Goal: Communication & Community: Connect with others

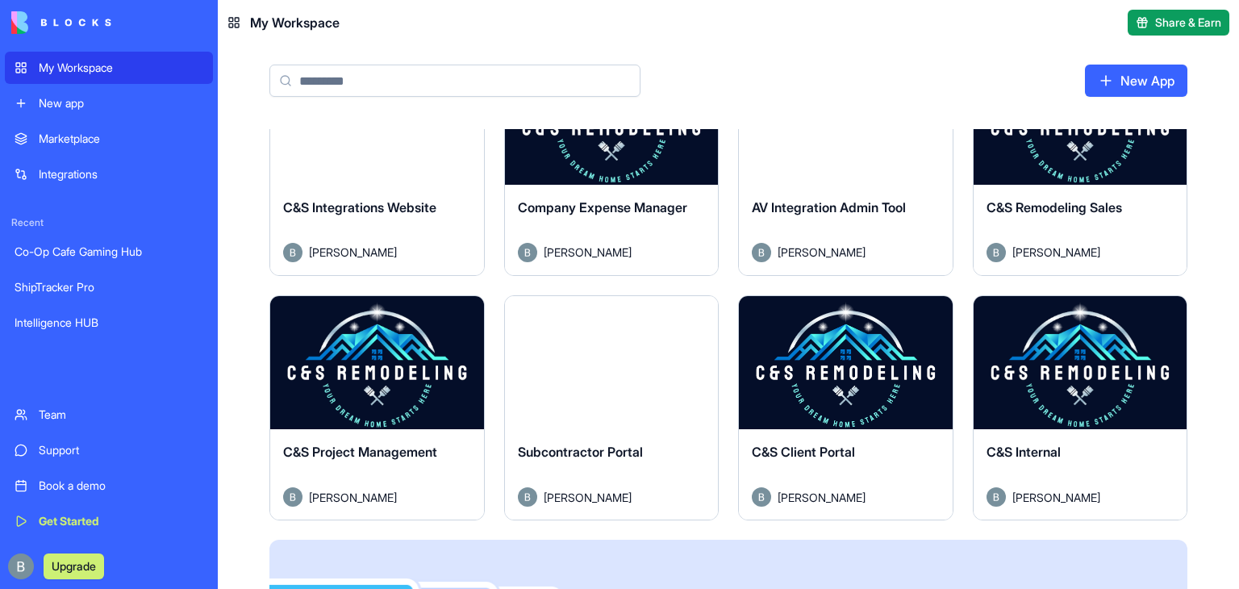
scroll to position [578, 0]
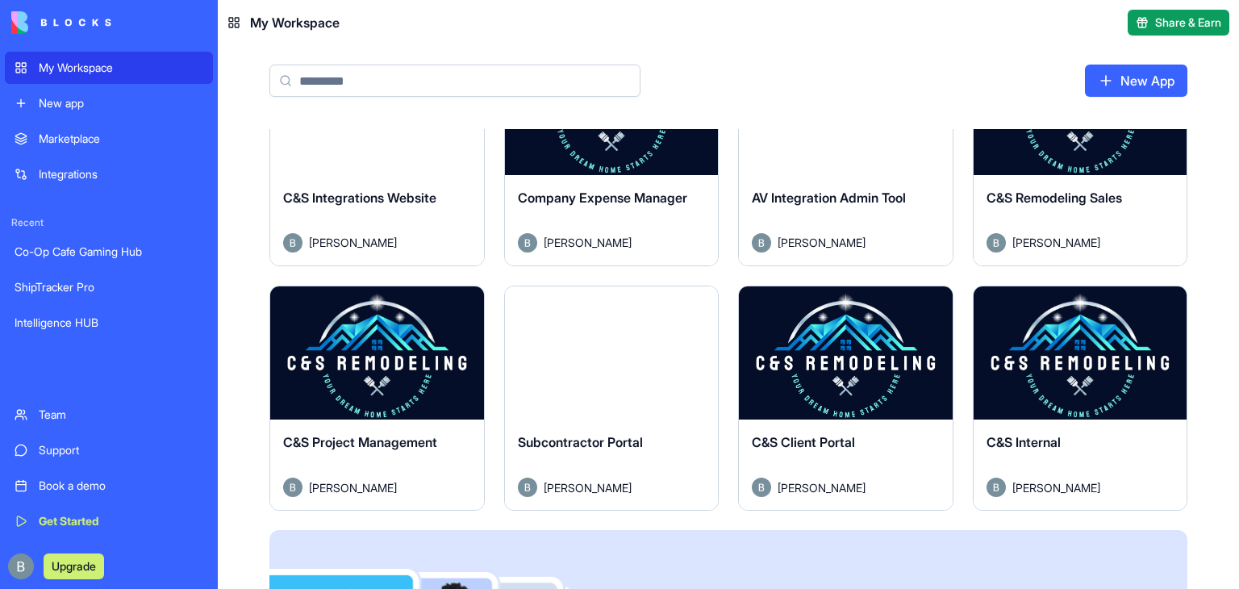
click at [1076, 346] on button "Launch" at bounding box center [1080, 353] width 121 height 32
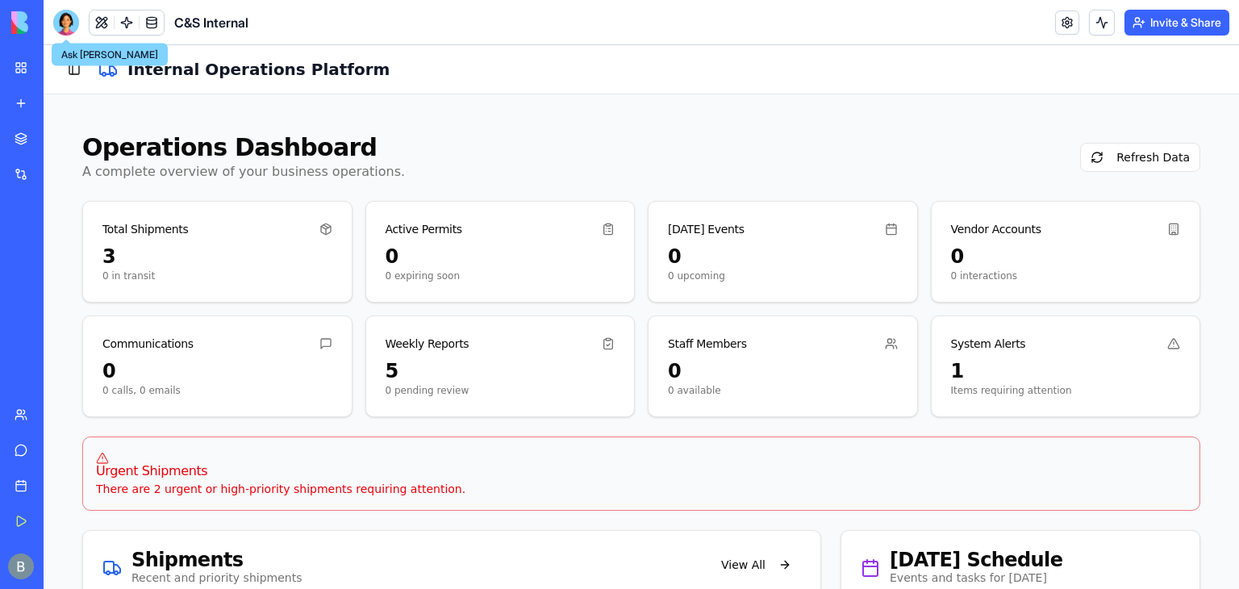
click at [68, 26] on div at bounding box center [66, 23] width 26 height 26
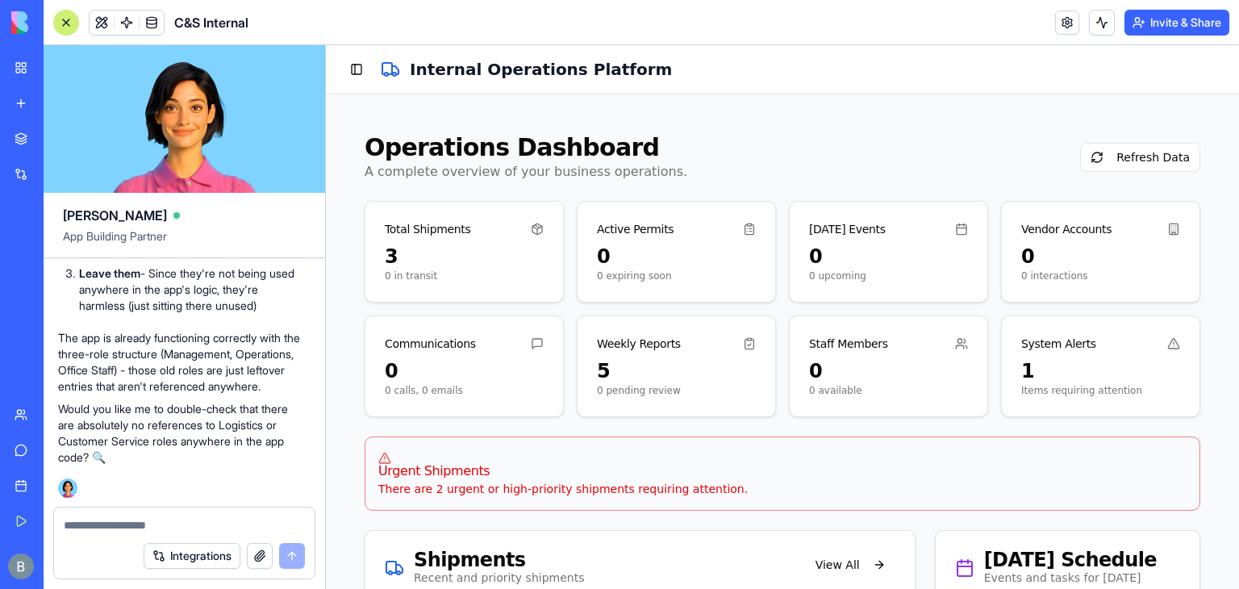
scroll to position [125138, 5]
click at [103, 15] on button at bounding box center [102, 22] width 24 height 24
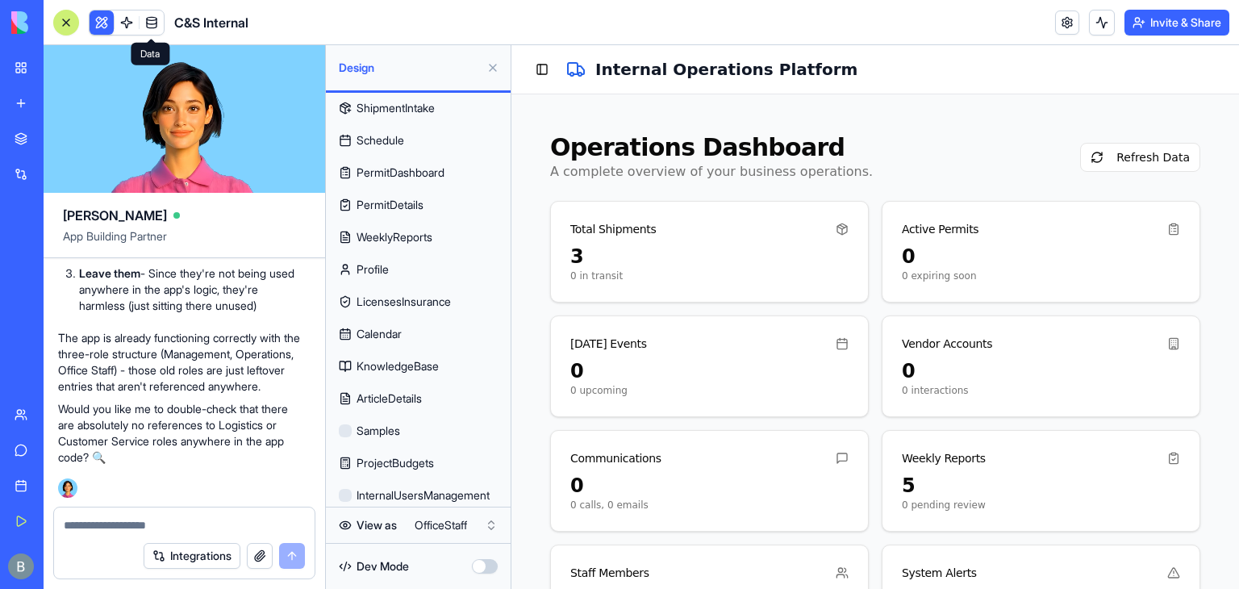
scroll to position [202, 0]
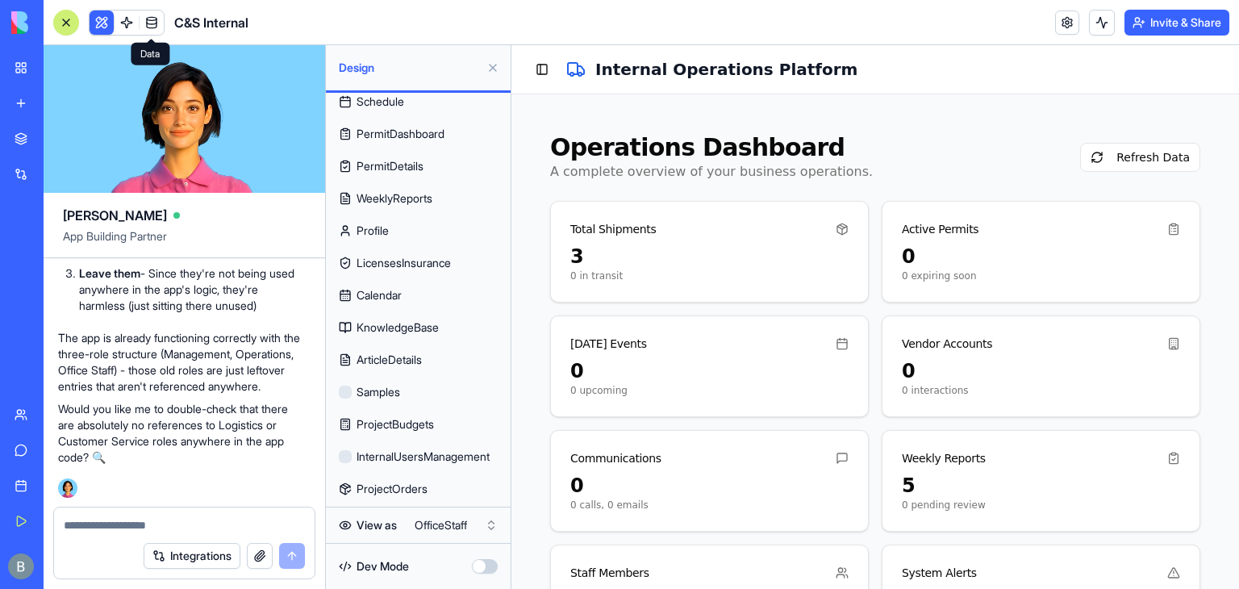
click at [461, 532] on html "My Workspace New app Marketplace Integrations Recent Co-Op Cafe Gaming Hub Ship…" at bounding box center [619, 294] width 1239 height 589
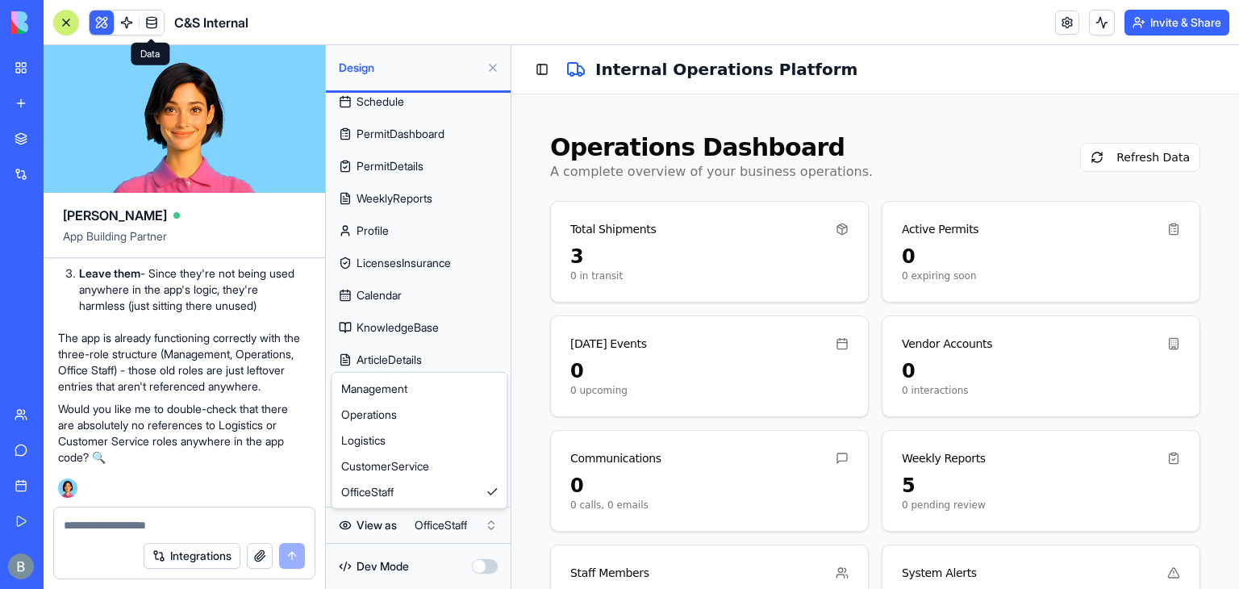
click at [623, 214] on html "My Workspace New app Marketplace Integrations Recent Co-Op Cafe Gaming Hub Ship…" at bounding box center [619, 294] width 1239 height 589
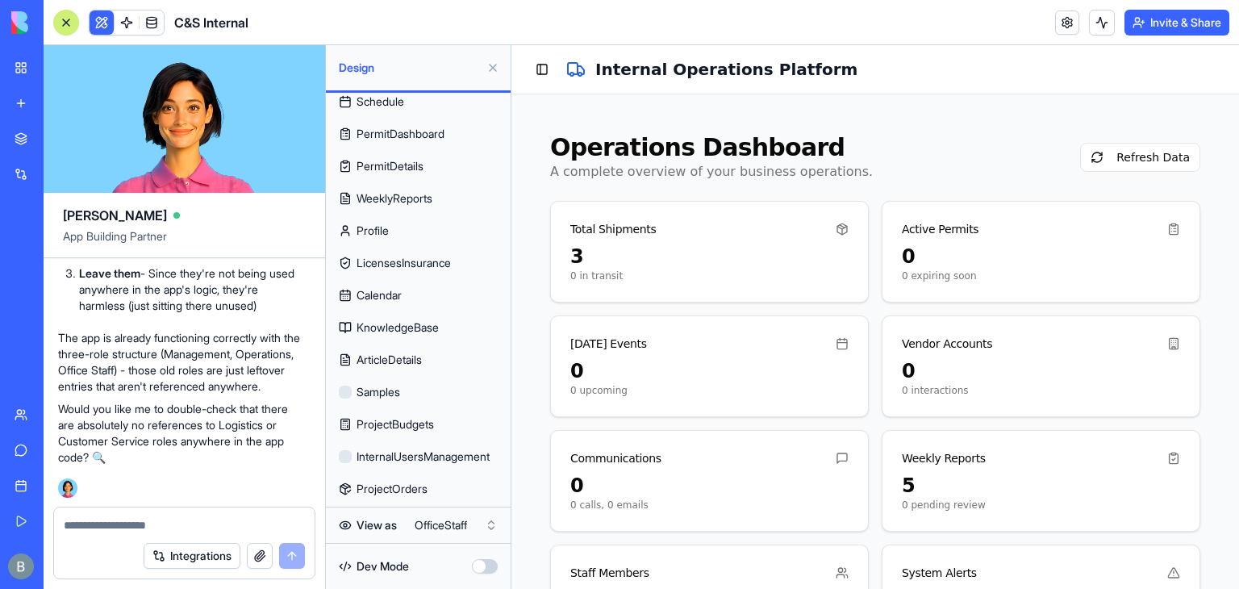
click at [17, 69] on link "My Workspace" at bounding box center [37, 68] width 65 height 32
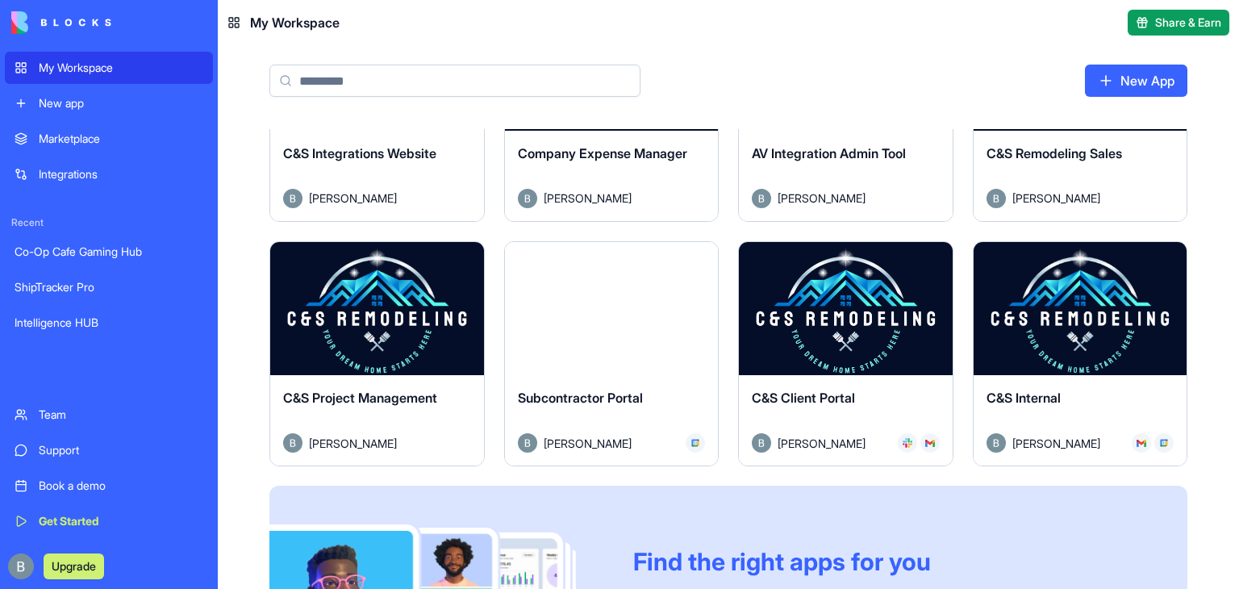
scroll to position [623, 0]
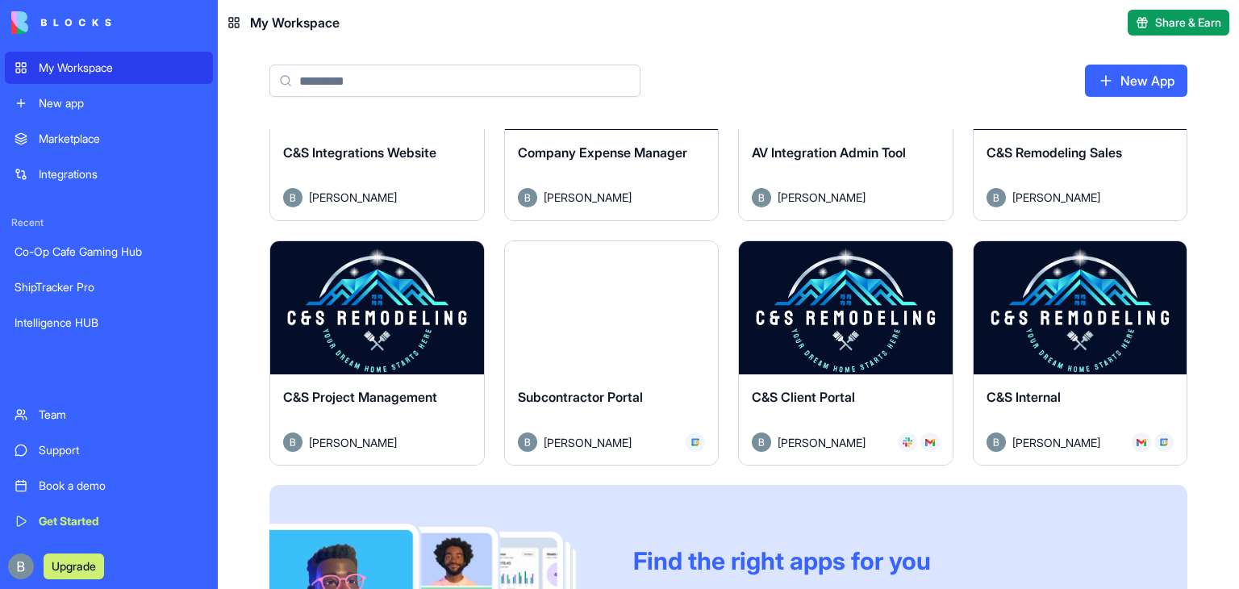
click at [382, 300] on button "Launch" at bounding box center [376, 308] width 121 height 32
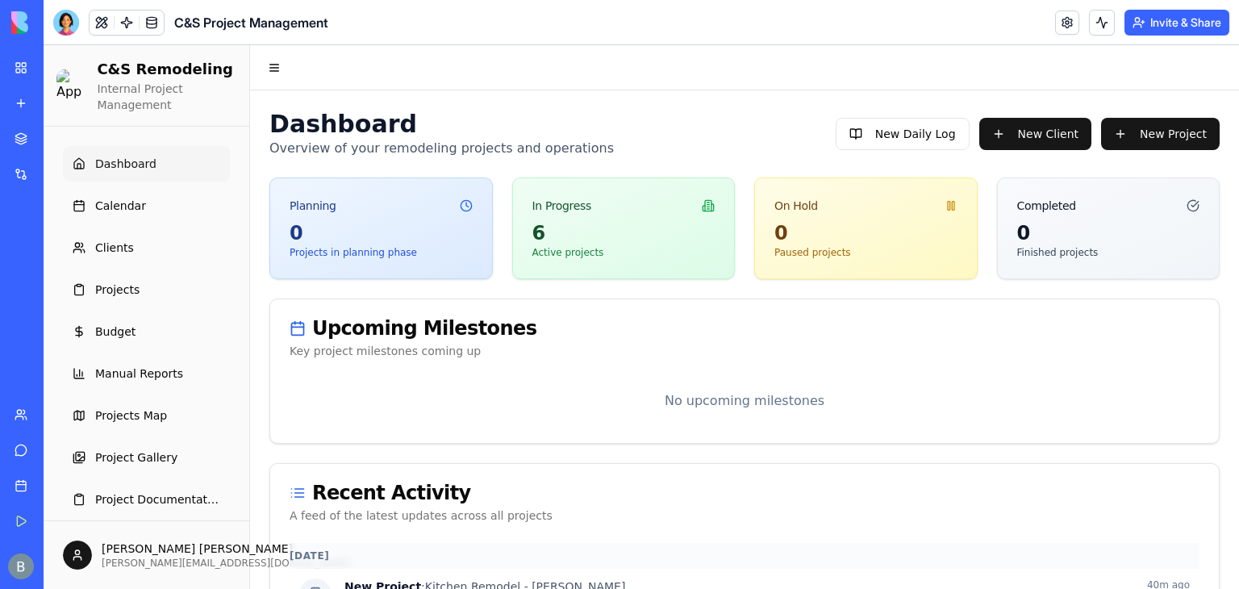
click at [384, 299] on div "Upcoming Milestones Key project milestones coming up No upcoming milestones" at bounding box center [744, 371] width 950 height 145
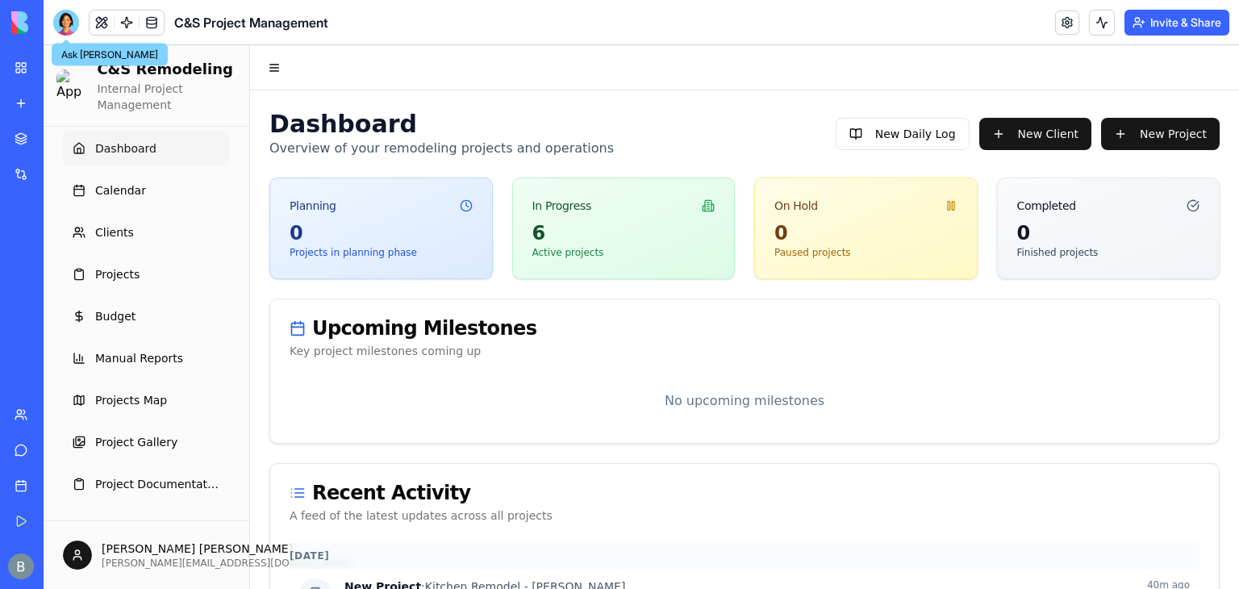
click at [73, 31] on div at bounding box center [66, 23] width 26 height 26
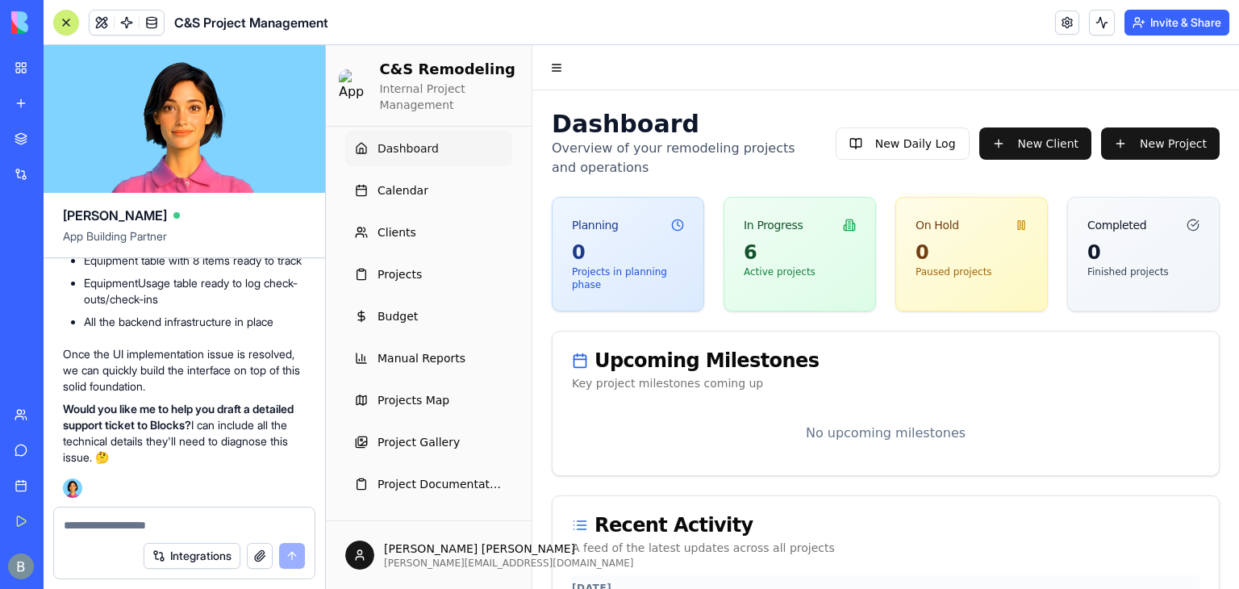
scroll to position [203670, 0]
click at [408, 482] on span "Project Documentation" at bounding box center [440, 484] width 125 height 16
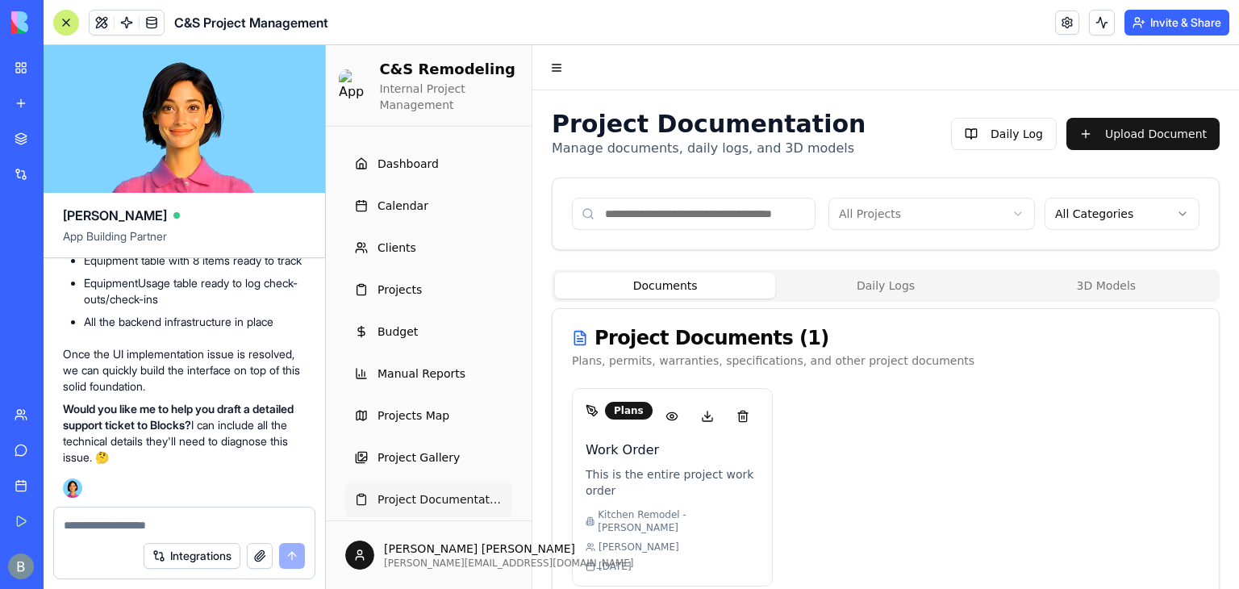
click at [136, 512] on div at bounding box center [184, 520] width 261 height 26
click at [134, 516] on div at bounding box center [184, 520] width 261 height 26
click at [122, 524] on textarea at bounding box center [184, 525] width 241 height 16
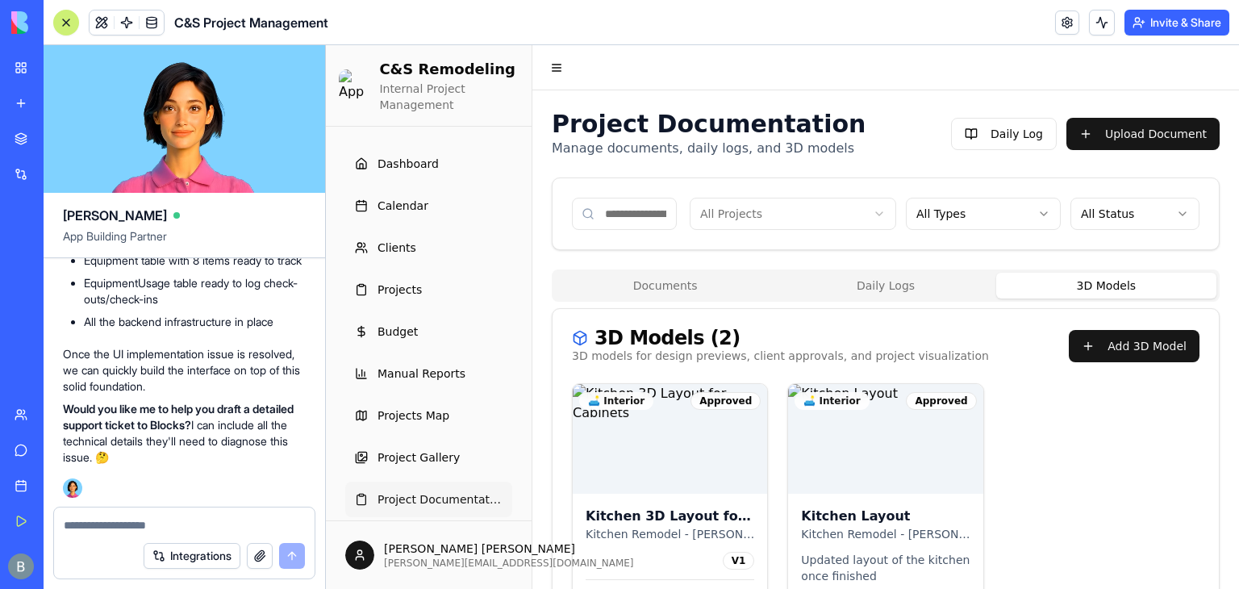
click at [1076, 282] on button "3D Models" at bounding box center [1106, 286] width 220 height 26
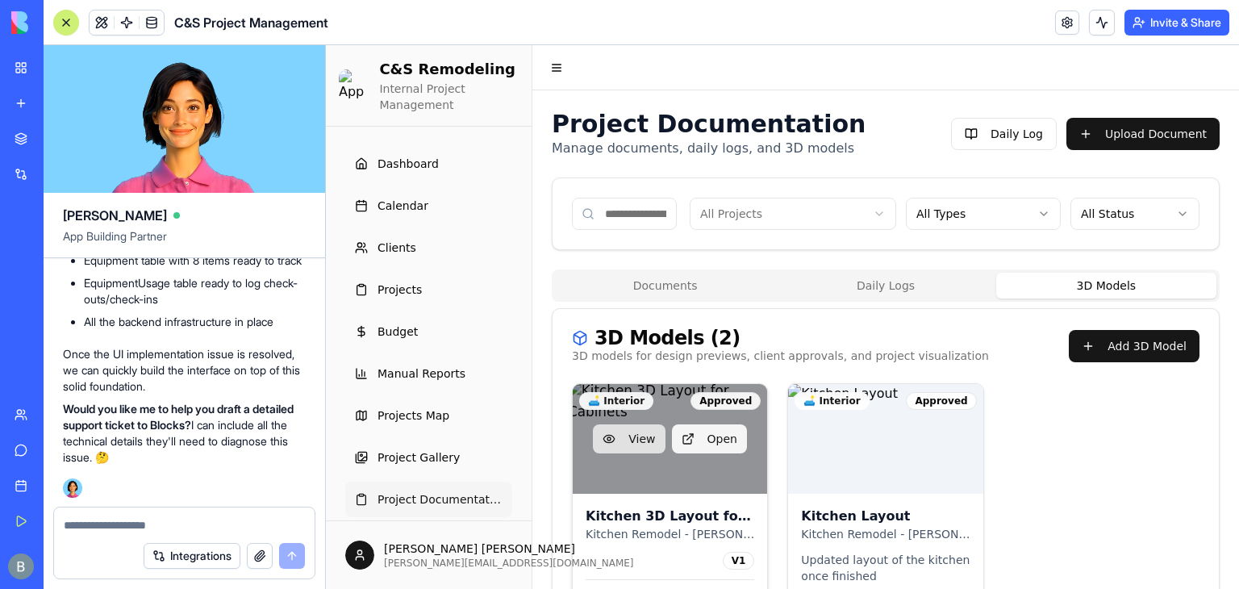
click at [648, 440] on button "View" at bounding box center [629, 438] width 72 height 29
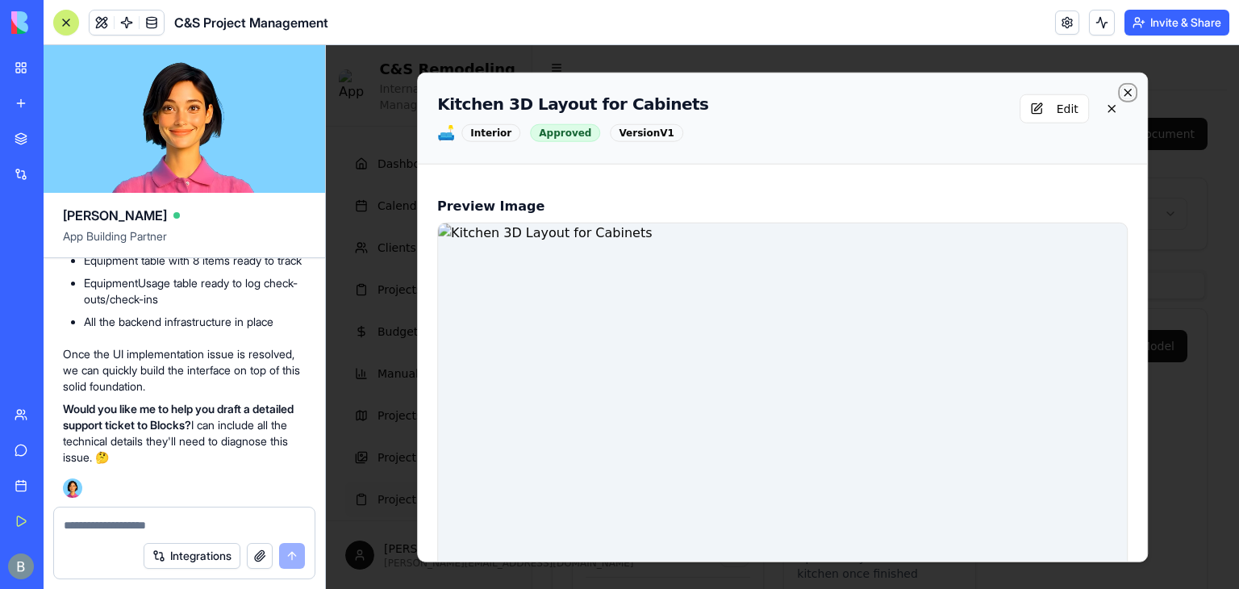
click at [1132, 98] on icon "button" at bounding box center [1127, 92] width 13 height 13
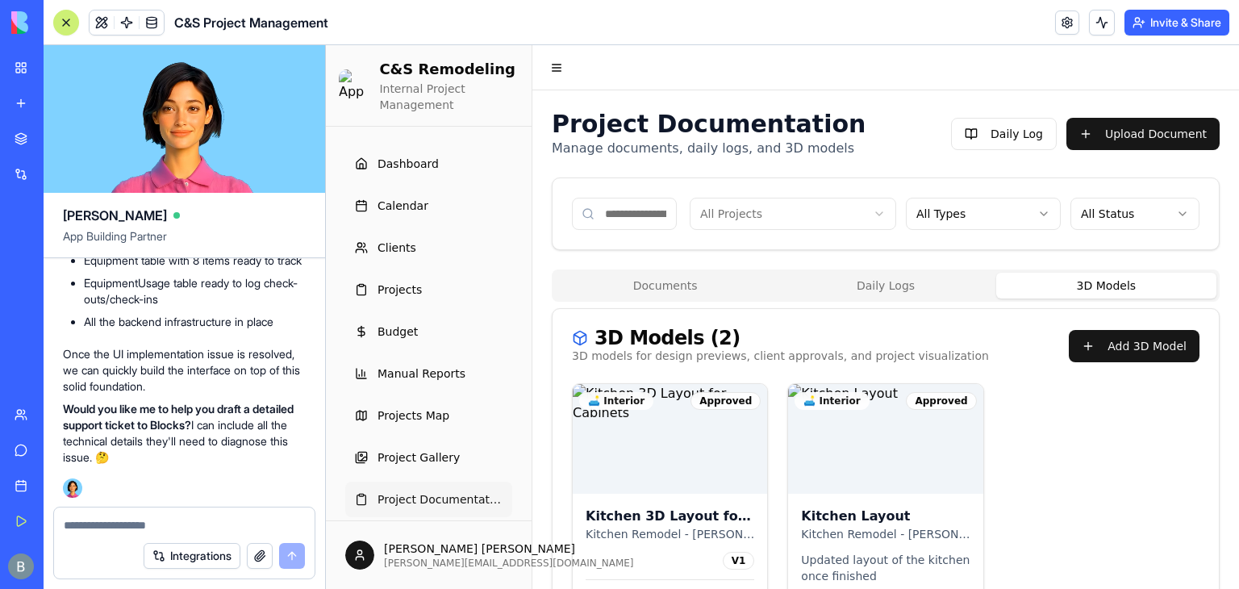
click at [167, 531] on textarea at bounding box center [184, 525] width 241 height 16
click at [165, 524] on textarea at bounding box center [184, 525] width 241 height 16
click at [127, 527] on textarea at bounding box center [184, 525] width 241 height 16
click at [35, 70] on link "My Workspace" at bounding box center [37, 68] width 65 height 32
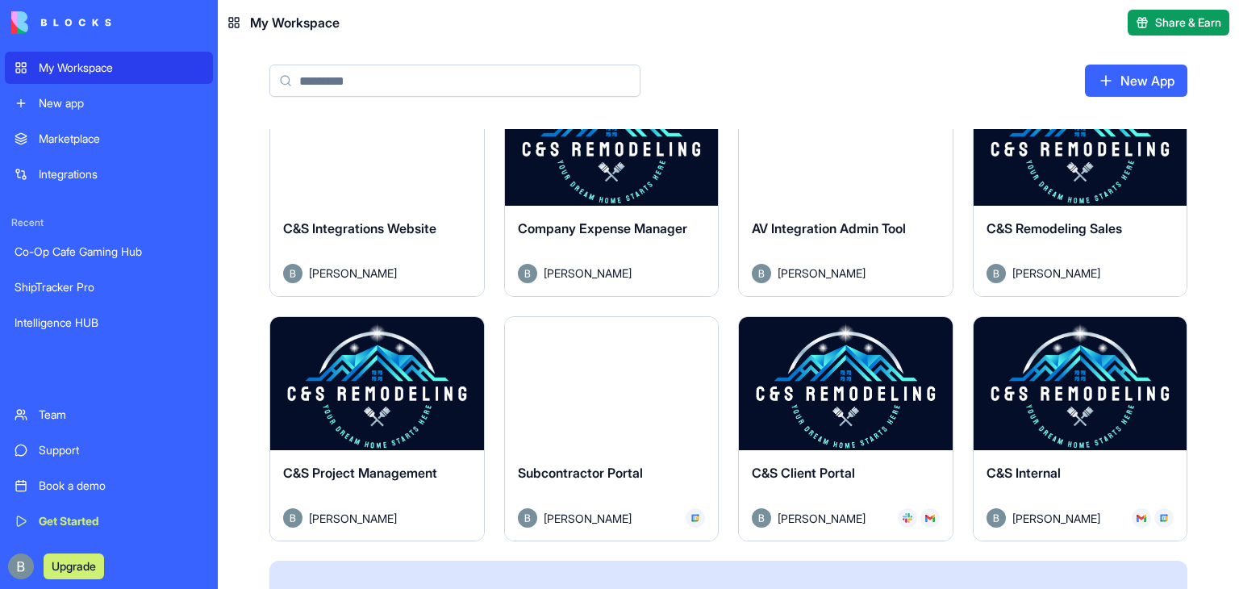
scroll to position [547, 0]
click at [858, 382] on button "Launch" at bounding box center [845, 384] width 121 height 32
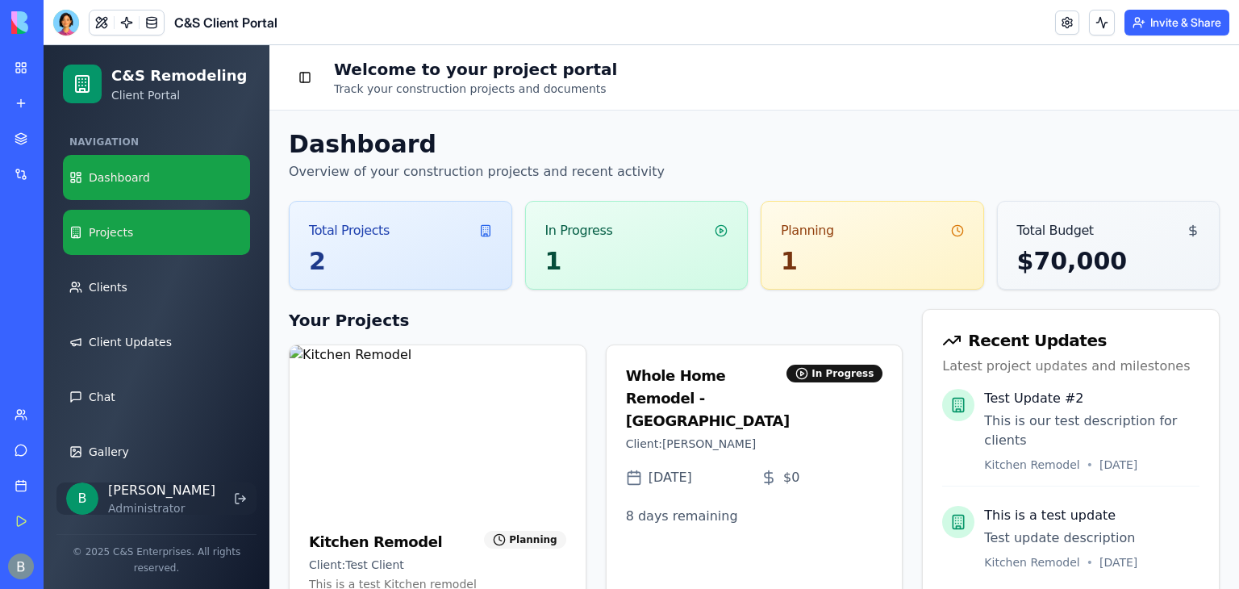
click at [159, 221] on link "Projects" at bounding box center [156, 232] width 187 height 45
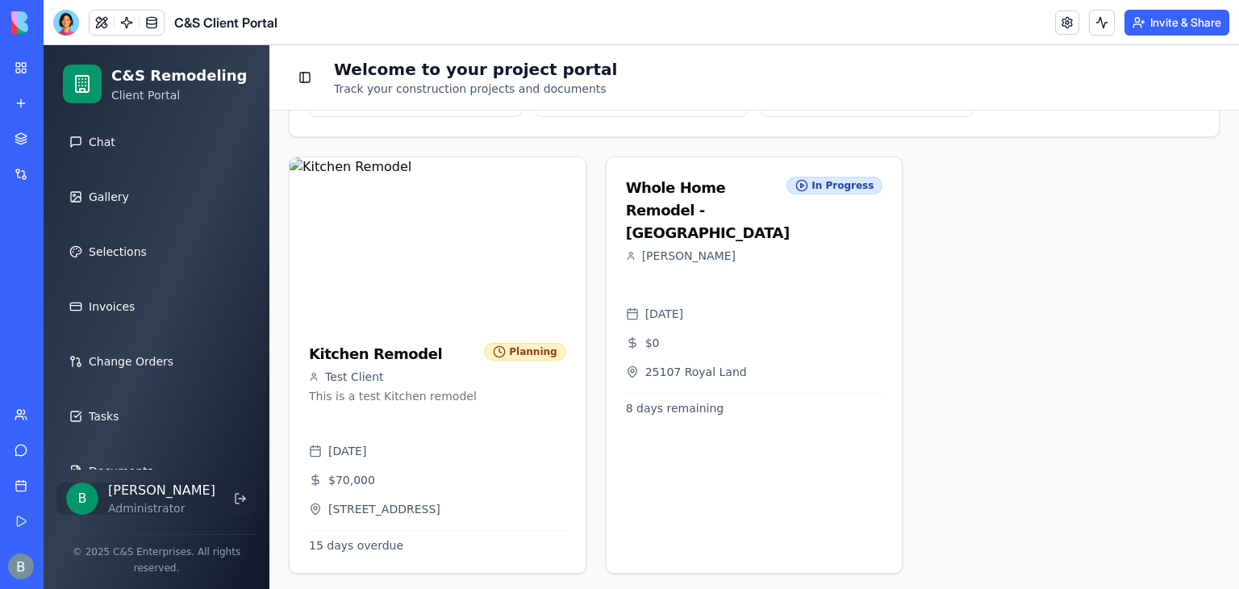
scroll to position [253, 0]
click at [199, 311] on link "Invoices" at bounding box center [156, 308] width 187 height 45
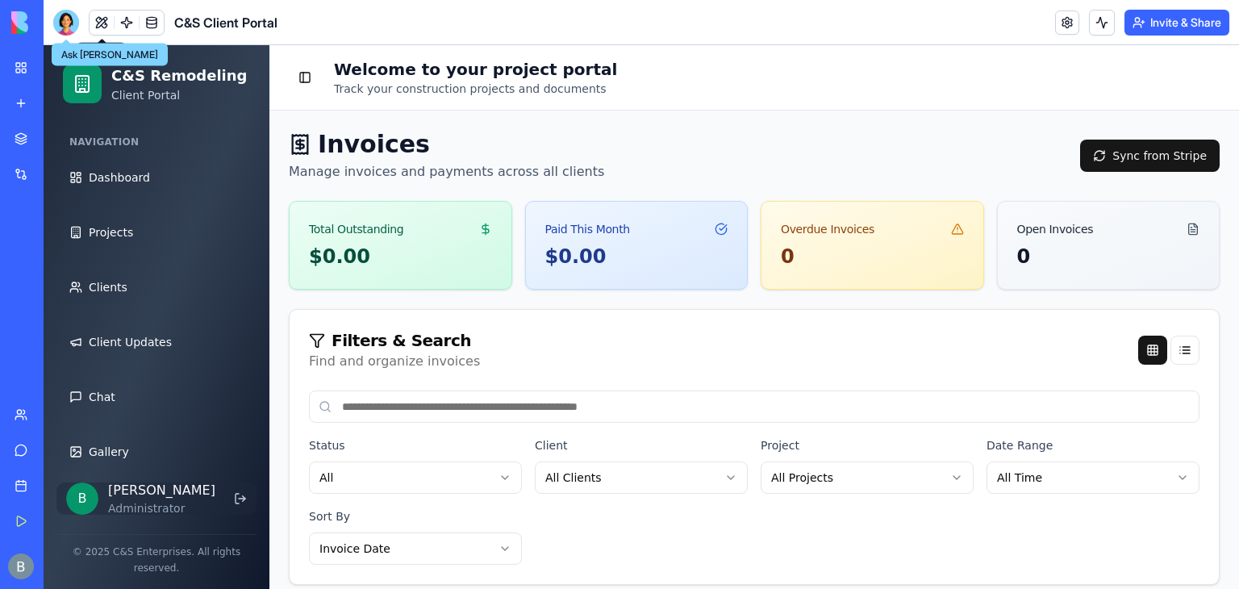
click at [71, 23] on div at bounding box center [66, 23] width 26 height 26
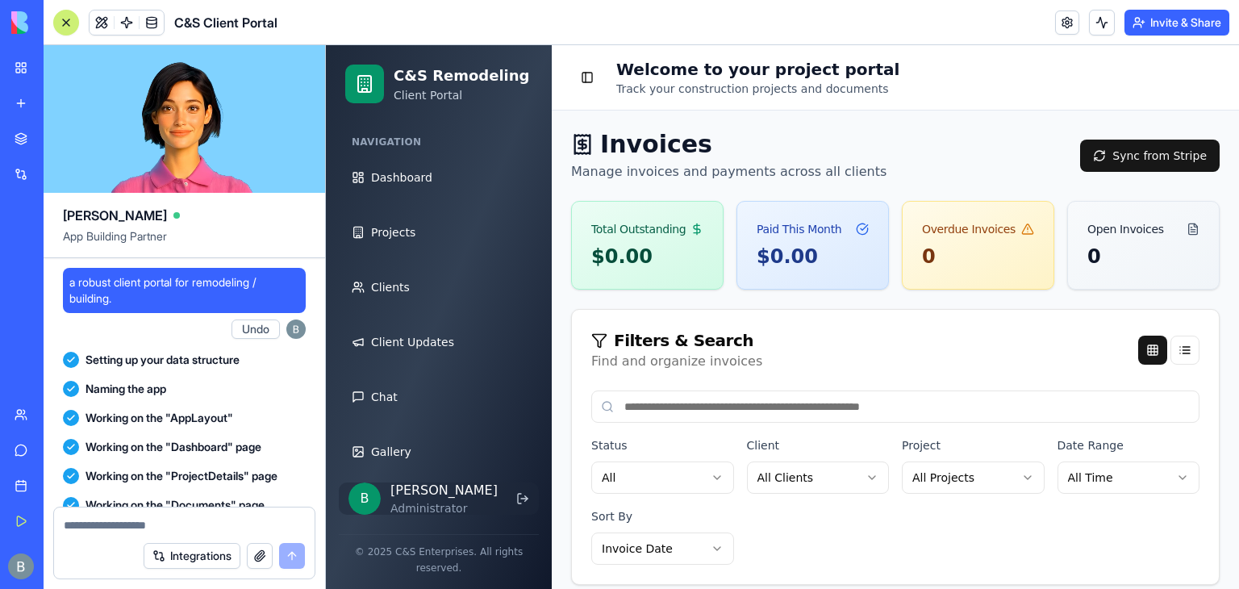
scroll to position [184208, 0]
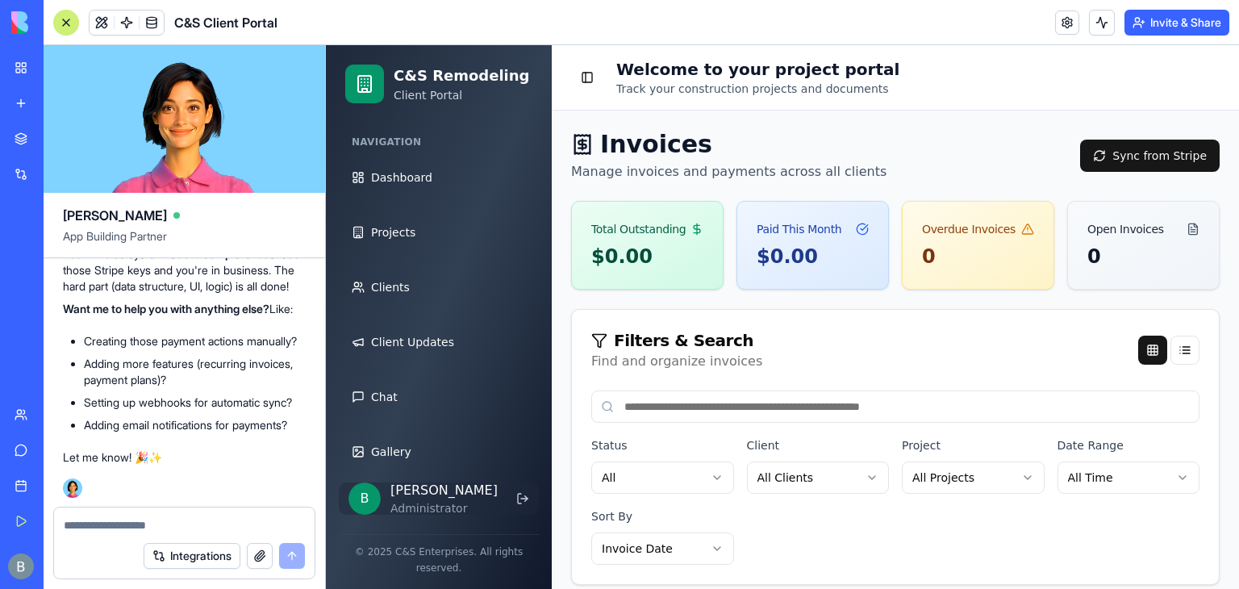
click at [102, 527] on textarea at bounding box center [184, 525] width 241 height 16
click at [104, 525] on textarea "*********" at bounding box center [184, 525] width 241 height 16
click at [99, 519] on textarea "*********" at bounding box center [185, 525] width 242 height 16
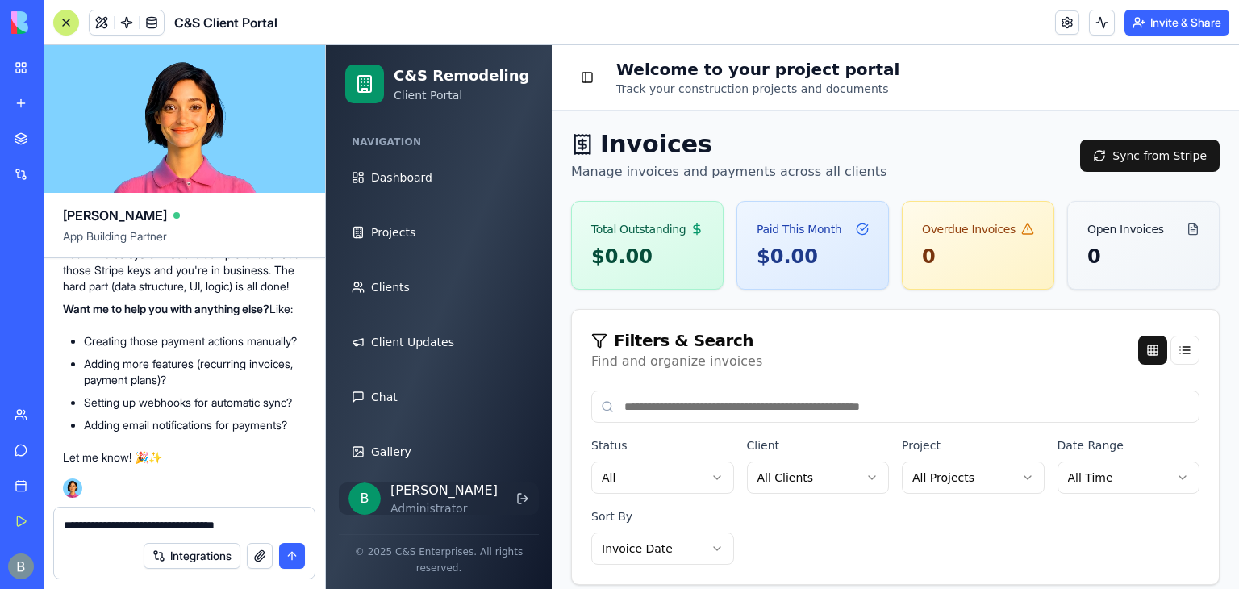
type textarea "**********"
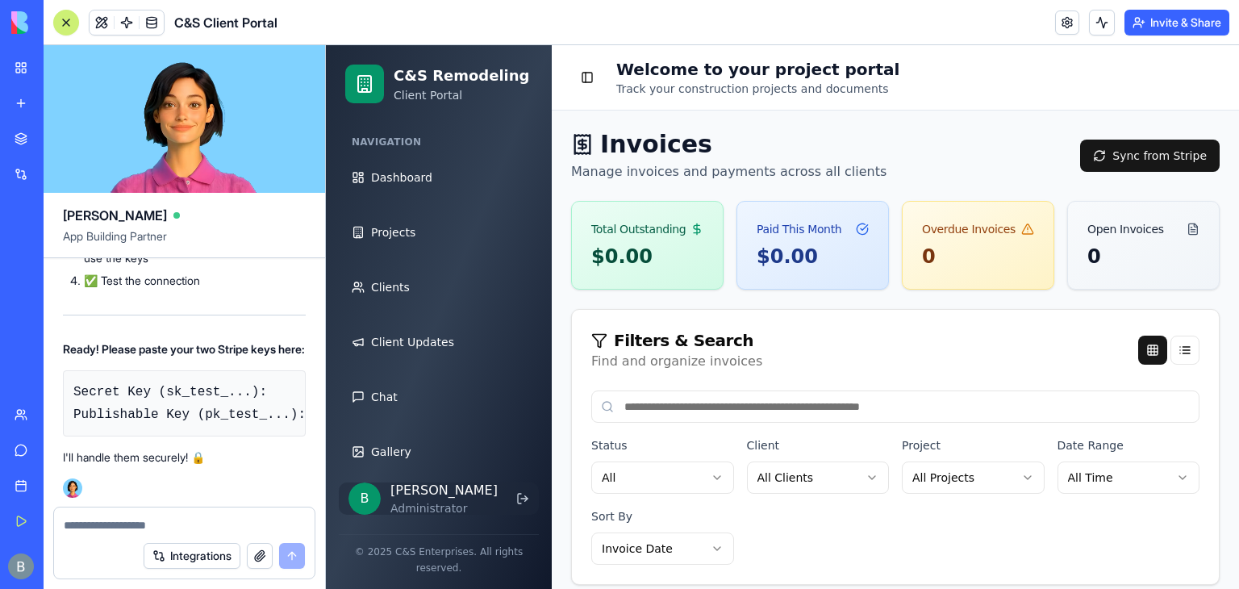
scroll to position [185303, 0]
click at [155, 516] on div at bounding box center [184, 520] width 261 height 26
click at [155, 530] on textarea at bounding box center [185, 525] width 242 height 16
type textarea "**********"
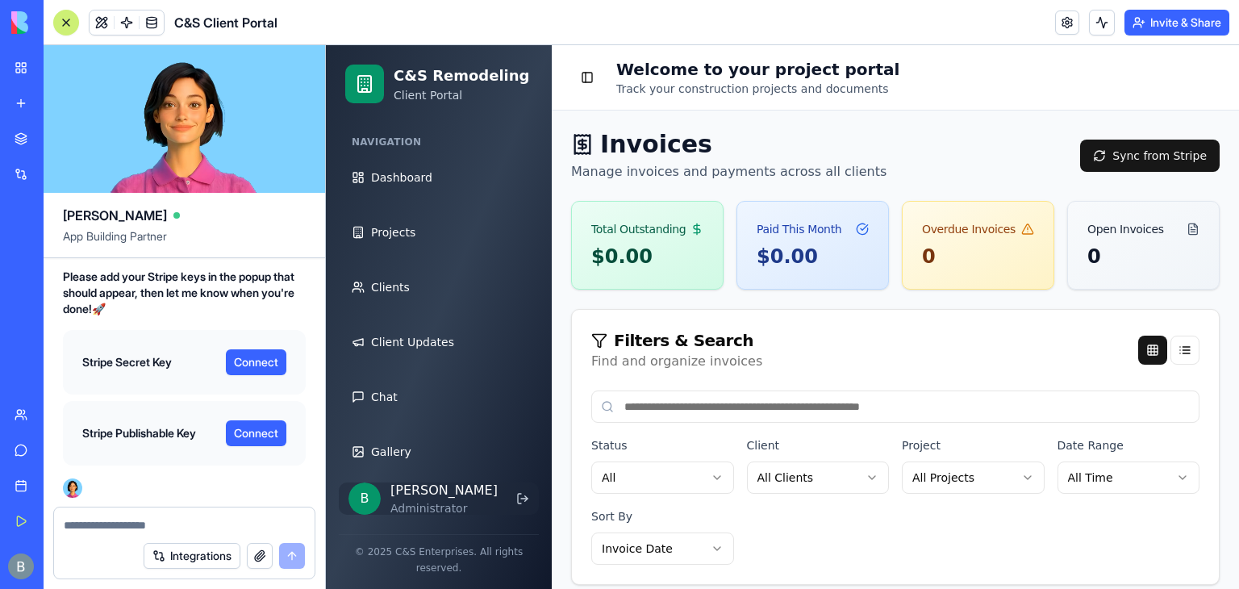
scroll to position [186248, 0]
click at [268, 361] on button "Connect" at bounding box center [256, 362] width 61 height 26
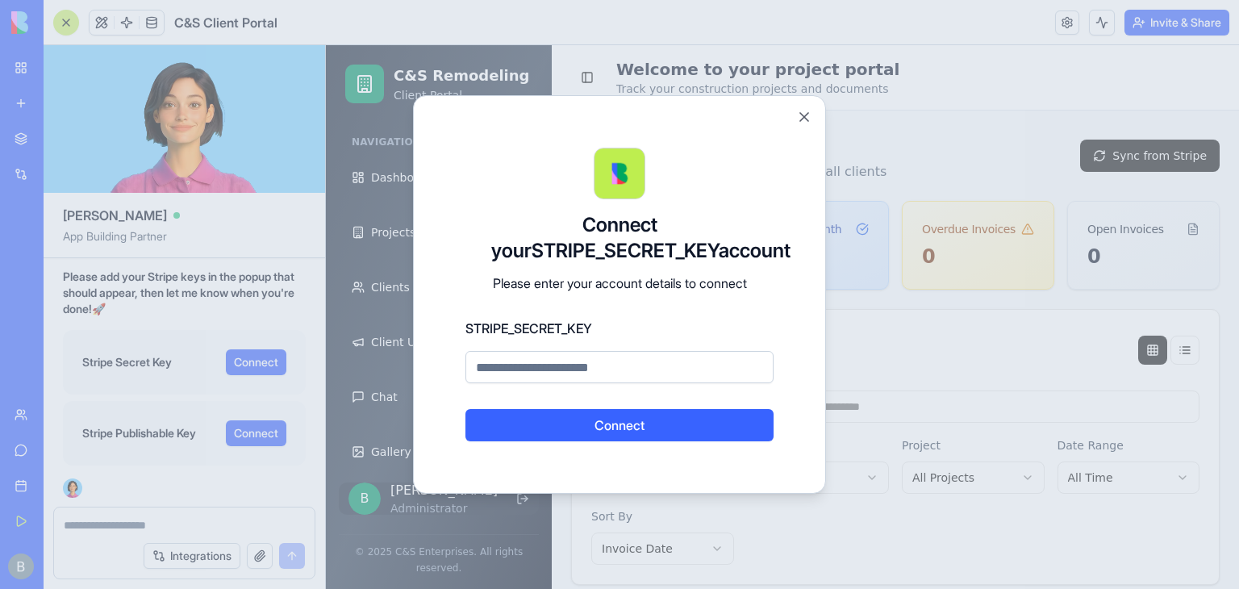
paste input "**********"
type input "**********"
click at [603, 436] on button "Connect" at bounding box center [620, 425] width 308 height 32
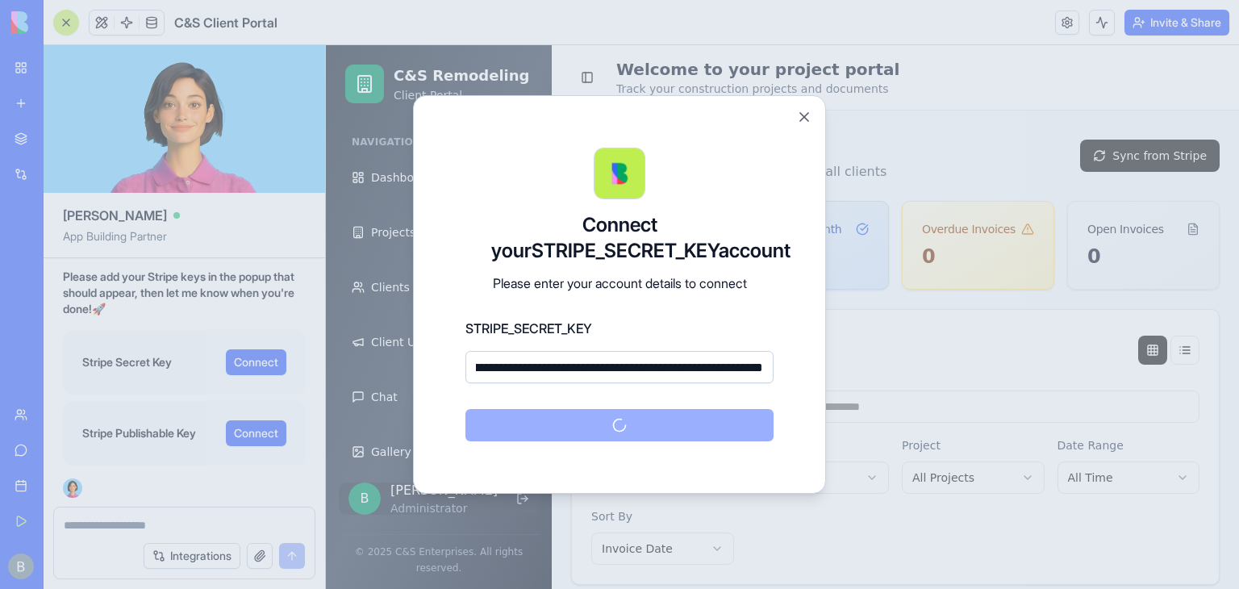
scroll to position [0, 0]
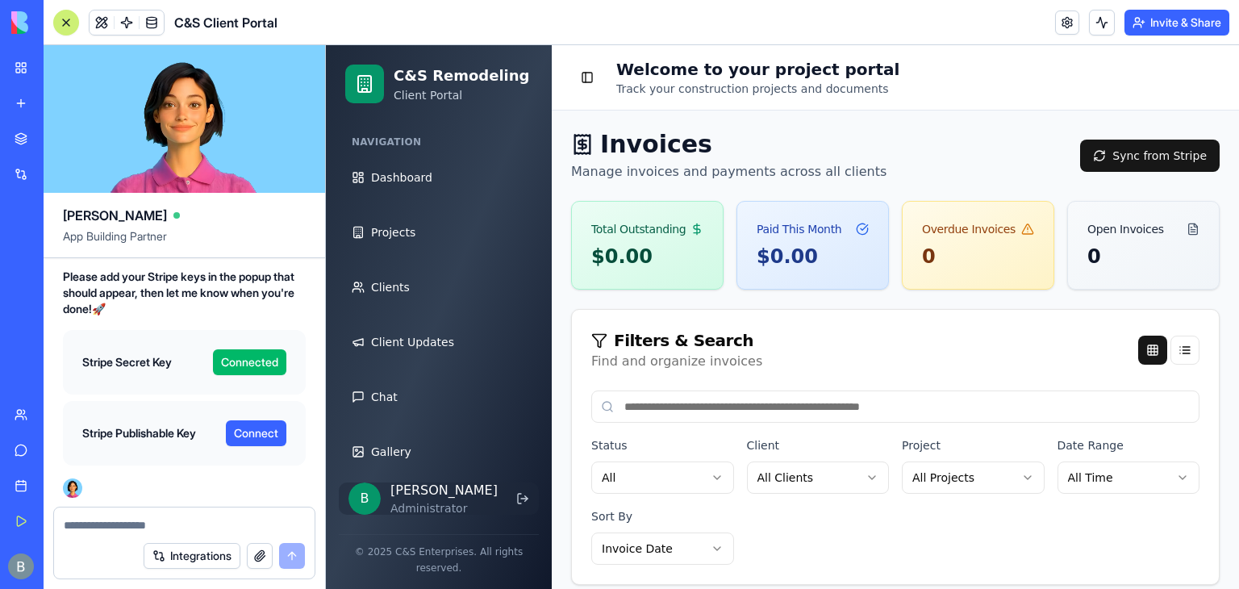
drag, startPoint x: 261, startPoint y: 431, endPoint x: 328, endPoint y: 64, distance: 373.0
click at [261, 431] on button "Connect" at bounding box center [256, 433] width 61 height 26
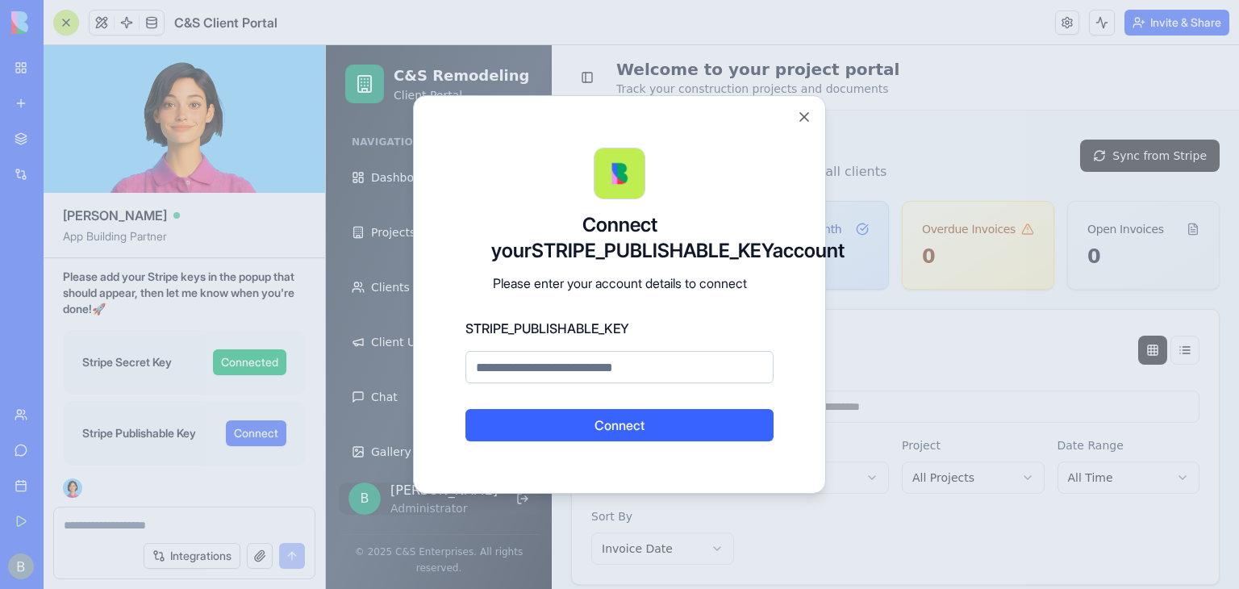
paste input "**********"
type input "**********"
click at [631, 441] on button "Connect" at bounding box center [620, 425] width 308 height 32
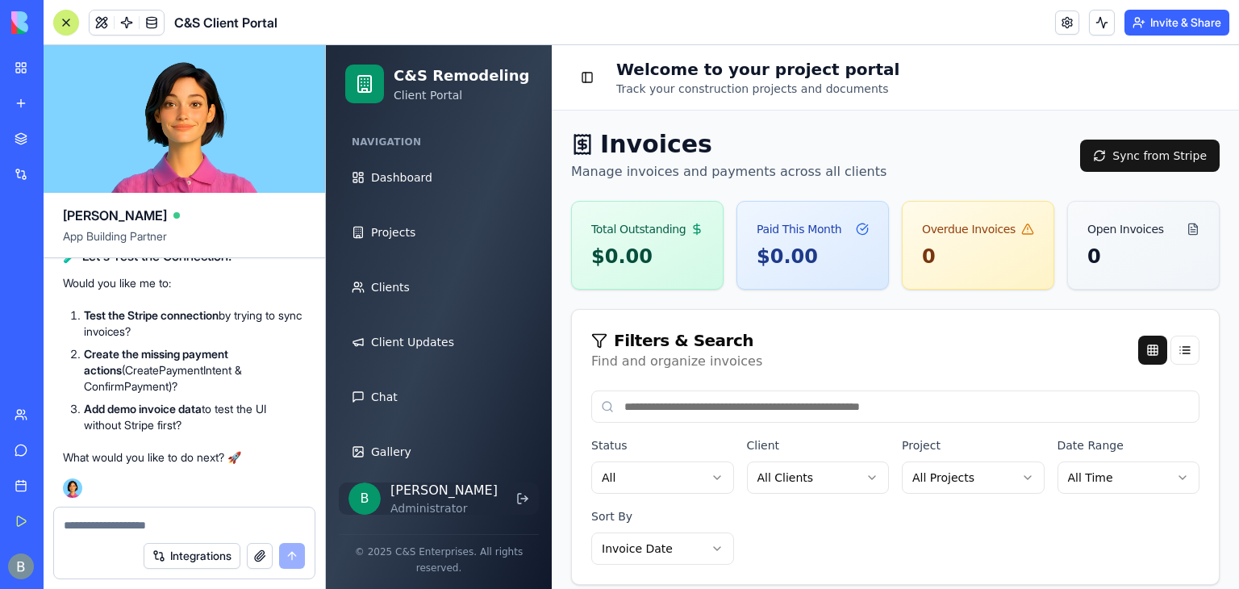
scroll to position [186890, 0]
click at [172, 475] on div "🔑 Setting Up Stripe API Keys I can see that your app already has two Stripe sec…" at bounding box center [184, 180] width 243 height 636
click at [132, 522] on textarea at bounding box center [185, 525] width 242 height 16
type textarea "*"
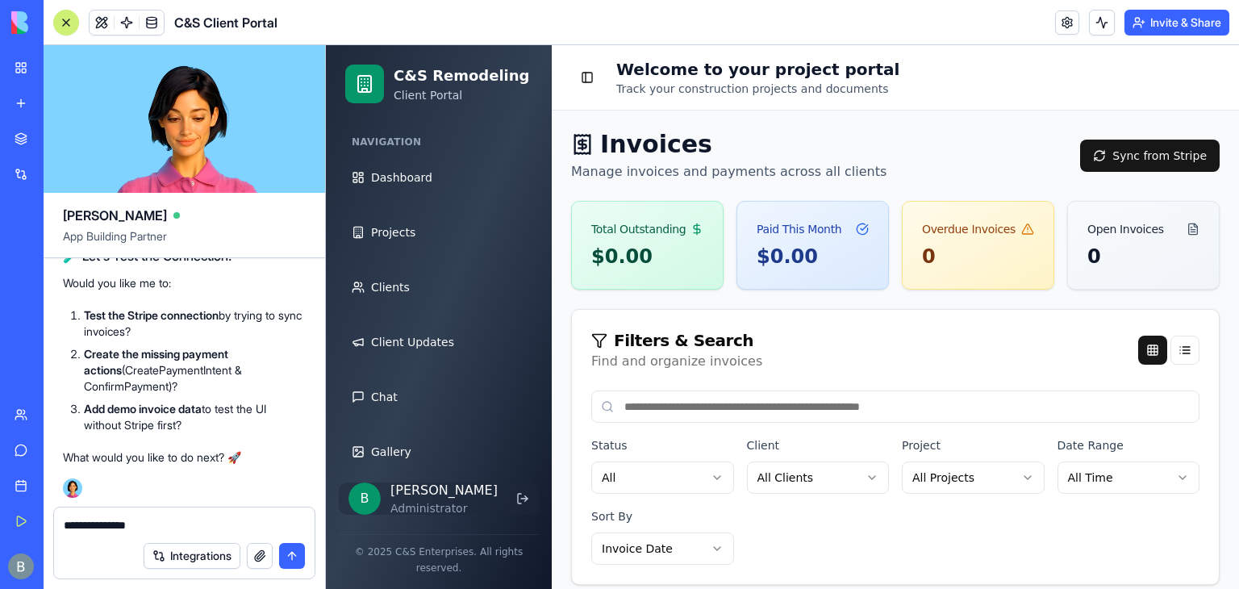
type textarea "**********"
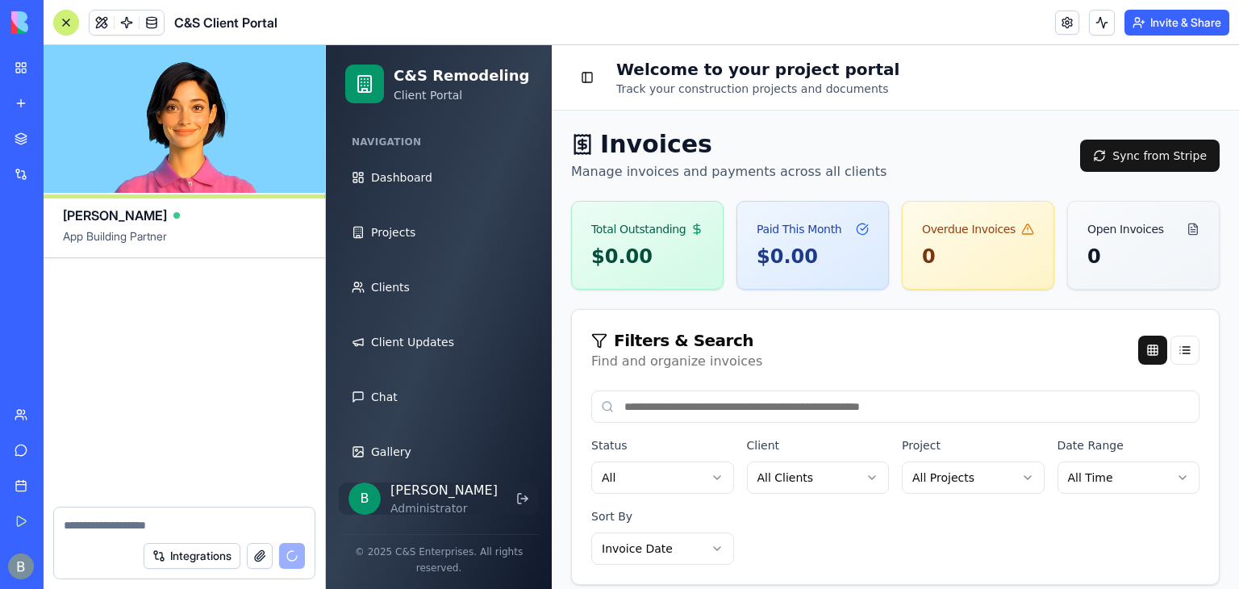
scroll to position [187803, 0]
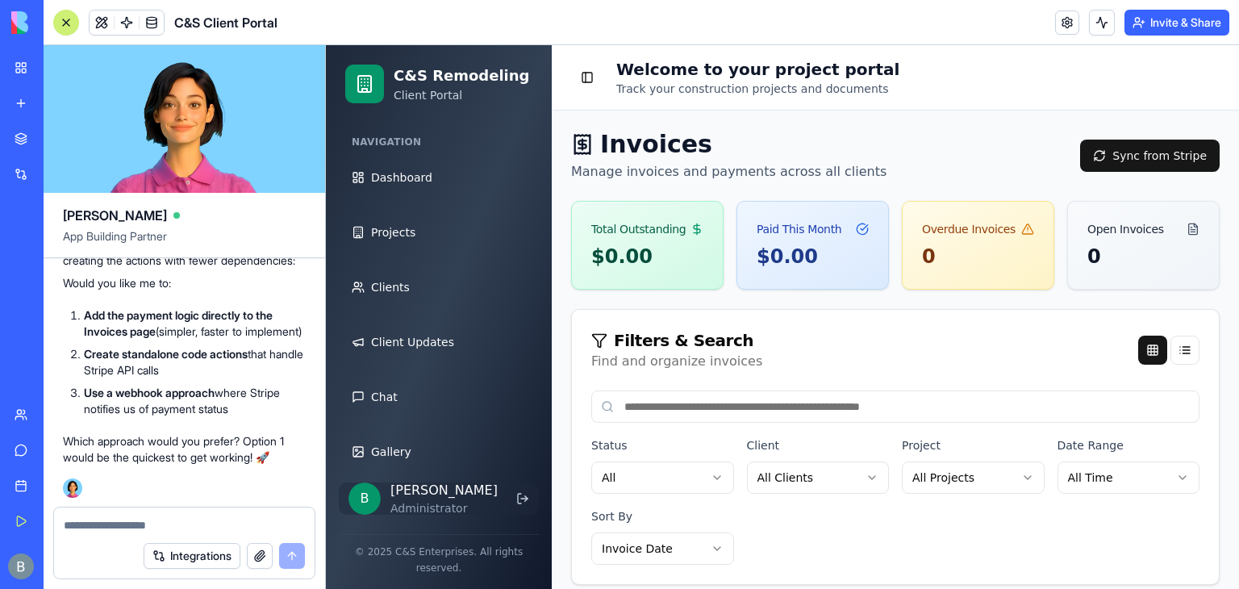
click at [16, 52] on link "My Workspace" at bounding box center [37, 68] width 65 height 32
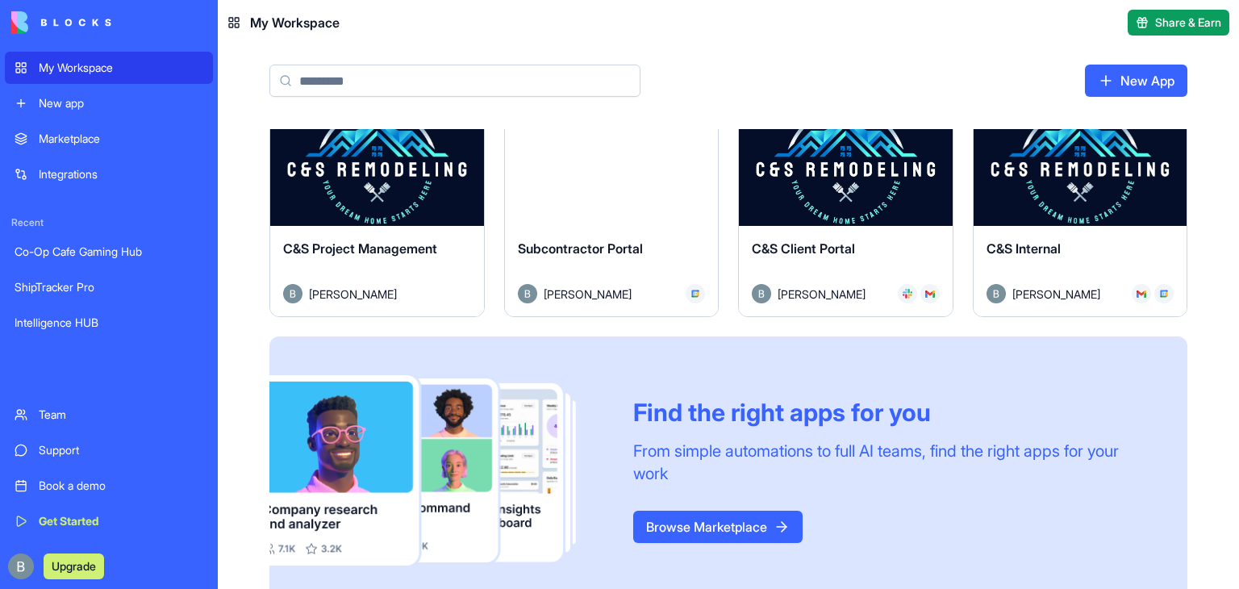
scroll to position [800, 0]
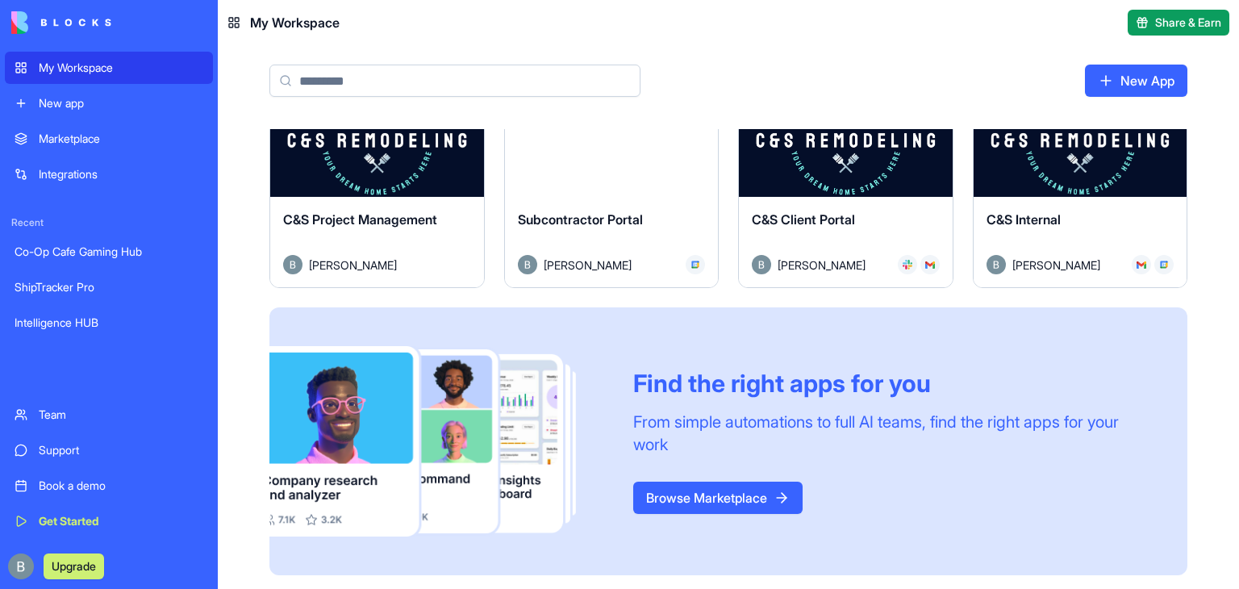
click at [843, 327] on div "Find the right apps for you From simple automations to full AI teams, find the …" at bounding box center [728, 441] width 918 height 268
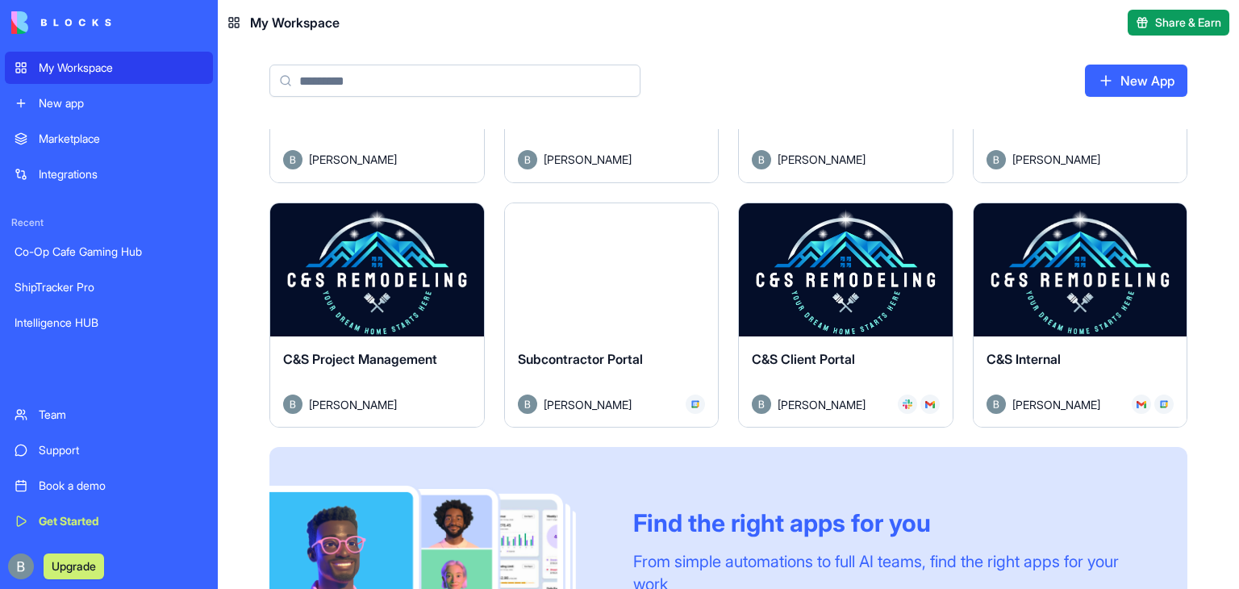
scroll to position [658, 0]
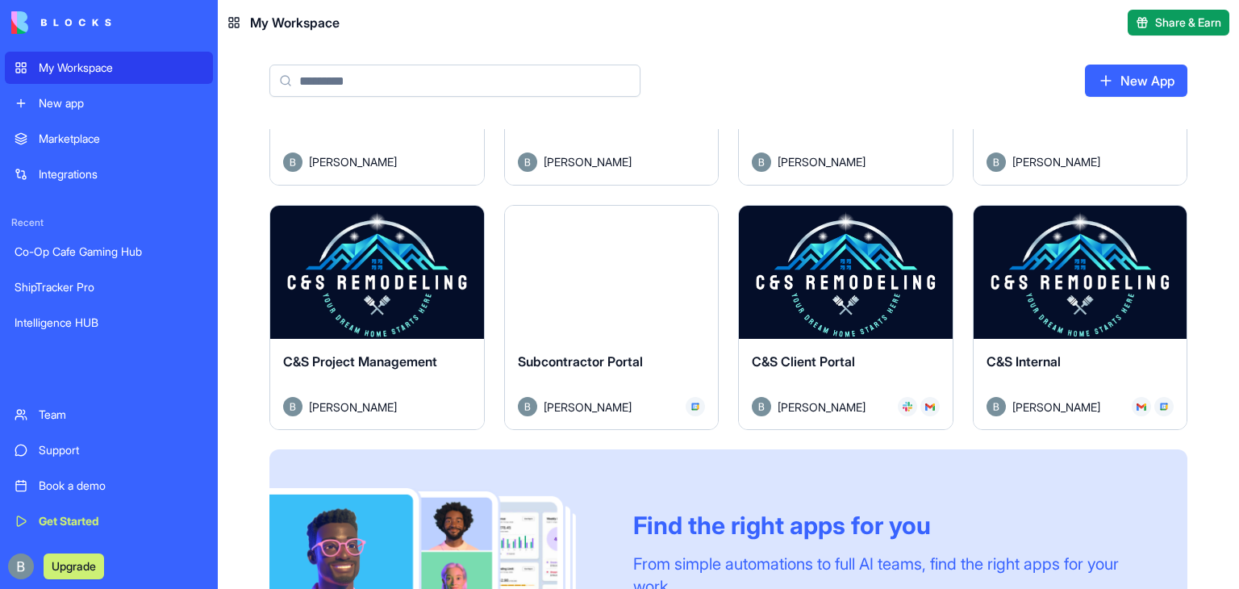
click at [1062, 271] on button "Launch" at bounding box center [1080, 273] width 121 height 32
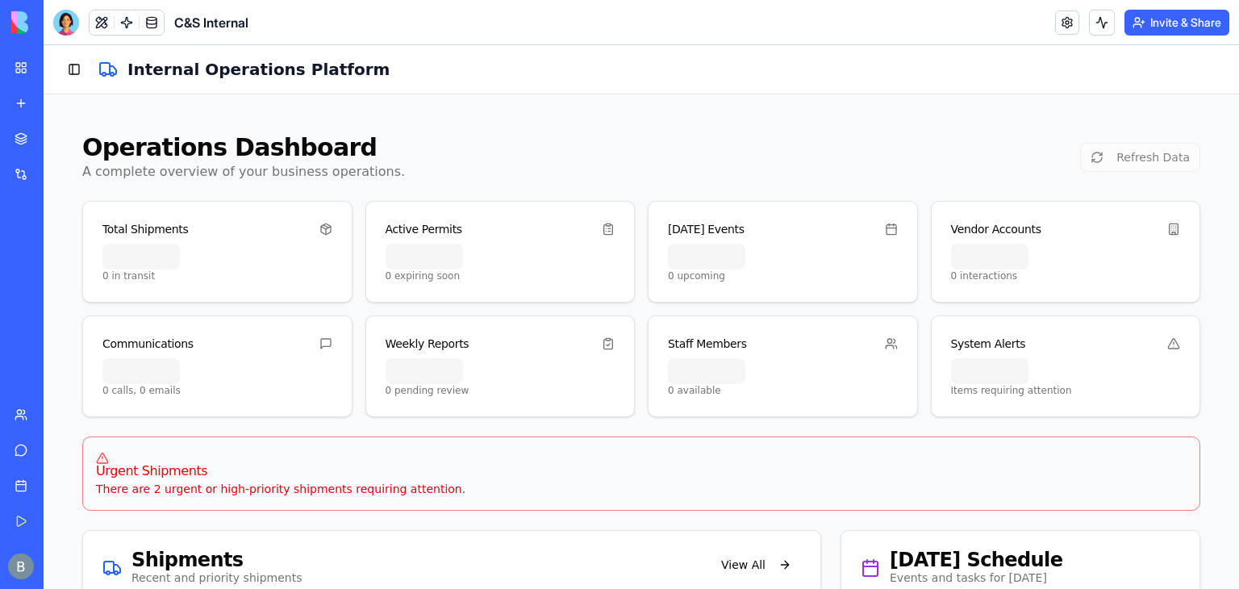
click at [1176, 23] on button "Invite & Share" at bounding box center [1177, 23] width 105 height 26
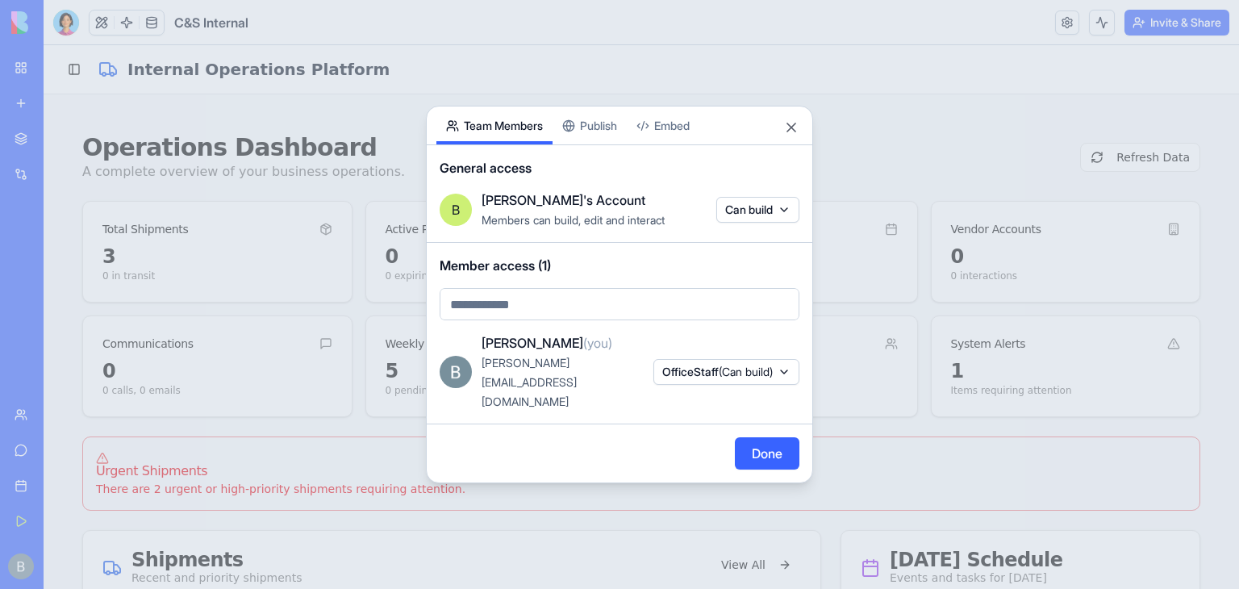
click at [599, 135] on div "Share App Team Members Publish Embed General access B [PERSON_NAME]'s Account M…" at bounding box center [619, 295] width 387 height 378
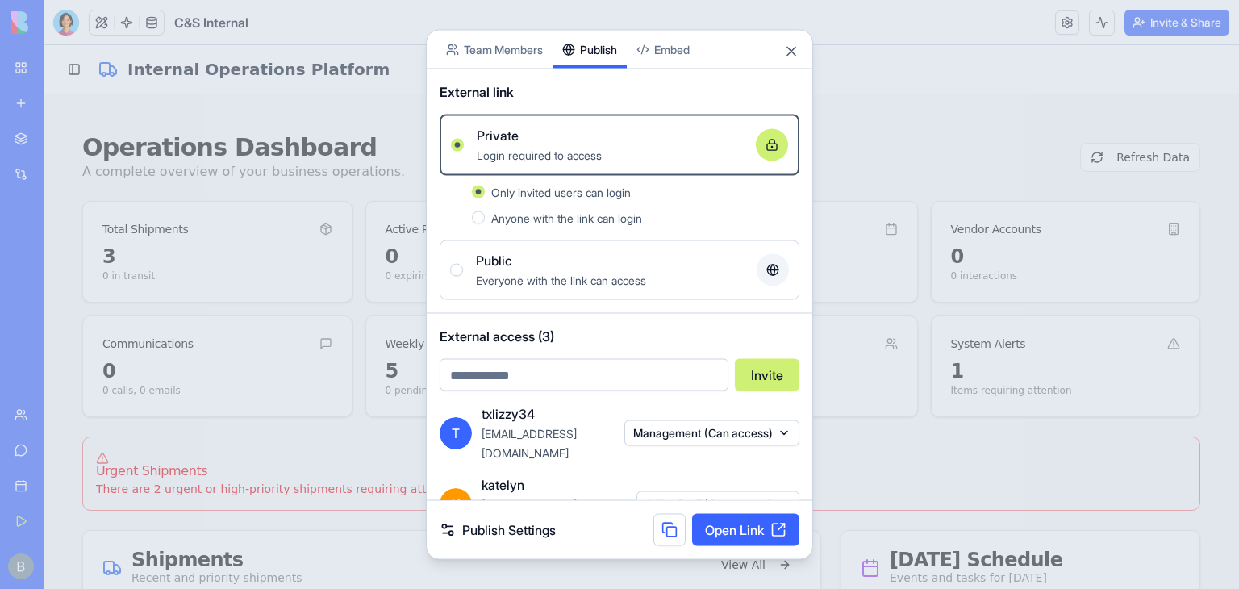
scroll to position [77, 0]
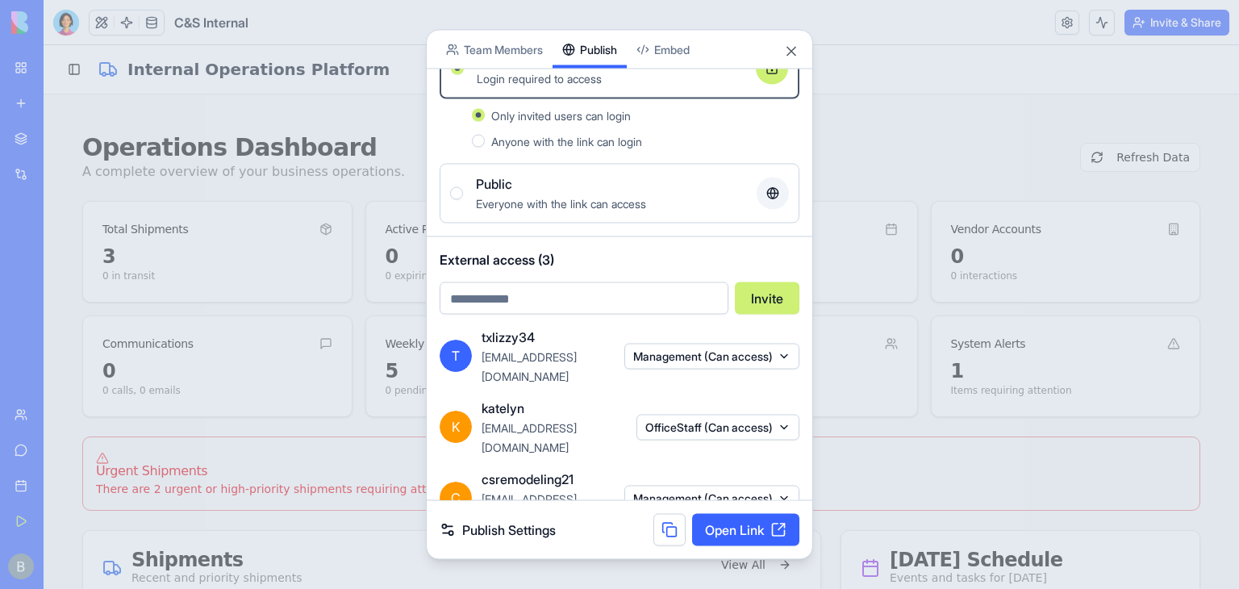
click at [614, 294] on input "email" at bounding box center [584, 298] width 289 height 32
type input "**********"
click at [782, 296] on button "Invite" at bounding box center [767, 298] width 65 height 32
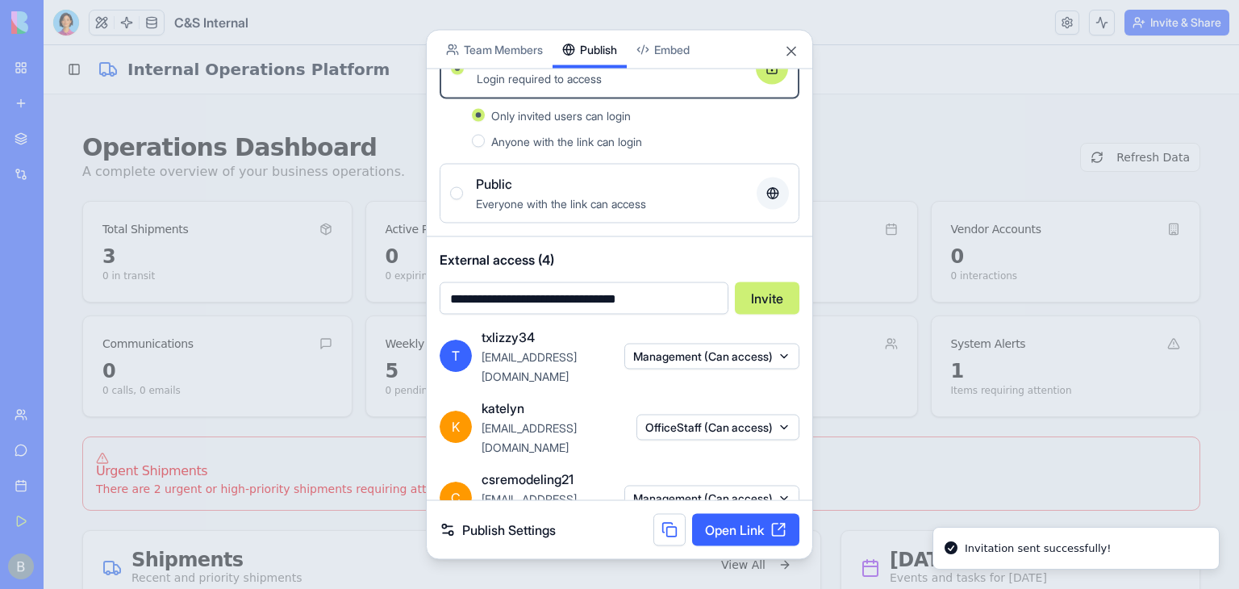
scroll to position [148, 0]
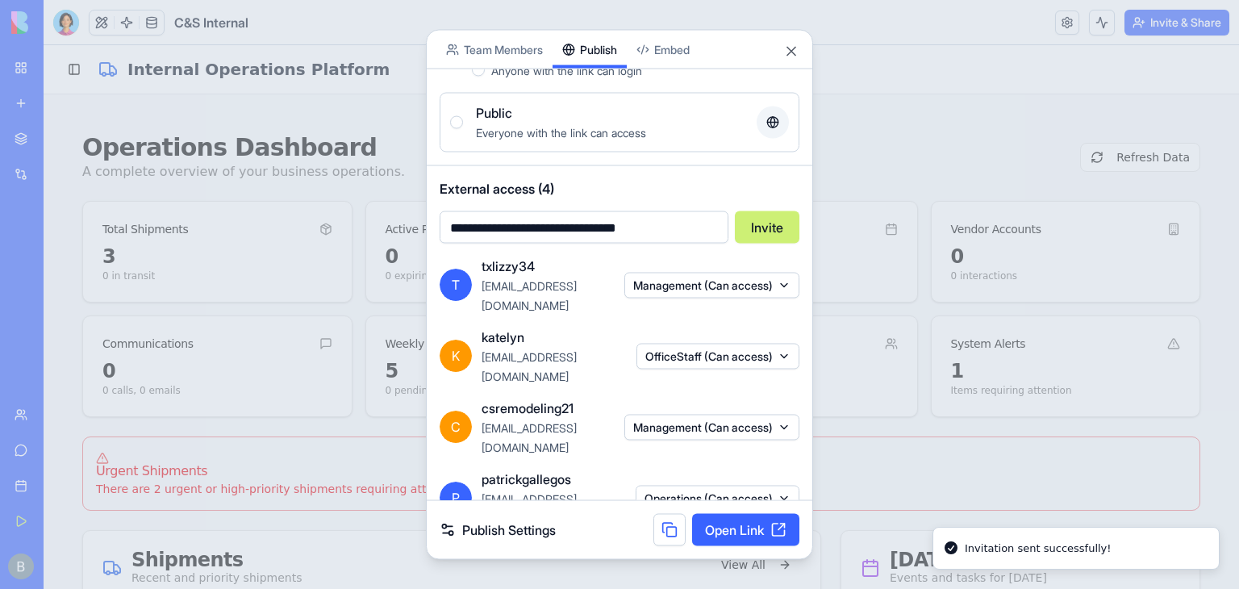
click at [712, 486] on button "Operations (Can access)" at bounding box center [718, 499] width 164 height 26
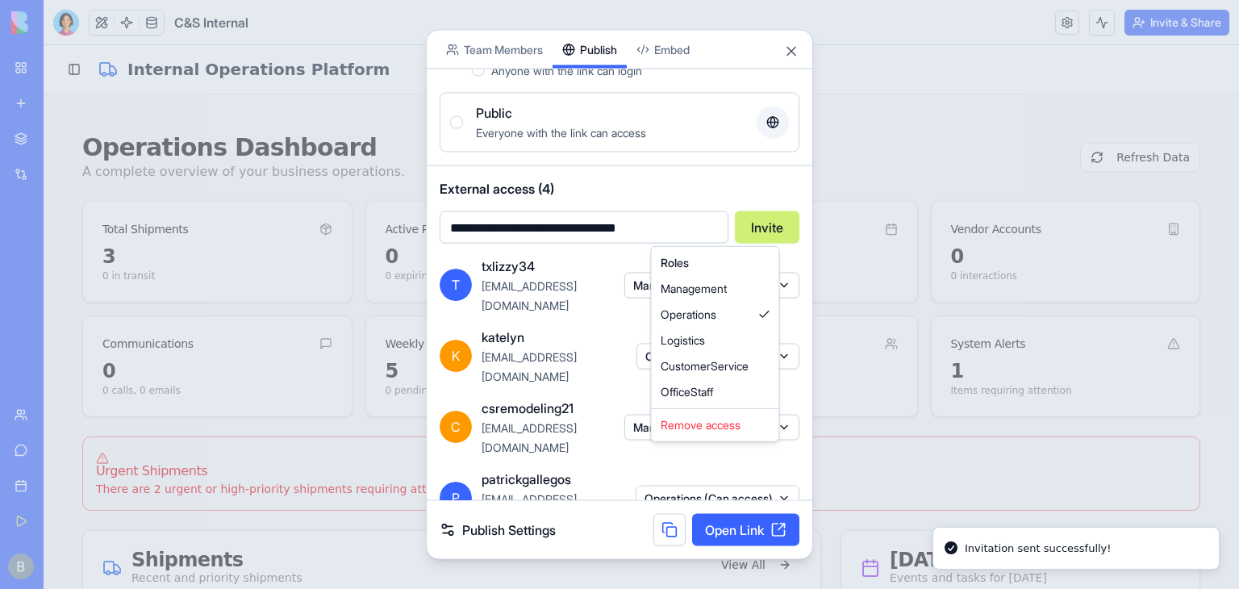
click at [712, 463] on div at bounding box center [619, 294] width 1239 height 589
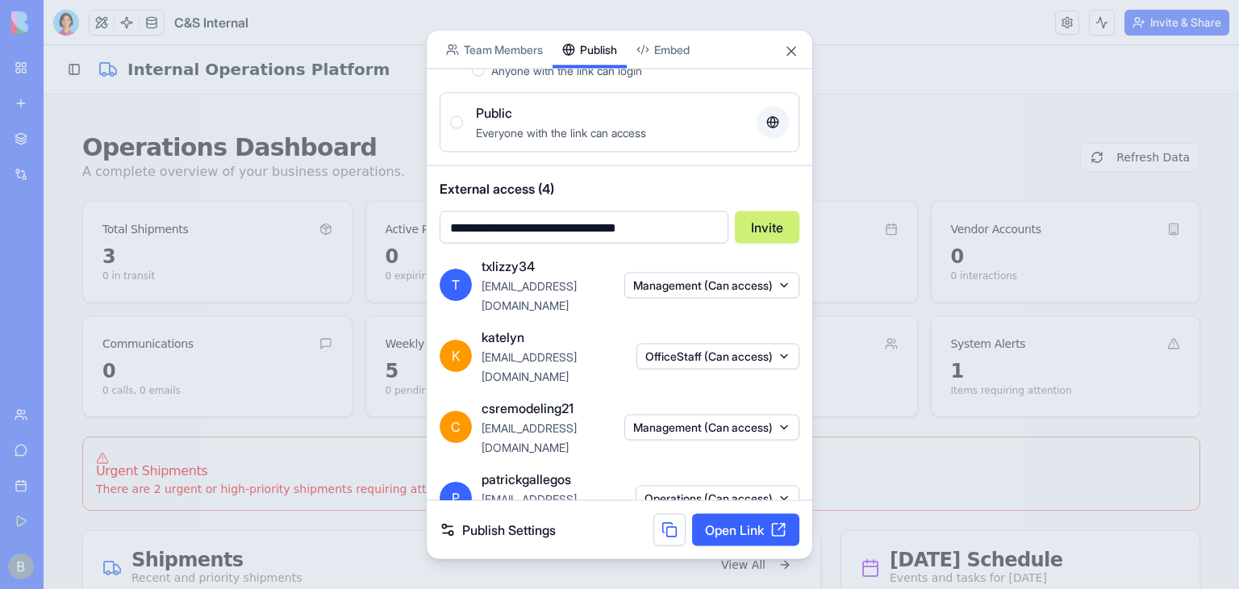
click at [723, 485] on div "P patrickgallegos [EMAIL_ADDRESS][DOMAIN_NAME] Operations (Can access)" at bounding box center [620, 499] width 360 height 58
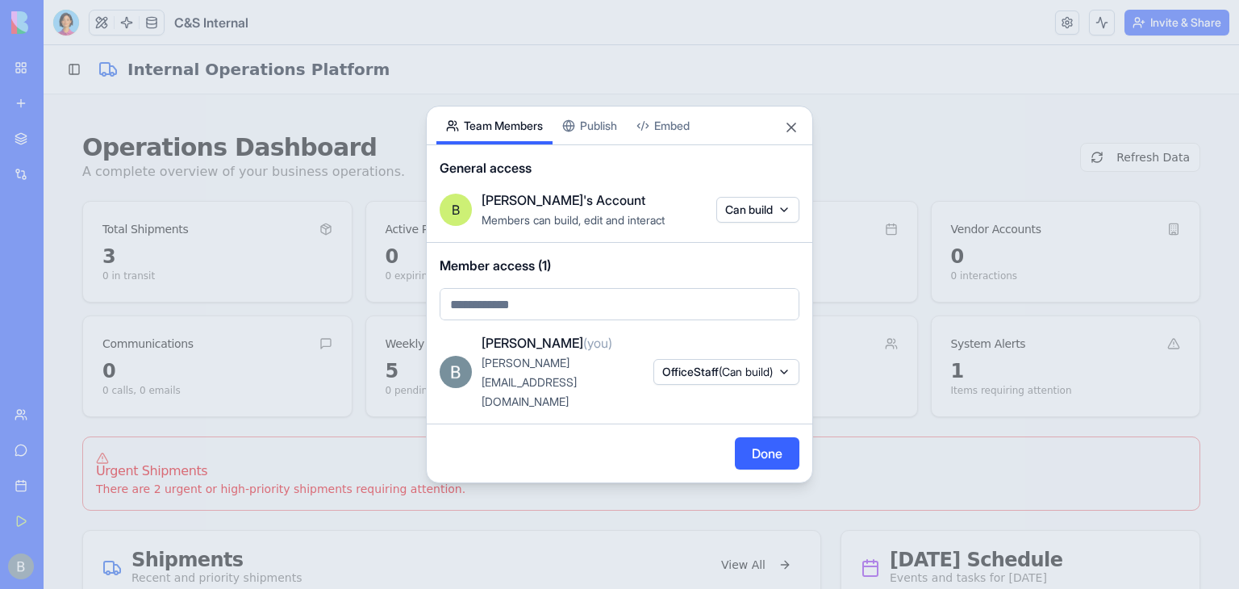
click at [513, 42] on body "My Workspace New app Marketplace Integrations Recent Co-Op Cafe Gaming Hub Ship…" at bounding box center [619, 294] width 1239 height 589
click at [792, 136] on button "Close" at bounding box center [791, 127] width 16 height 16
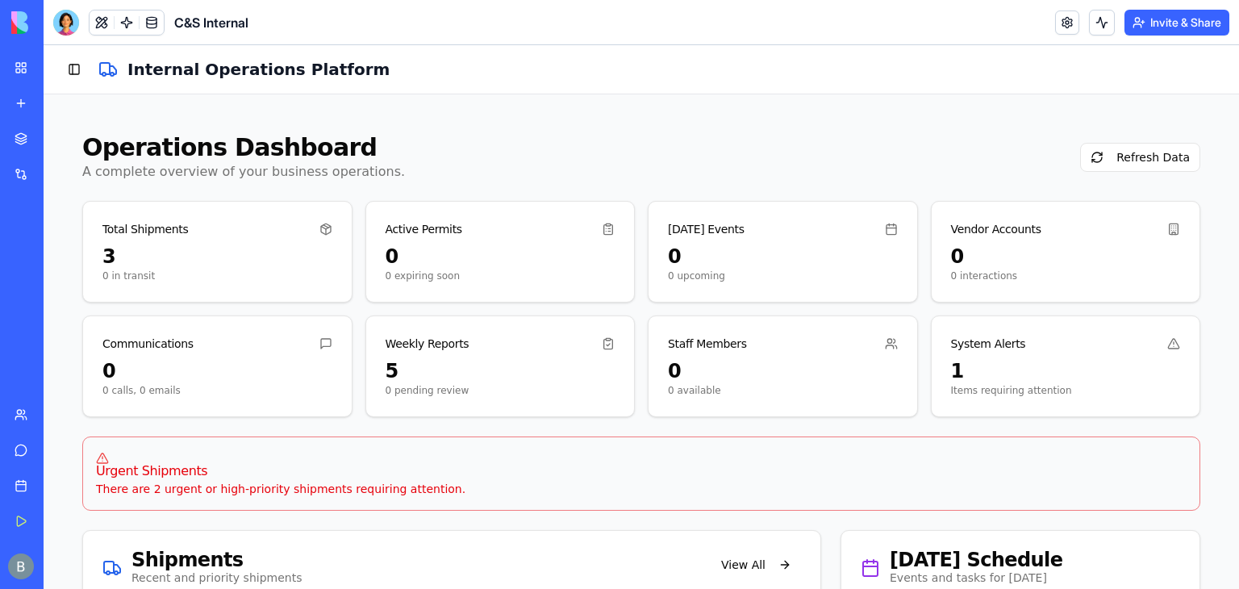
click at [792, 141] on div "Operations Dashboard A complete overview of your business operations. Refresh D…" at bounding box center [641, 157] width 1118 height 48
click at [74, 61] on button "Toggle Sidebar" at bounding box center [74, 69] width 23 height 23
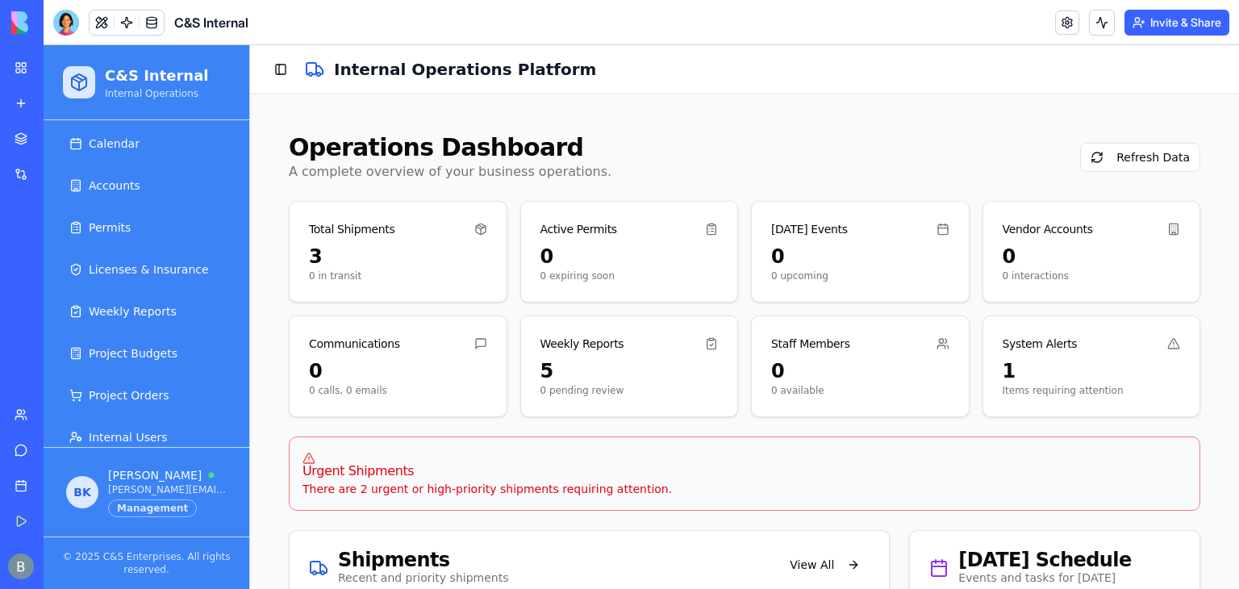
scroll to position [336, 0]
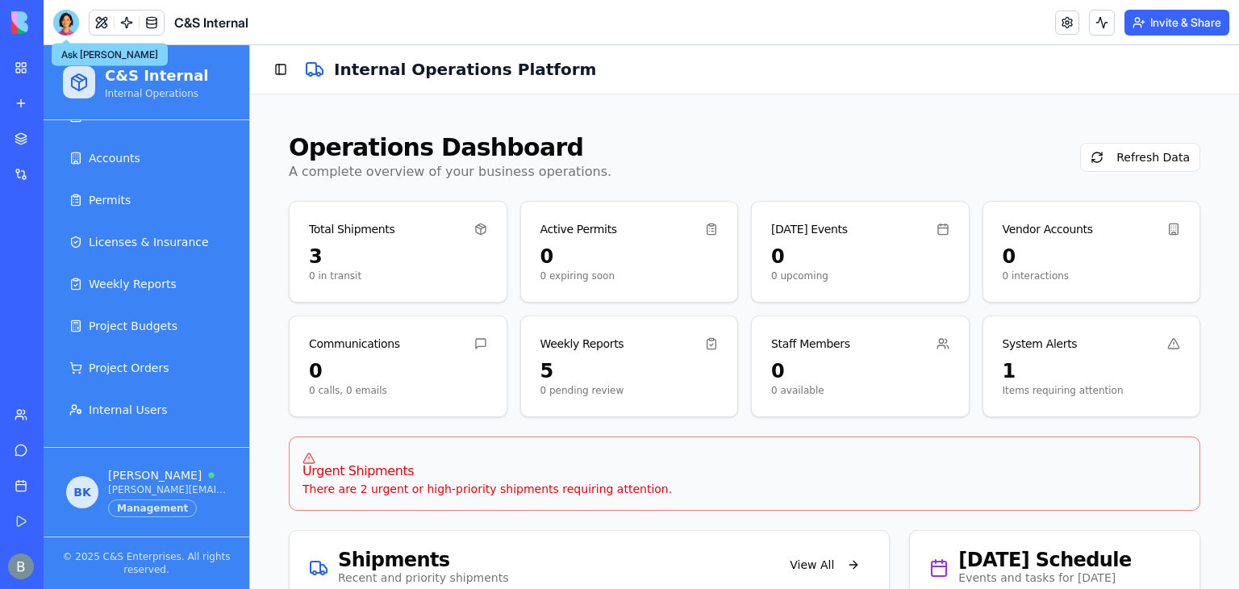
click at [67, 28] on div at bounding box center [66, 23] width 26 height 26
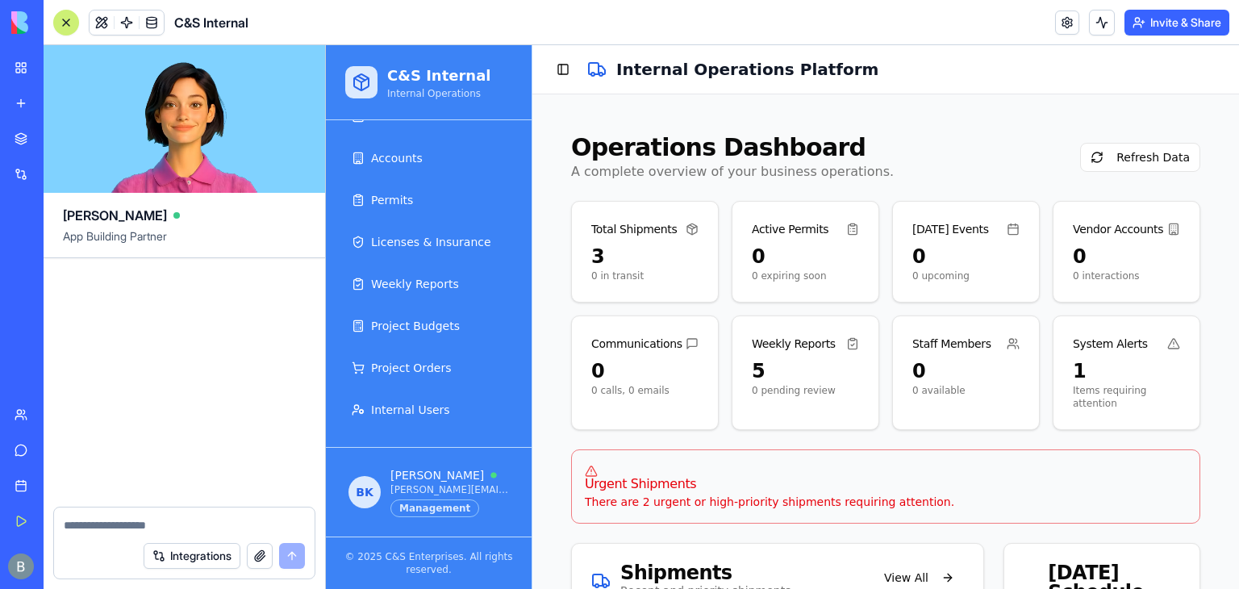
drag, startPoint x: 524, startPoint y: 356, endPoint x: 562, endPoint y: 351, distance: 39.0
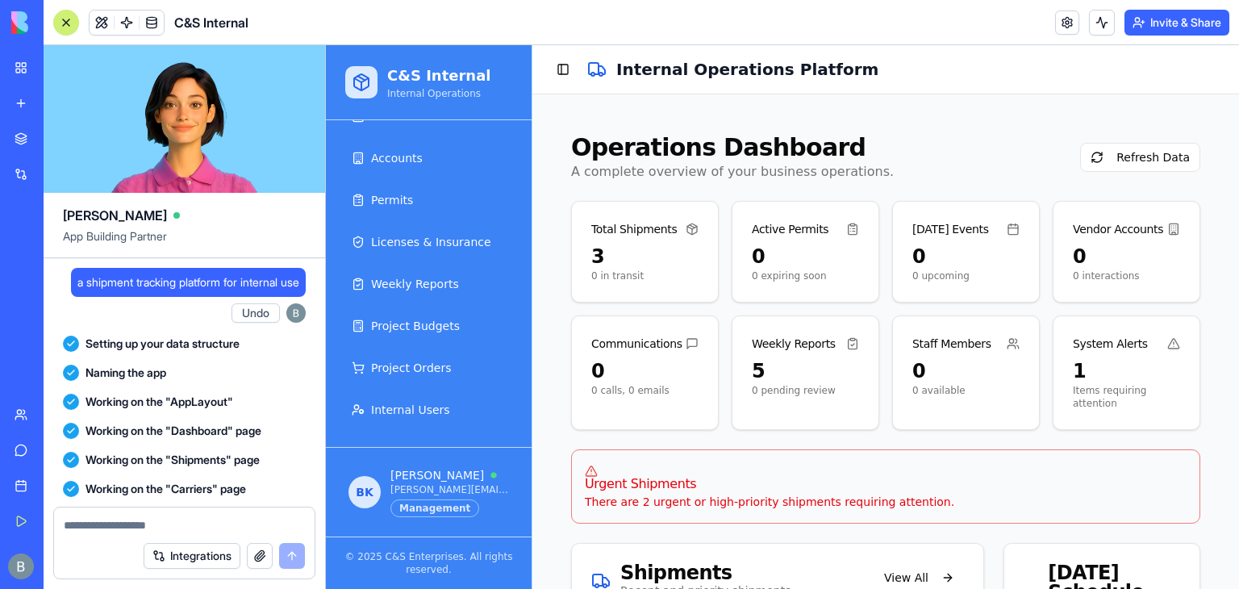
scroll to position [125871, 0]
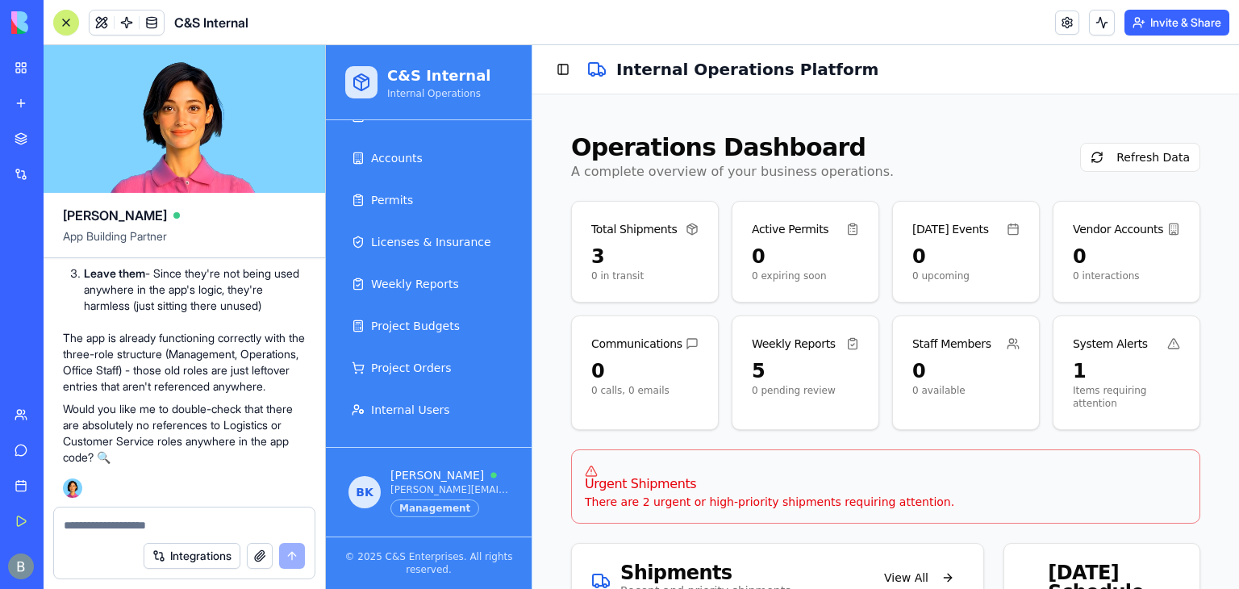
click at [165, 518] on textarea at bounding box center [184, 525] width 241 height 16
click at [158, 533] on div "Integrations" at bounding box center [184, 555] width 261 height 45
click at [139, 514] on div at bounding box center [184, 520] width 261 height 26
click at [136, 520] on textarea at bounding box center [184, 525] width 241 height 16
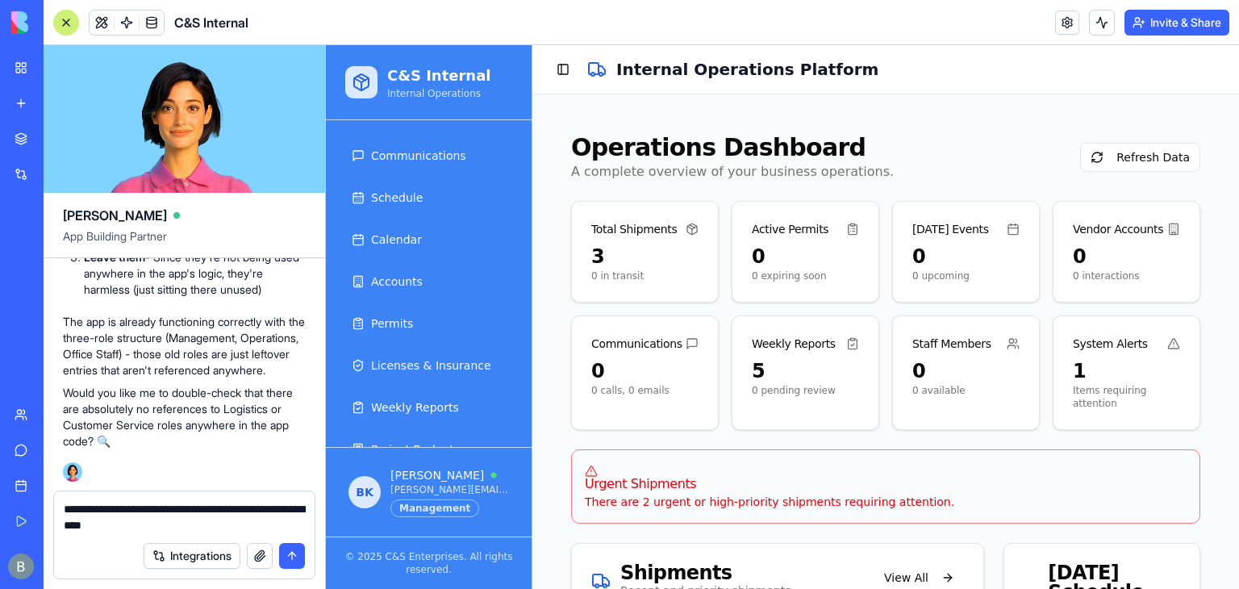
scroll to position [214, 0]
click at [161, 520] on textarea "**********" at bounding box center [185, 517] width 242 height 32
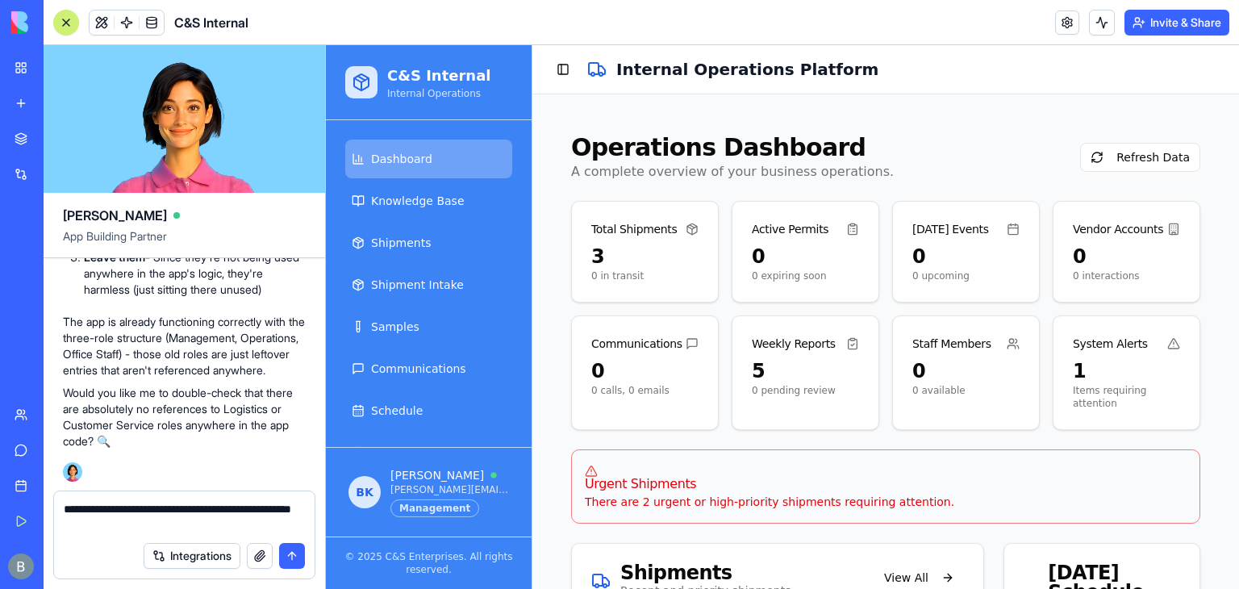
click at [186, 528] on textarea "**********" at bounding box center [185, 517] width 242 height 32
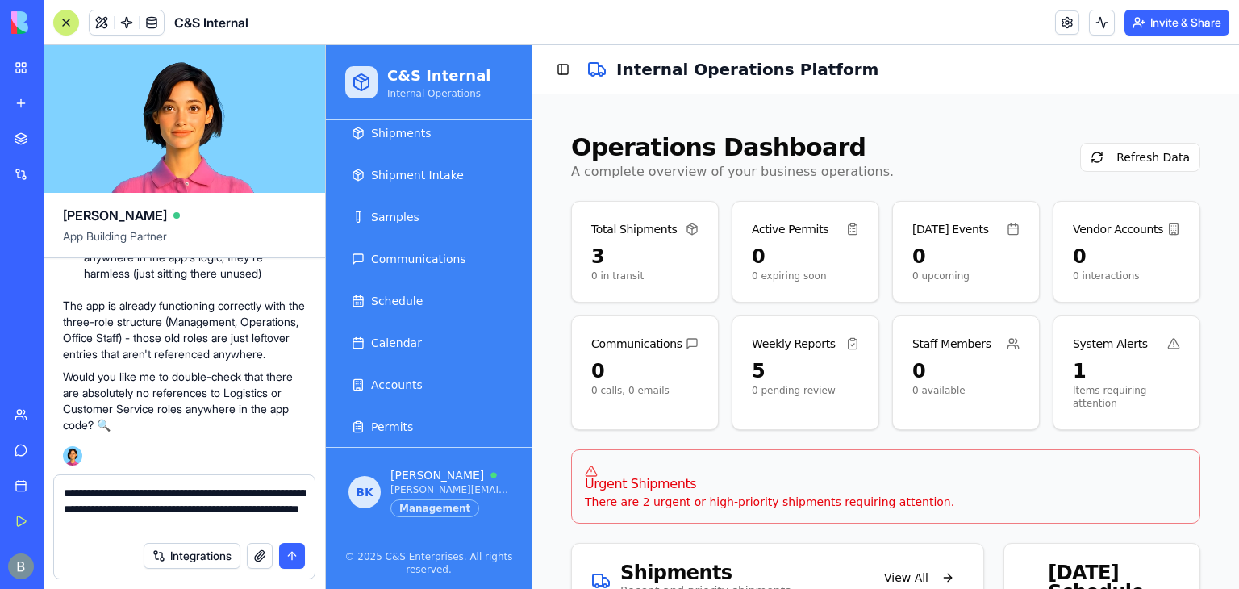
scroll to position [109, 0]
click at [243, 536] on div "Integrations" at bounding box center [184, 555] width 261 height 45
click at [232, 521] on textarea "**********" at bounding box center [185, 509] width 242 height 48
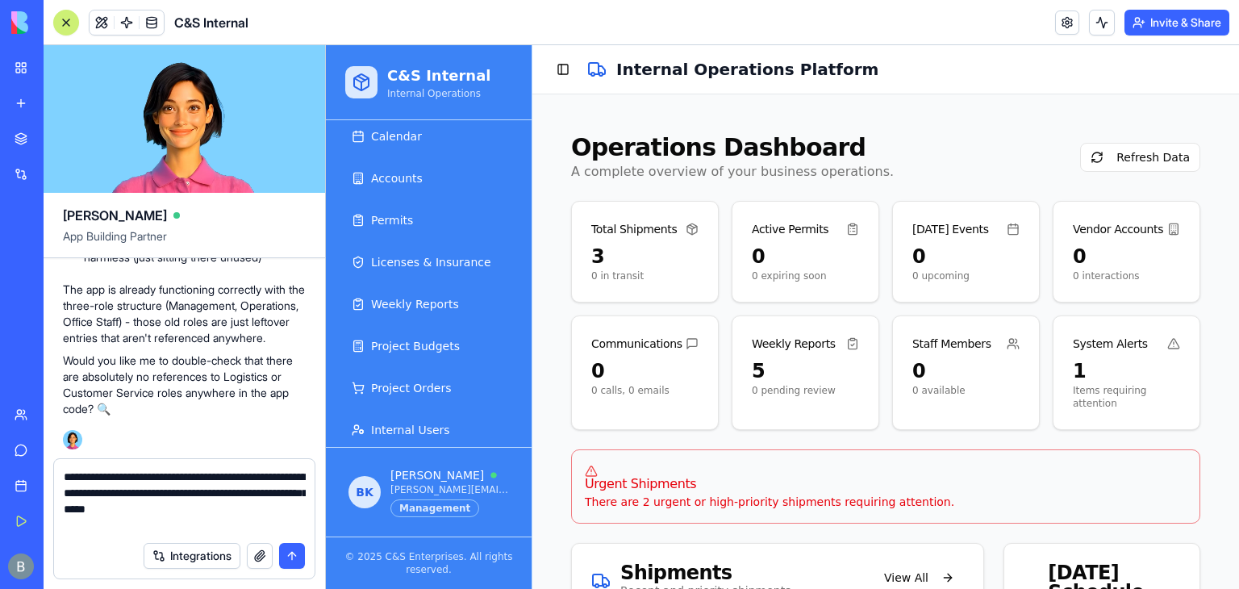
scroll to position [317, 0]
click at [422, 177] on link "Accounts" at bounding box center [428, 177] width 167 height 39
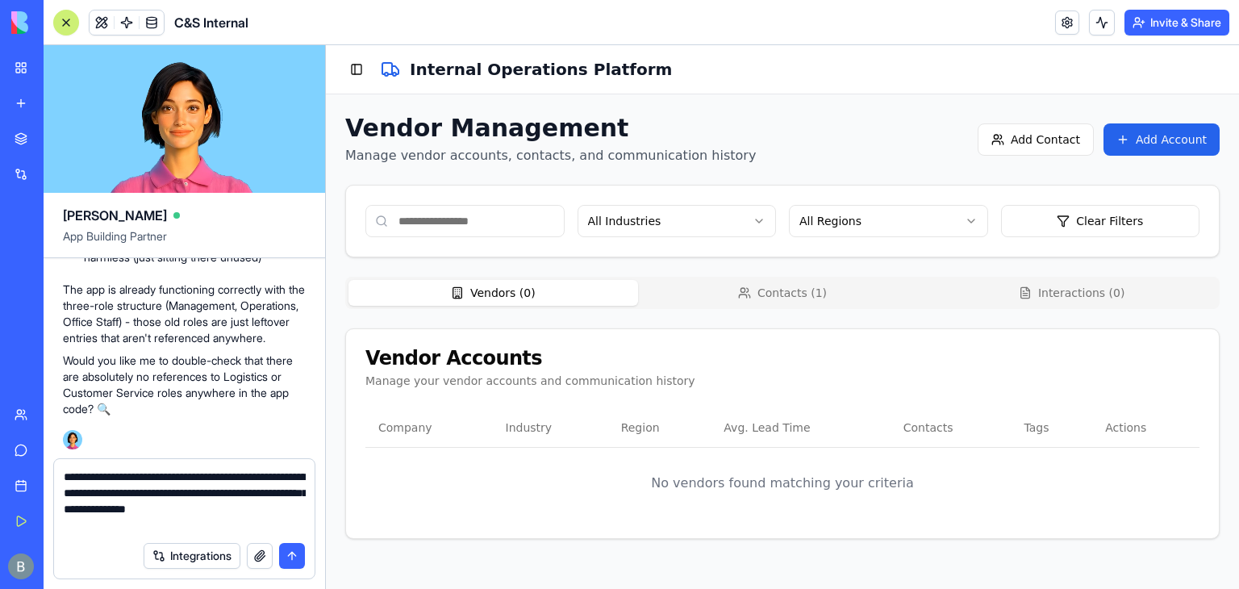
click at [800, 298] on button "Contacts ( 1 )" at bounding box center [783, 293] width 290 height 26
click at [545, 296] on button "Vendors ( 0 )" at bounding box center [494, 293] width 290 height 26
click at [361, 69] on button "Toggle Sidebar" at bounding box center [356, 69] width 23 height 23
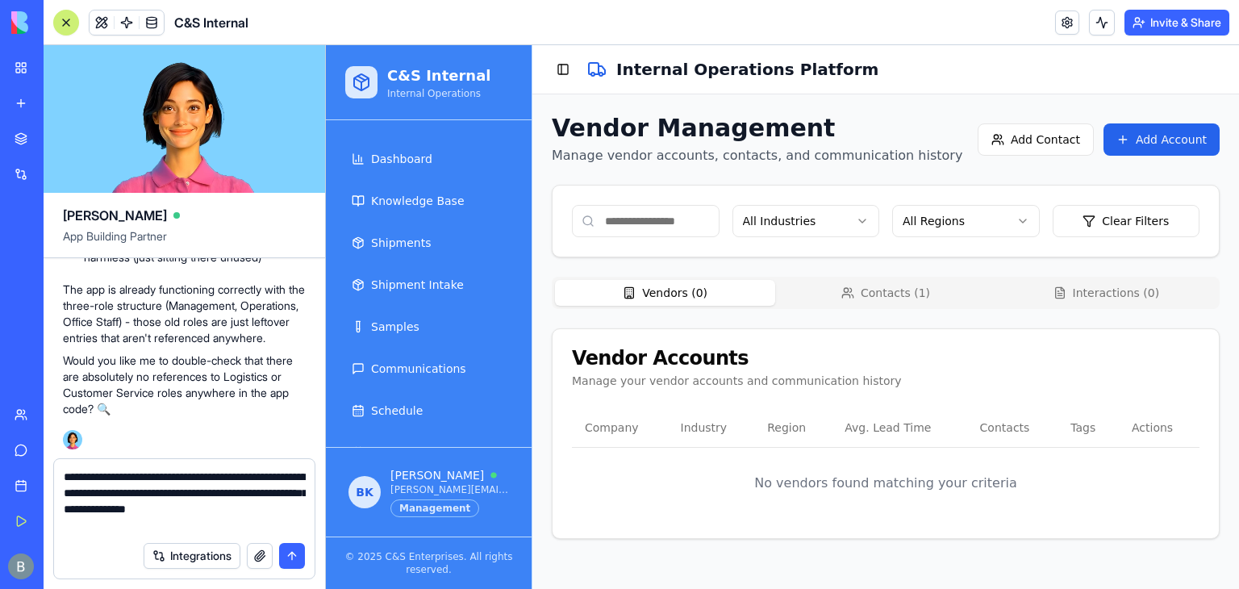
click at [217, 532] on textarea "**********" at bounding box center [185, 501] width 242 height 65
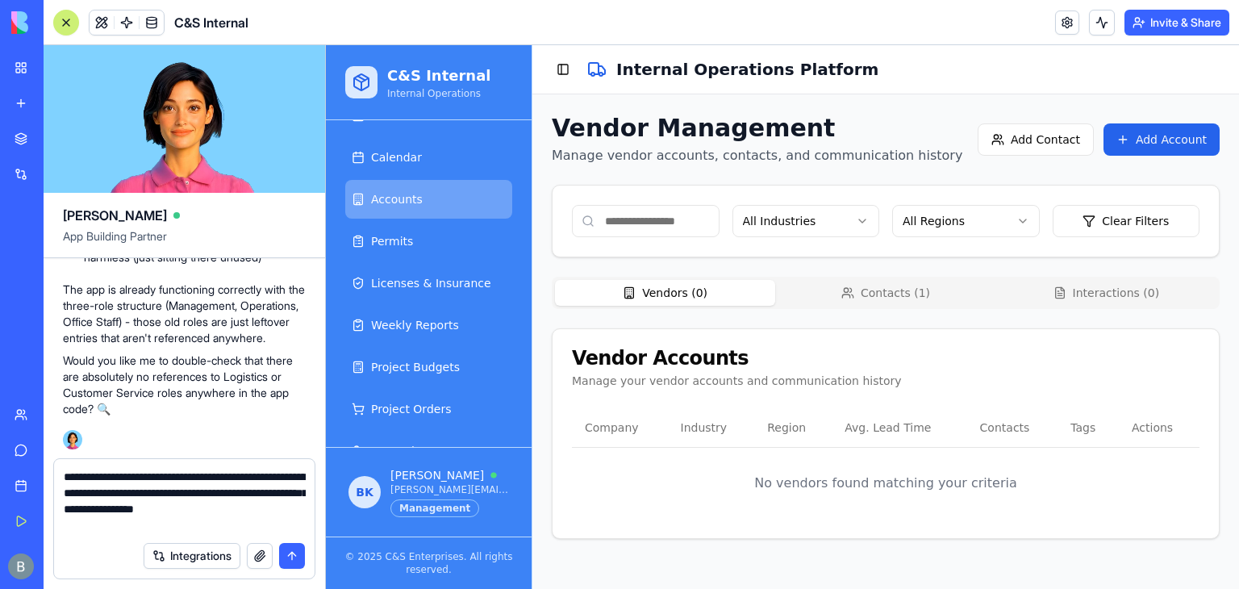
scroll to position [336, 0]
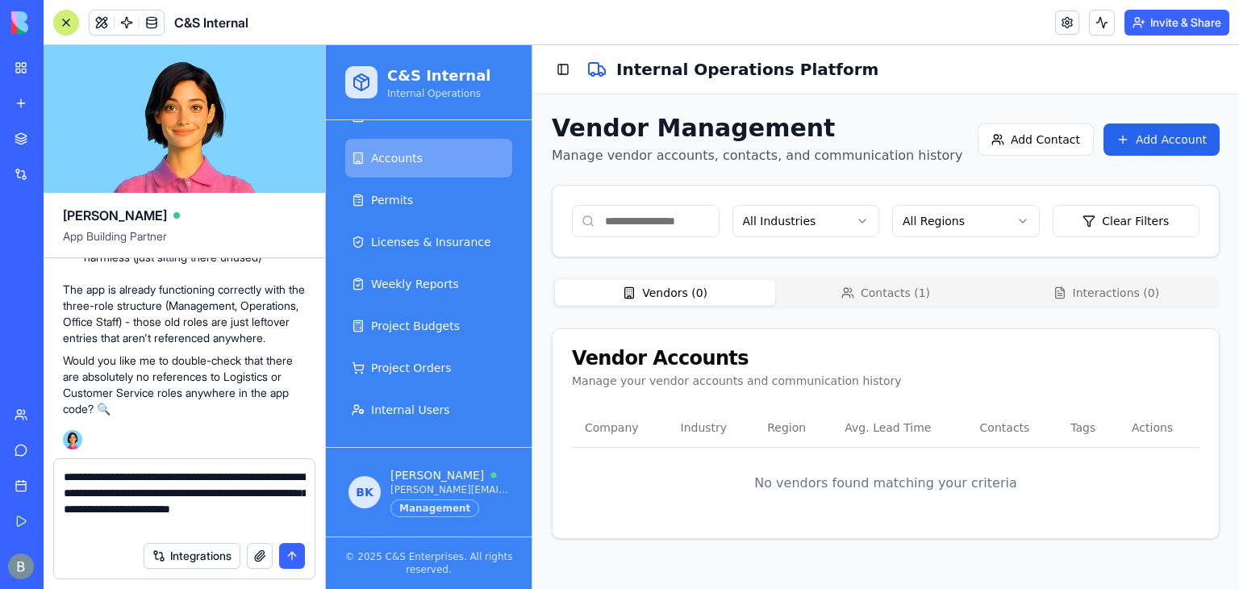
type textarea "**********"
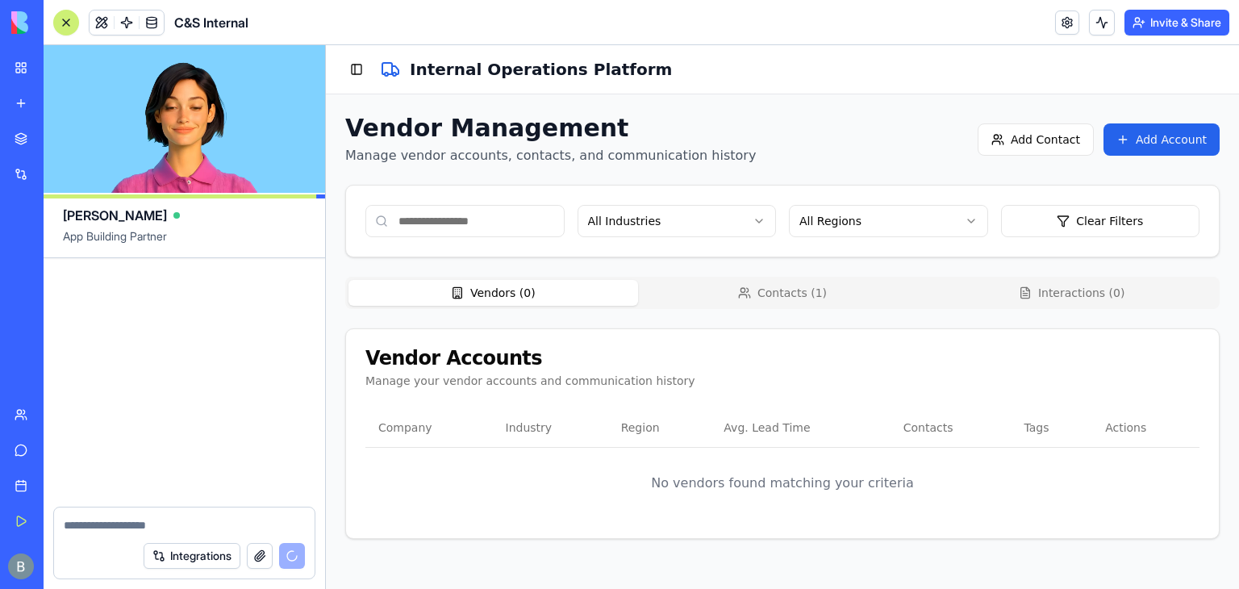
scroll to position [127007, 0]
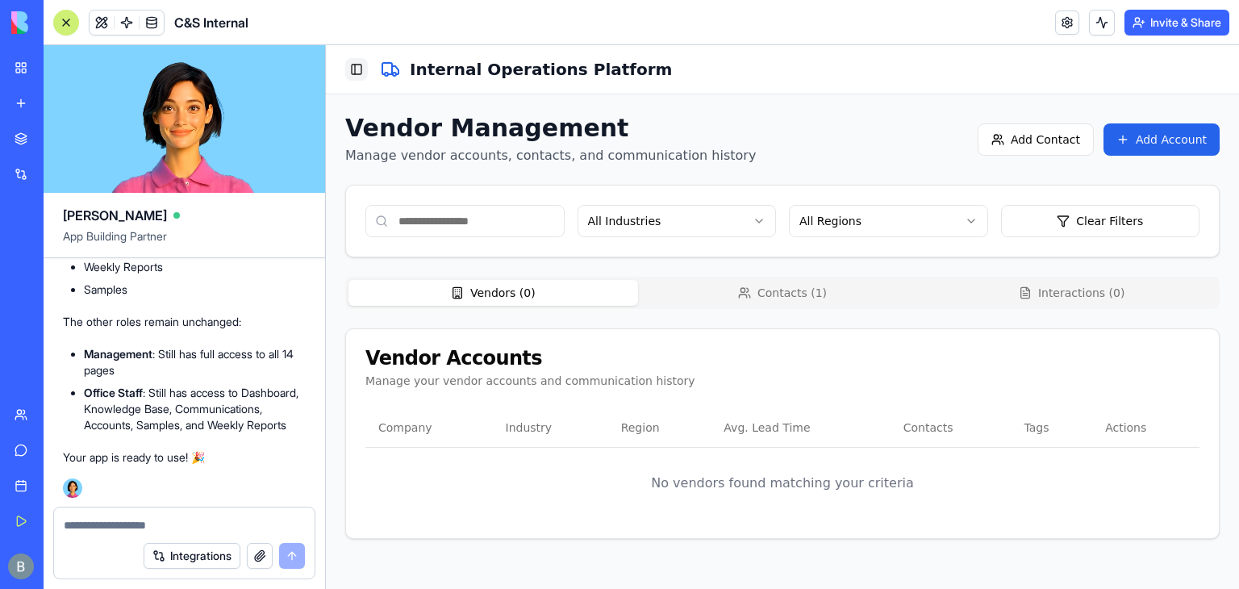
click at [361, 68] on button "Toggle Sidebar" at bounding box center [356, 69] width 23 height 23
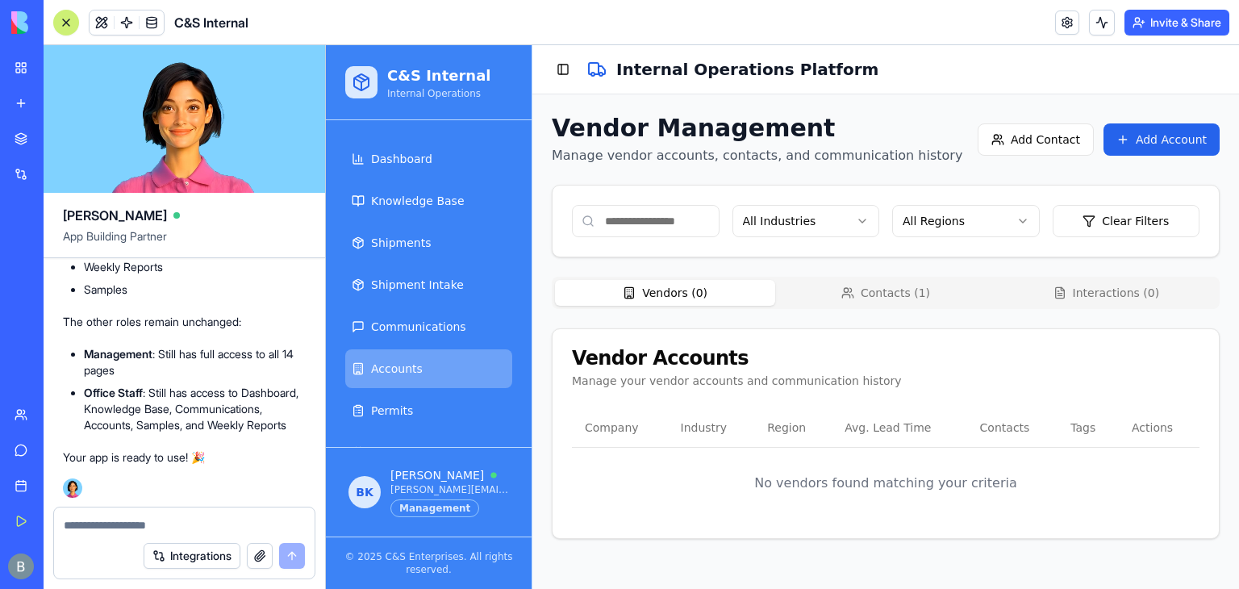
scroll to position [336, 0]
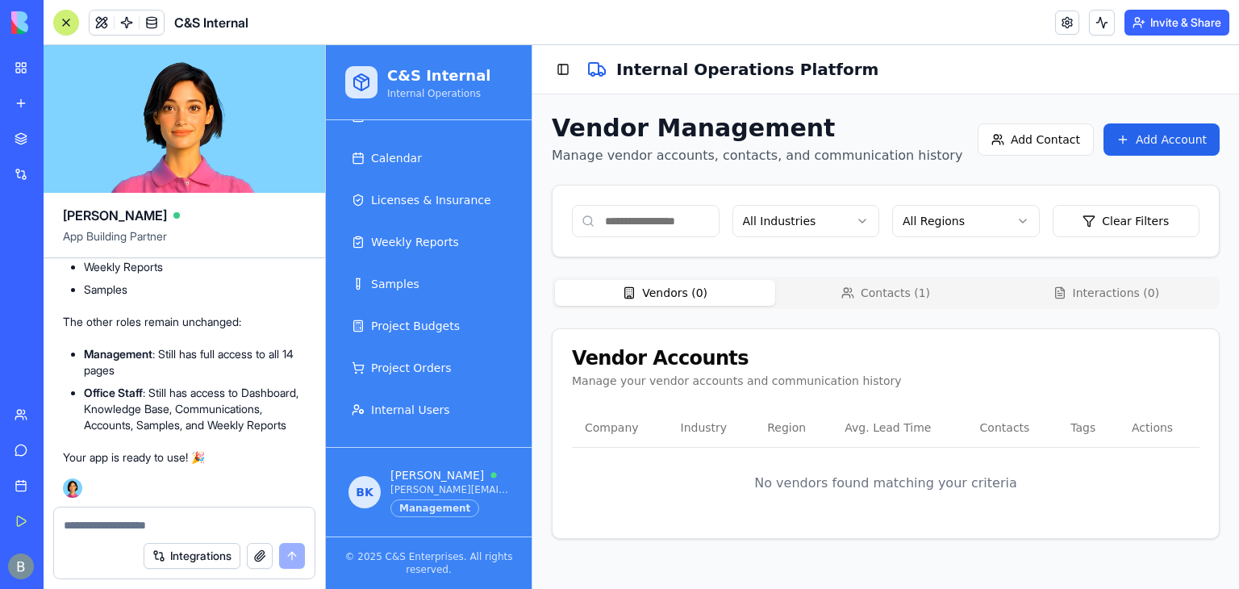
click at [182, 517] on textarea at bounding box center [184, 525] width 241 height 16
click at [181, 517] on textarea at bounding box center [184, 525] width 241 height 16
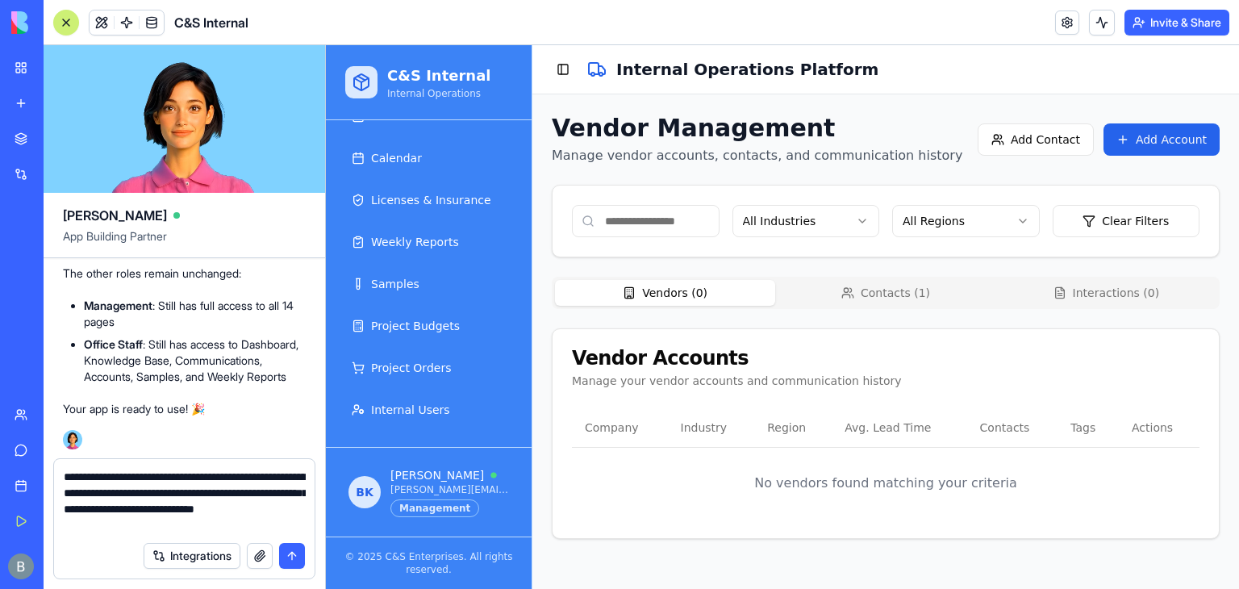
type textarea "**********"
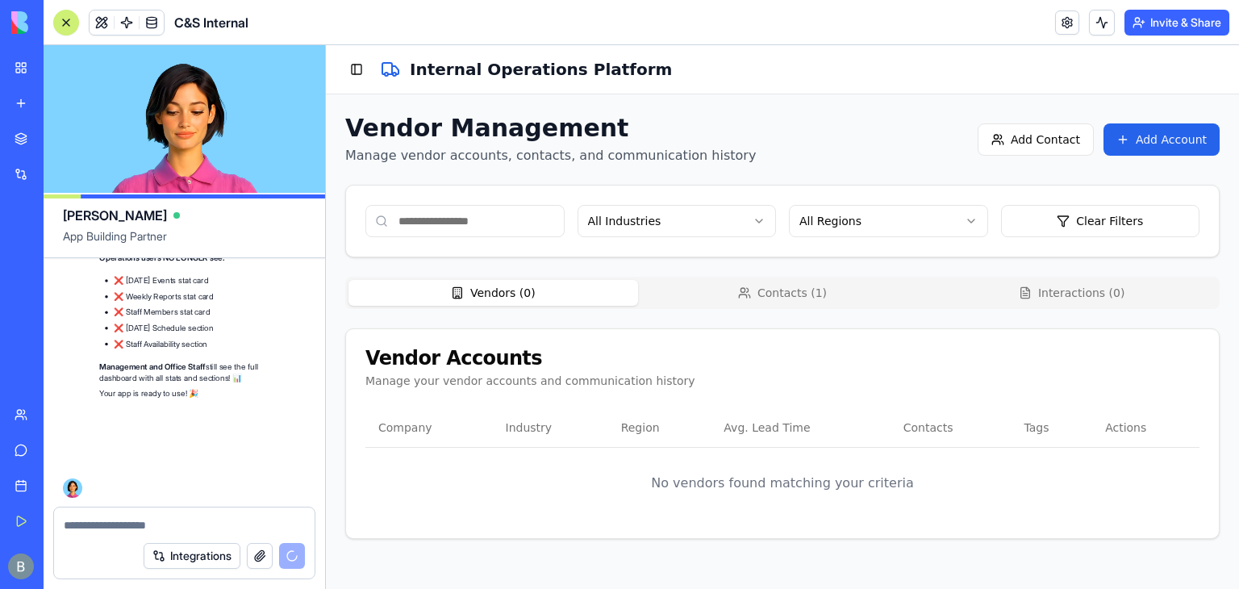
scroll to position [127739, 0]
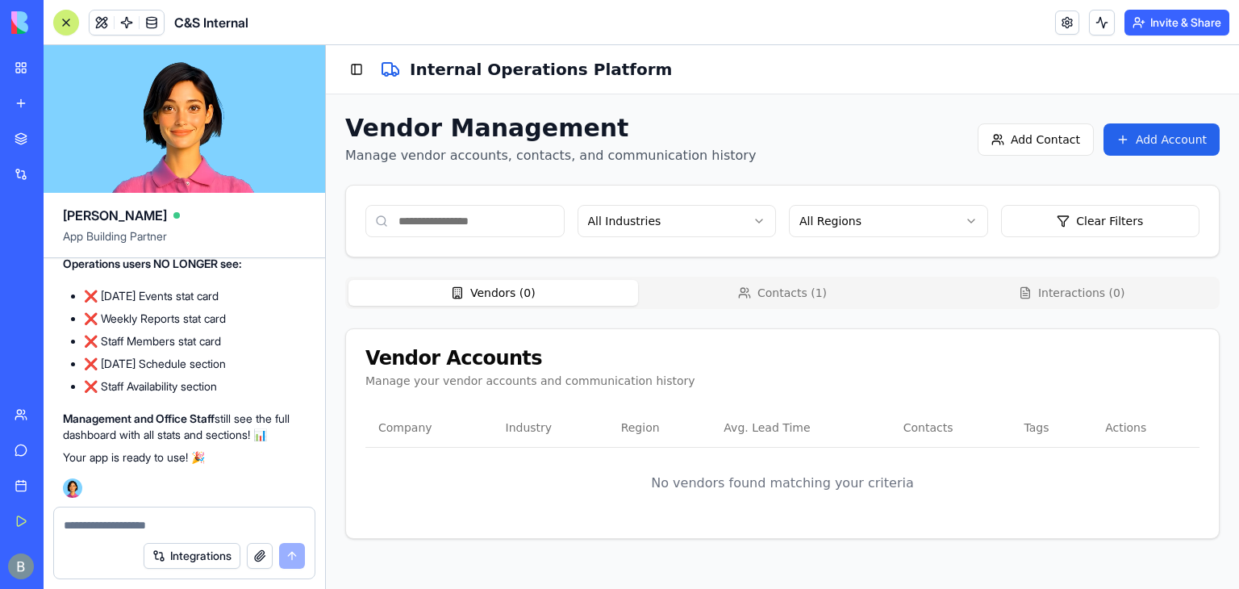
click at [148, 512] on div at bounding box center [184, 520] width 261 height 26
click at [141, 521] on textarea at bounding box center [185, 525] width 242 height 16
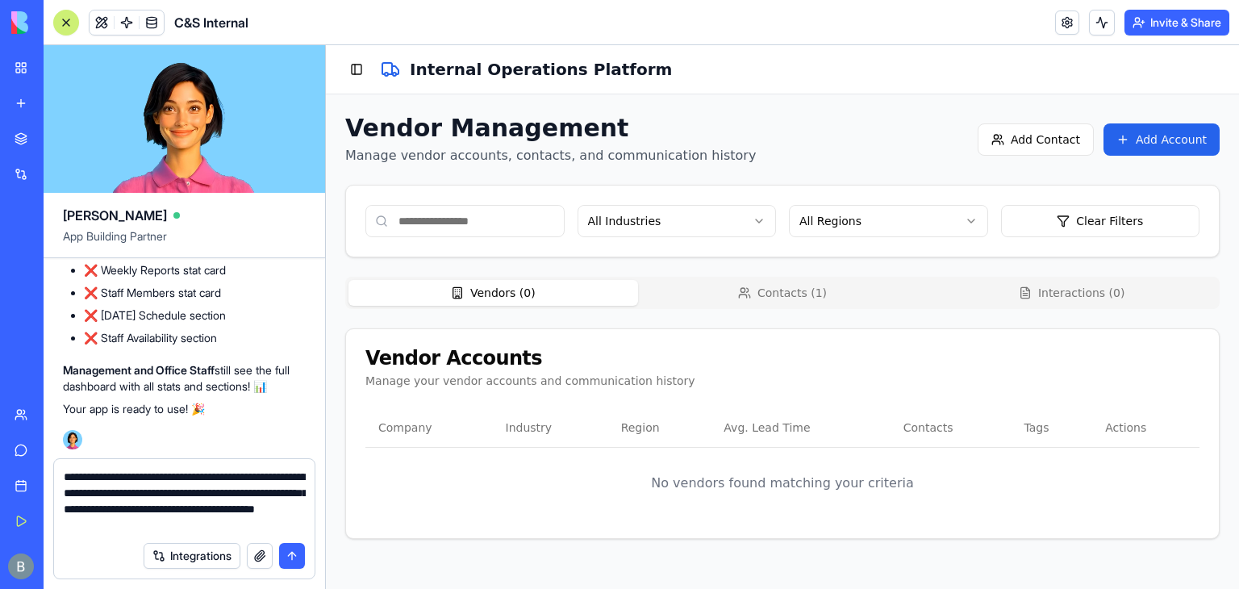
type textarea "**********"
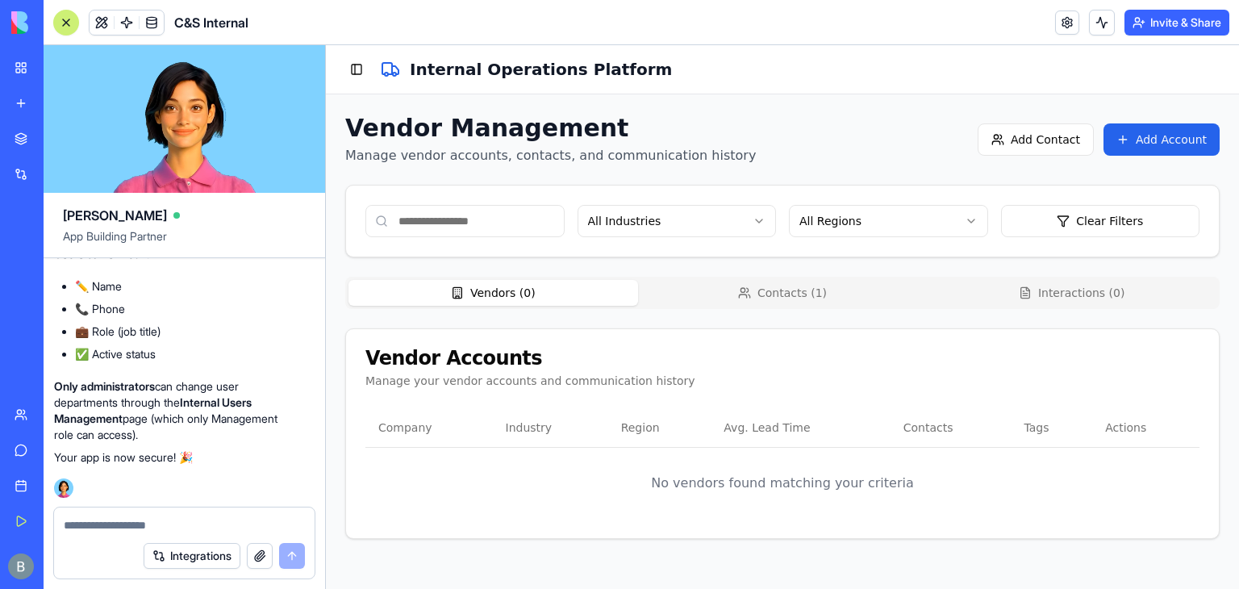
scroll to position [128478, 9]
click at [361, 70] on button "Toggle Sidebar" at bounding box center [356, 69] width 23 height 23
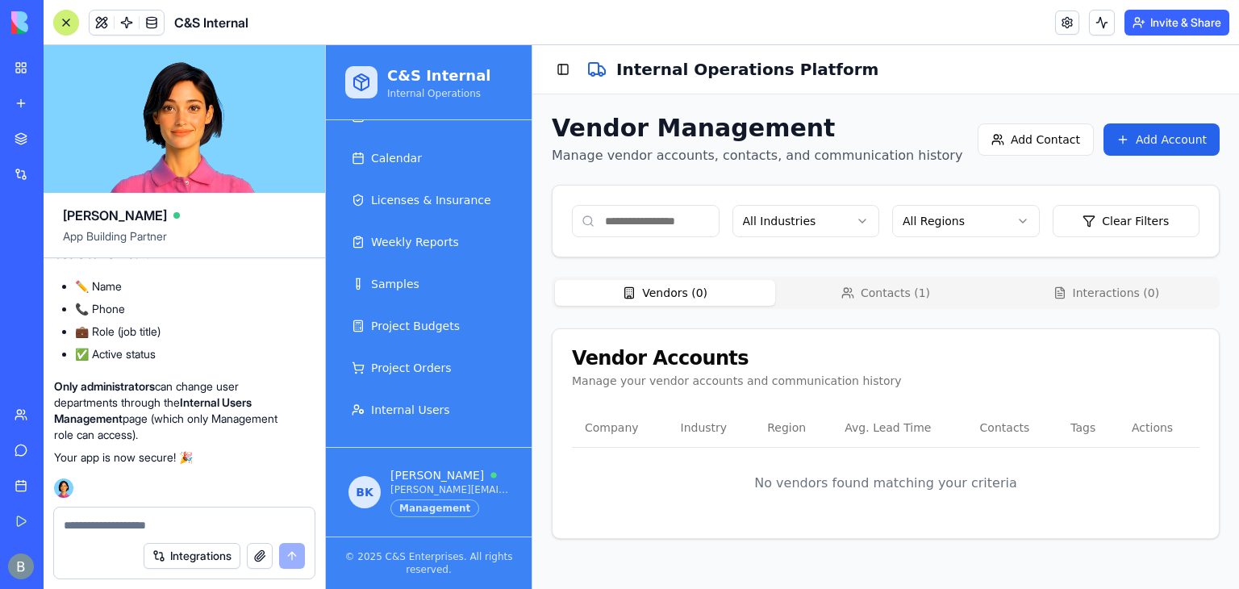
scroll to position [0, 0]
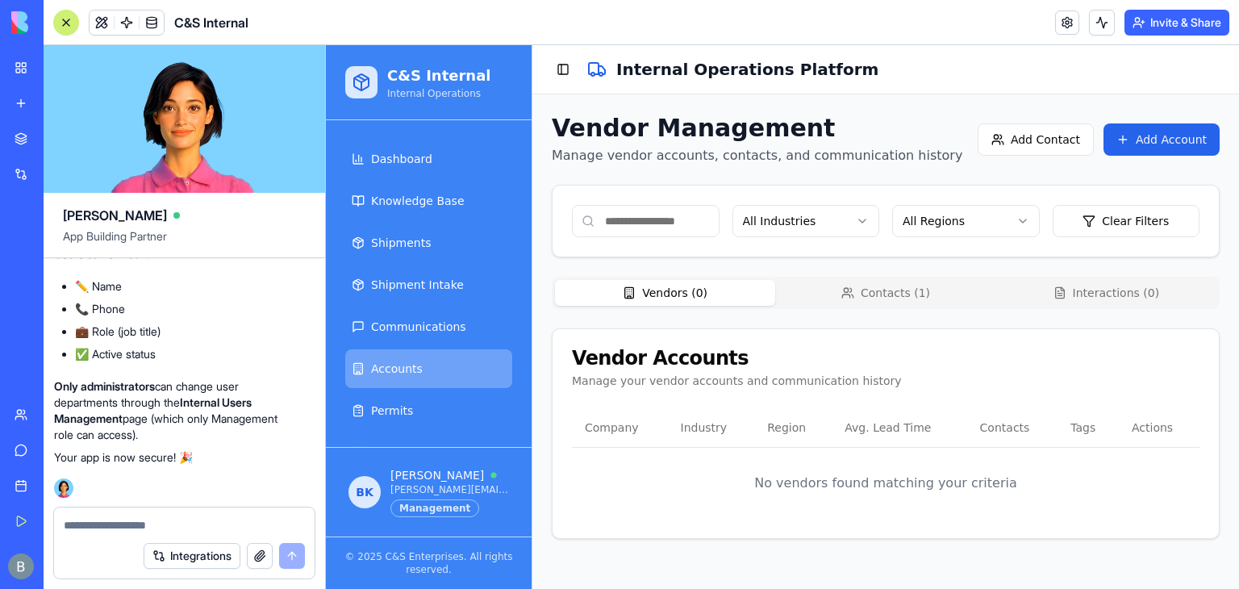
click at [518, 417] on div "Dashboard Knowledge Base Shipments Shipment Intake Communications Accounts Perm…" at bounding box center [429, 283] width 206 height 327
click at [17, 66] on link "My Workspace" at bounding box center [37, 68] width 65 height 32
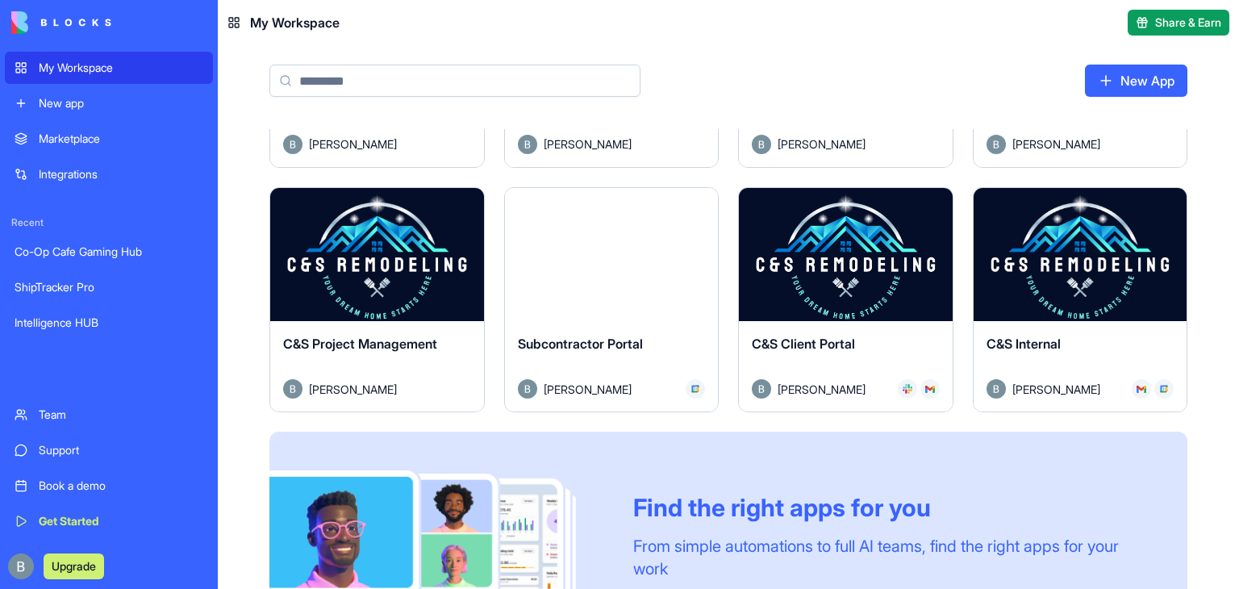
scroll to position [668, 0]
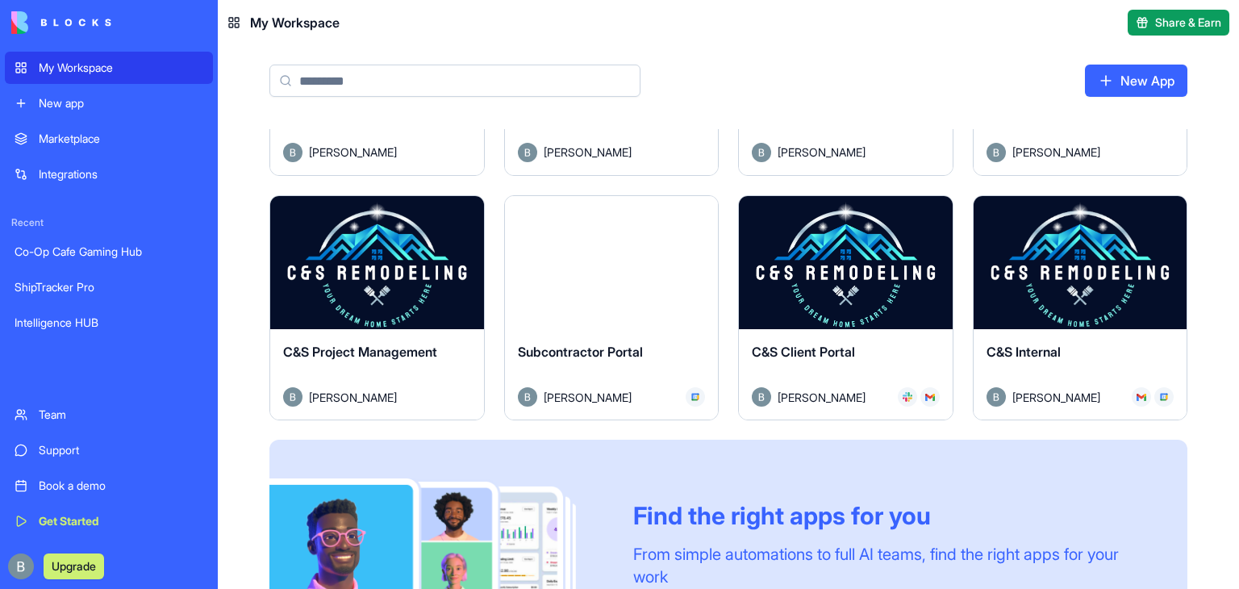
click at [836, 253] on button "Launch" at bounding box center [845, 263] width 121 height 32
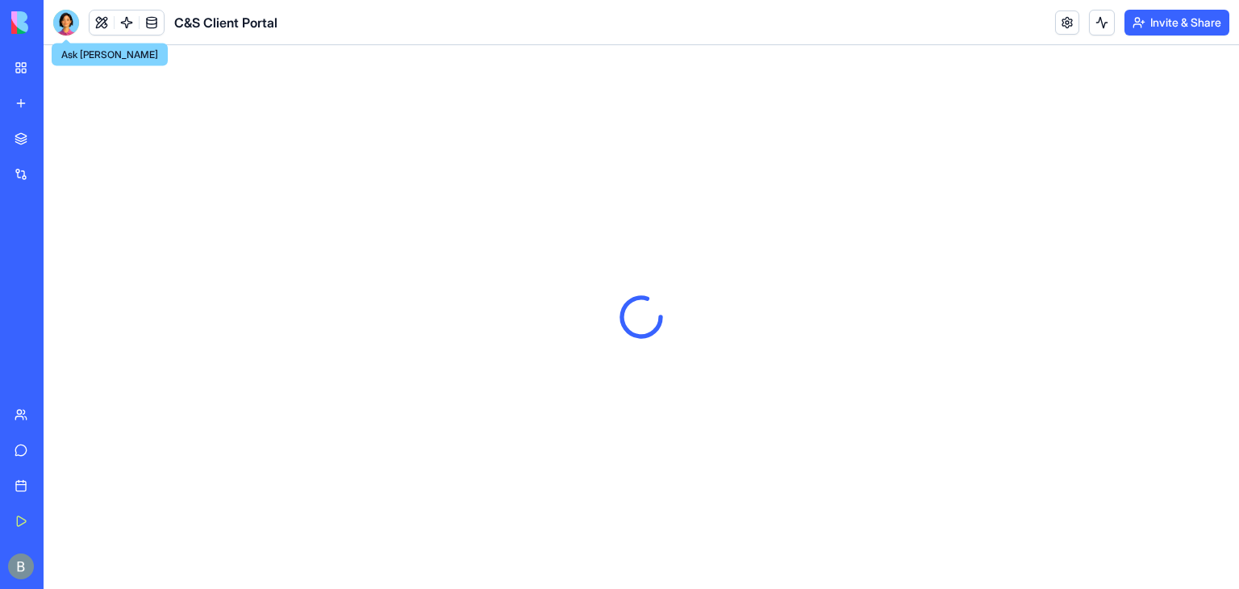
click at [60, 23] on div at bounding box center [66, 23] width 26 height 26
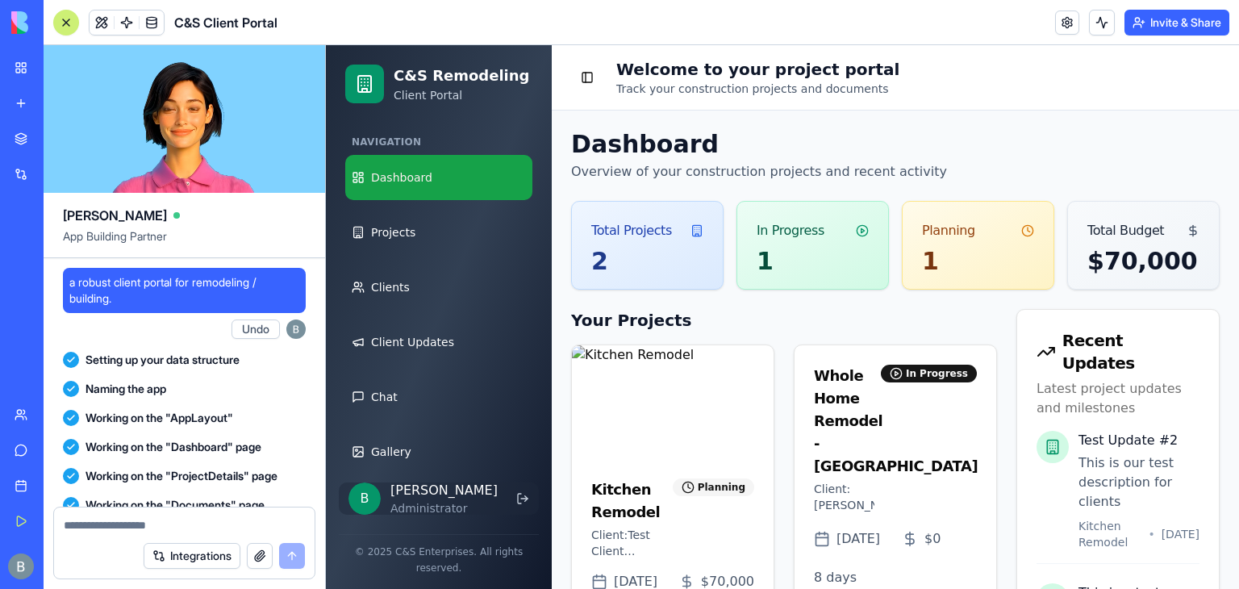
scroll to position [187803, 0]
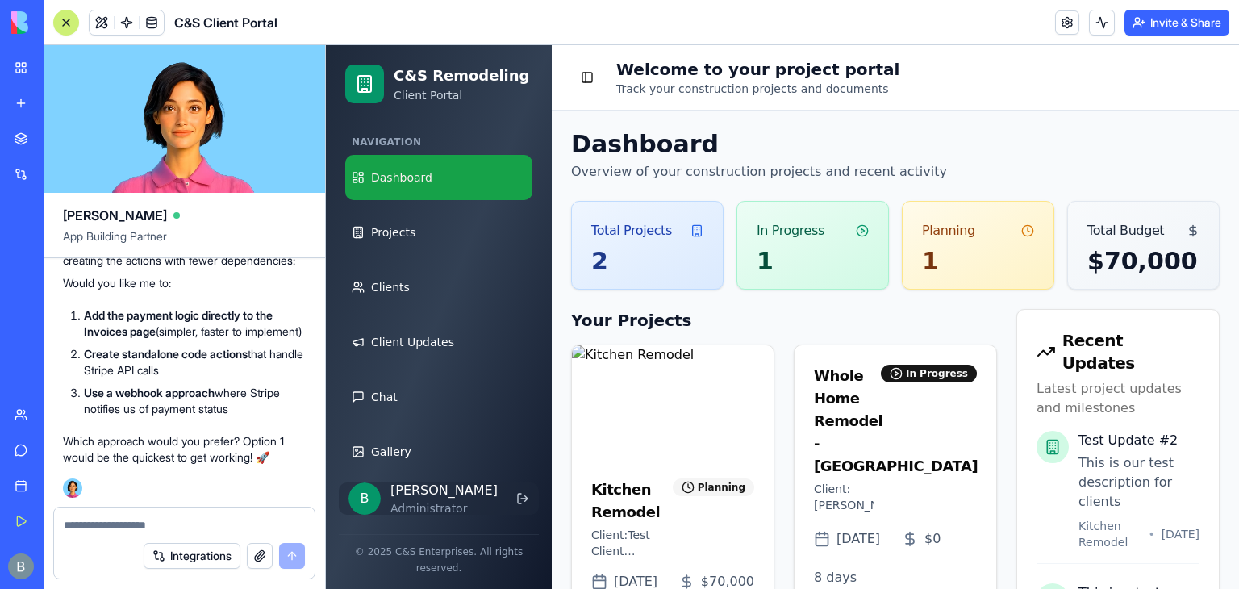
click at [153, 382] on ol "Add the payment logic directly to the Invoices page (simpler, faster to impleme…" at bounding box center [184, 362] width 243 height 110
drag, startPoint x: 183, startPoint y: 328, endPoint x: 97, endPoint y: 290, distance: 94.3
click at [97, 307] on li "Add the payment logic directly to the Invoices page (simpler, faster to impleme…" at bounding box center [195, 323] width 222 height 32
click at [244, 462] on p "Which approach would you prefer? Option 1 would be the quickest to get working!…" at bounding box center [184, 449] width 243 height 32
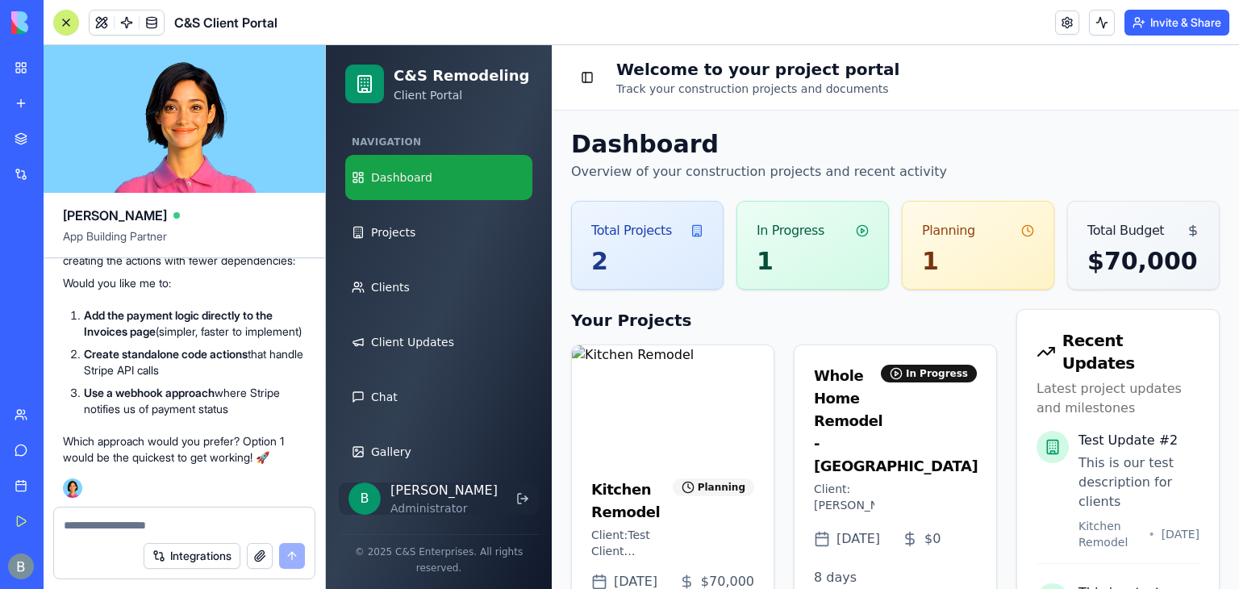
click at [115, 520] on textarea at bounding box center [184, 525] width 241 height 16
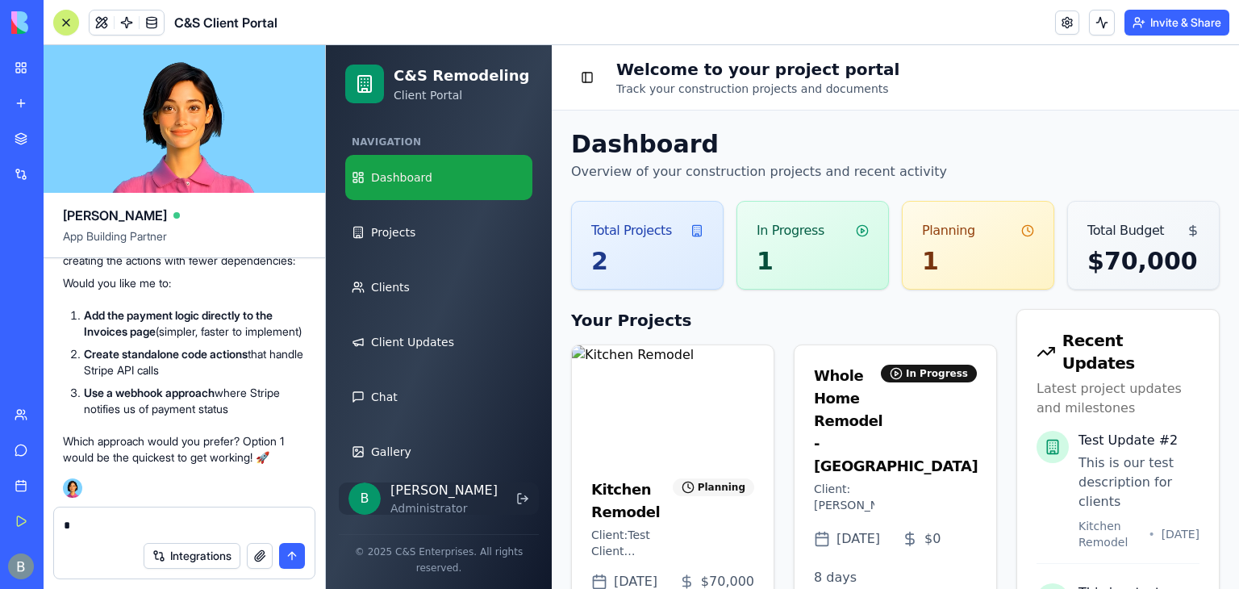
type textarea "**"
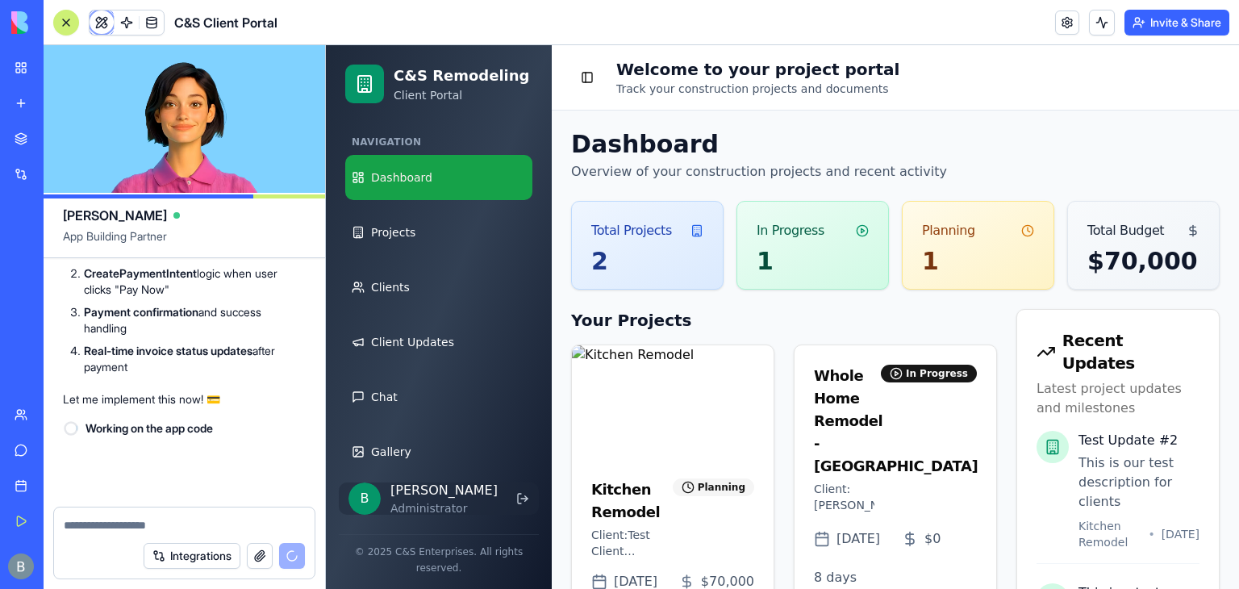
scroll to position [188271, 0]
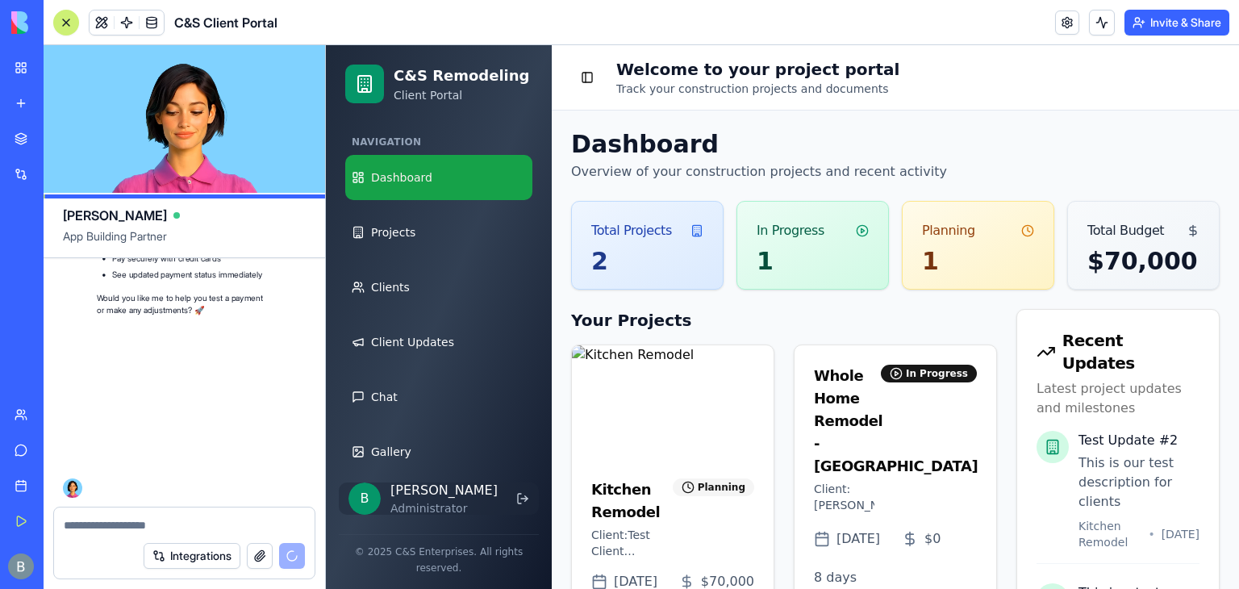
scroll to position [189424, 0]
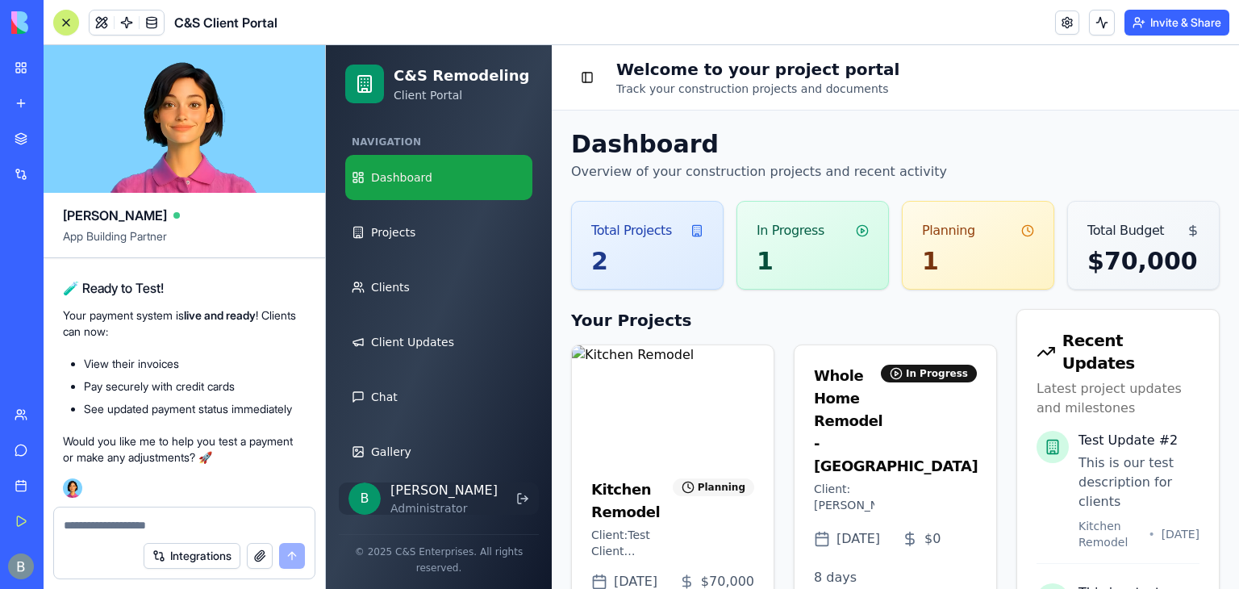
click at [64, 24] on div at bounding box center [66, 22] width 13 height 13
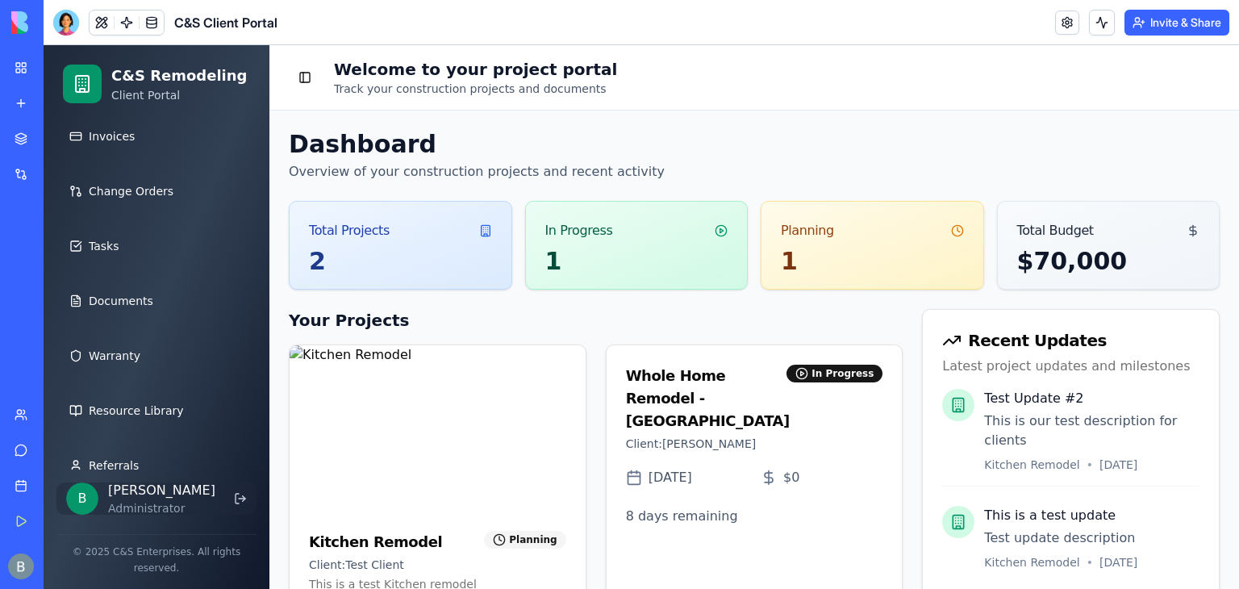
scroll to position [423, 0]
drag, startPoint x: 288, startPoint y: 416, endPoint x: 287, endPoint y: 431, distance: 14.5
click at [287, 431] on div "Dashboard Overview of your construction projects and recent activity Total Proj…" at bounding box center [754, 465] width 970 height 709
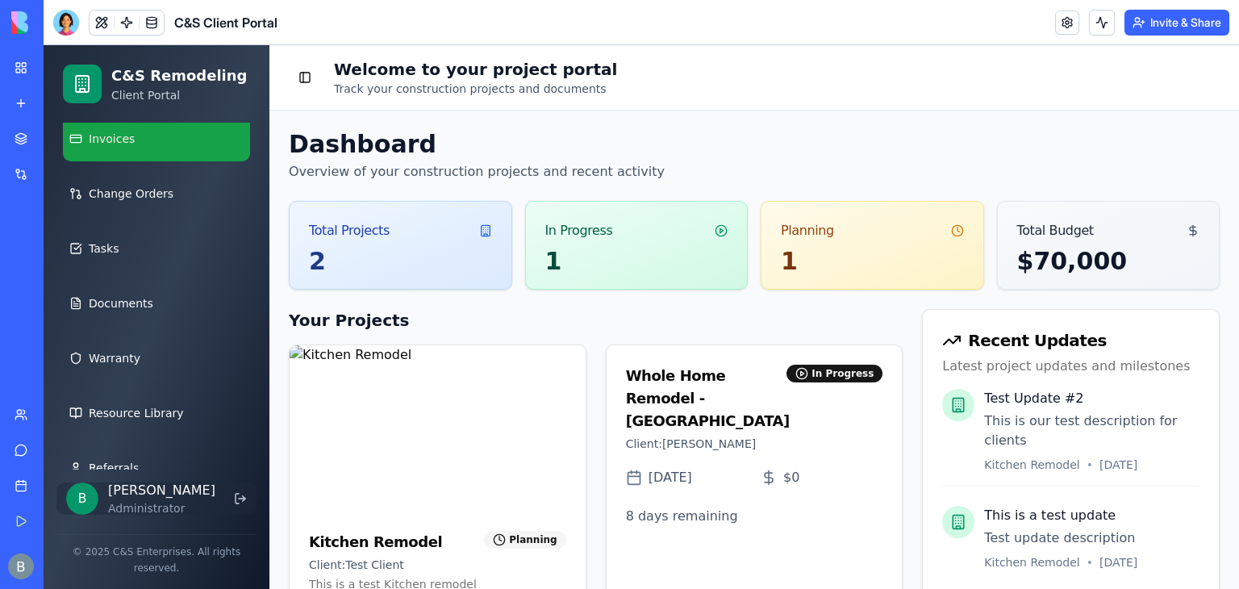
click at [157, 132] on link "Invoices" at bounding box center [156, 138] width 187 height 45
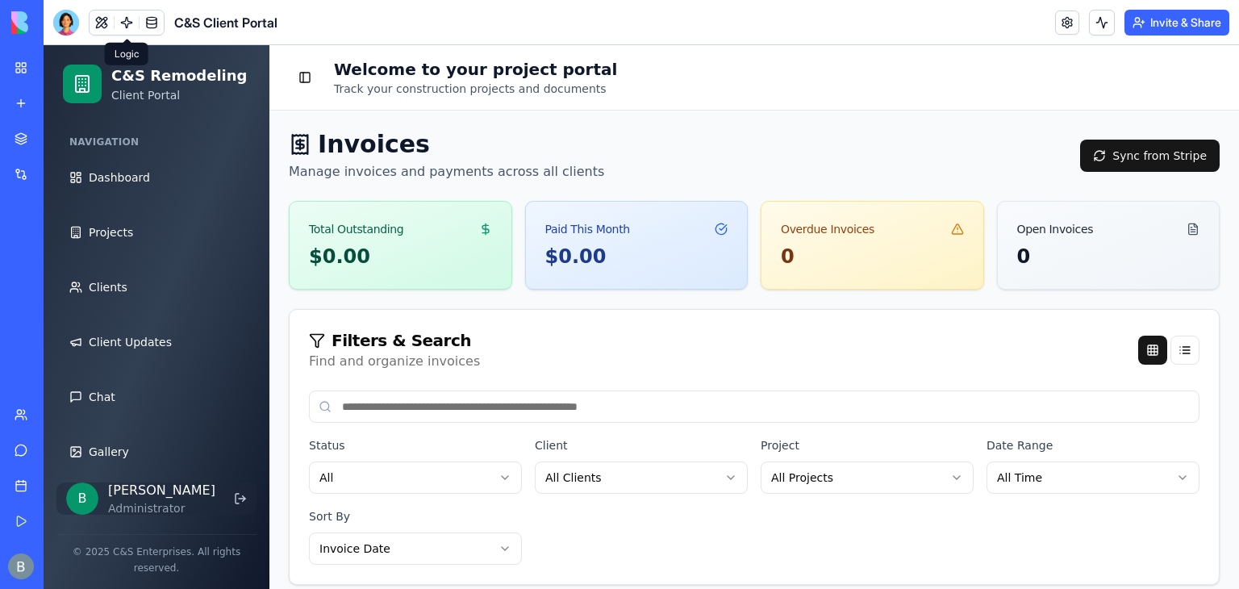
click at [127, 27] on link at bounding box center [127, 22] width 24 height 24
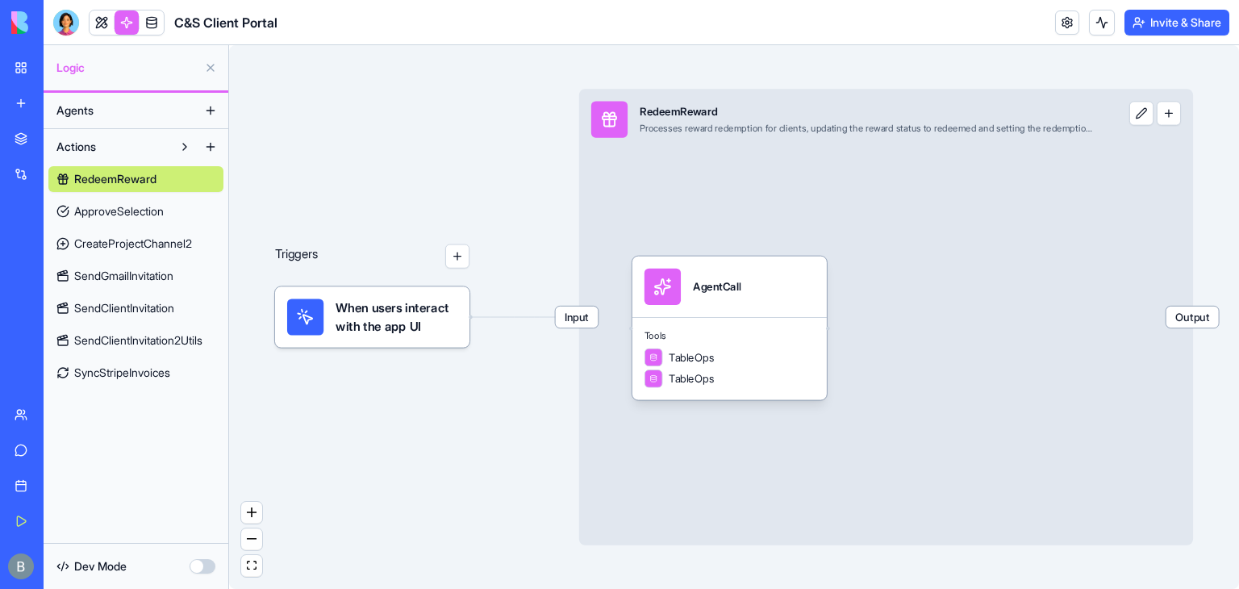
click at [174, 384] on link "SyncStripeInvoices" at bounding box center [135, 373] width 175 height 26
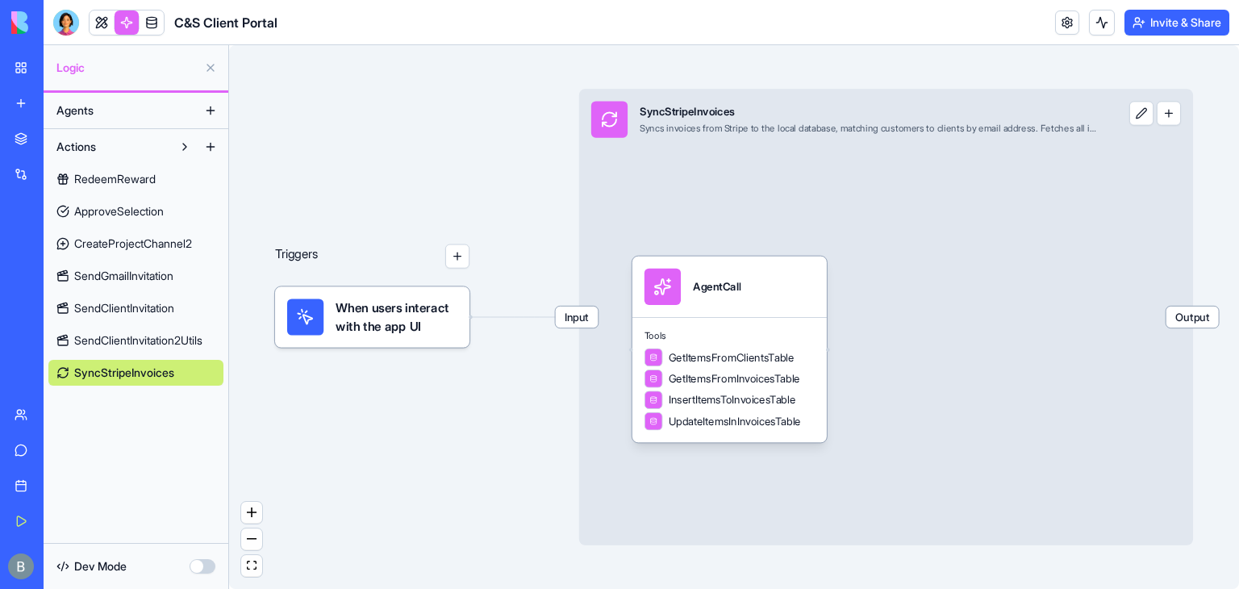
click at [434, 300] on span "When users interact with the app UI" at bounding box center [397, 317] width 122 height 36
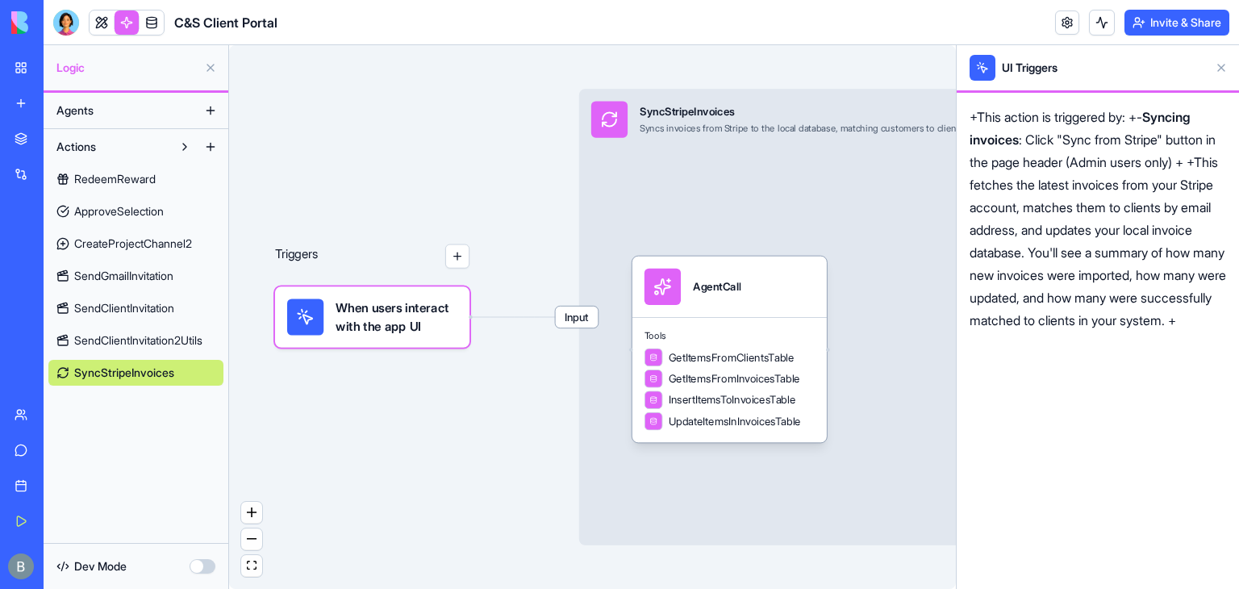
click at [1090, 144] on p "+This action is triggered by: +- Syncing invoices : Click "Sync from Stripe" bu…" at bounding box center [1098, 219] width 257 height 226
click at [1063, 111] on p "+This action is triggered by: +- Syncing invoices : Click "Sync from Stripe" bu…" at bounding box center [1098, 219] width 257 height 226
click at [1220, 67] on button at bounding box center [1222, 68] width 26 height 26
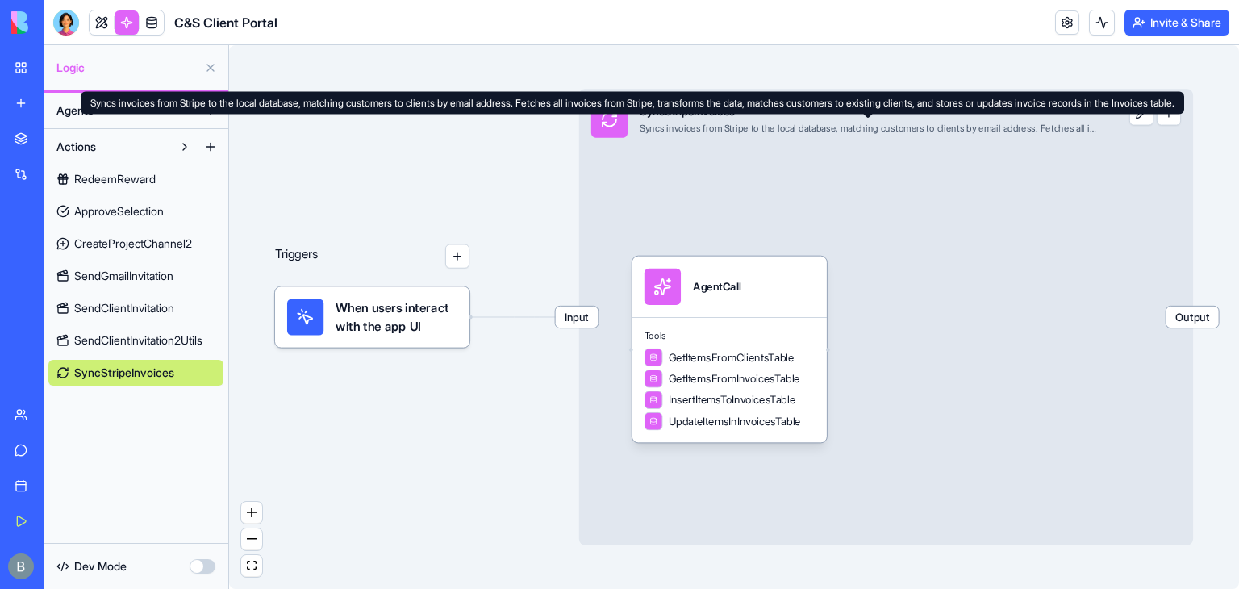
click at [462, 255] on button "button" at bounding box center [457, 256] width 24 height 24
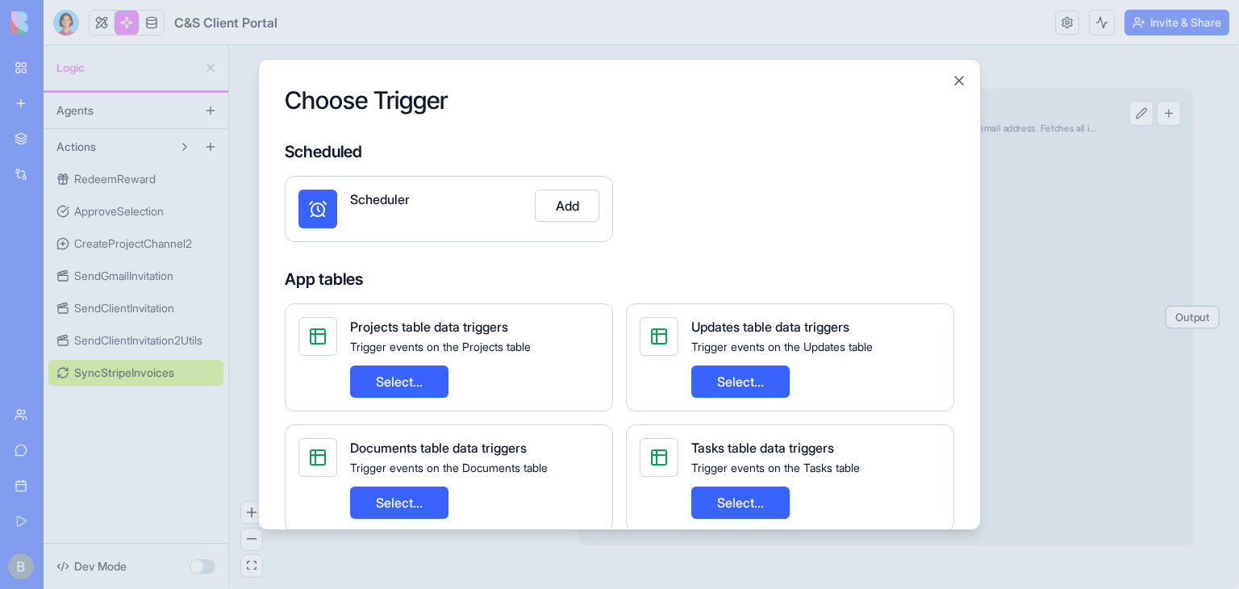
click at [564, 208] on button "Add" at bounding box center [567, 206] width 65 height 32
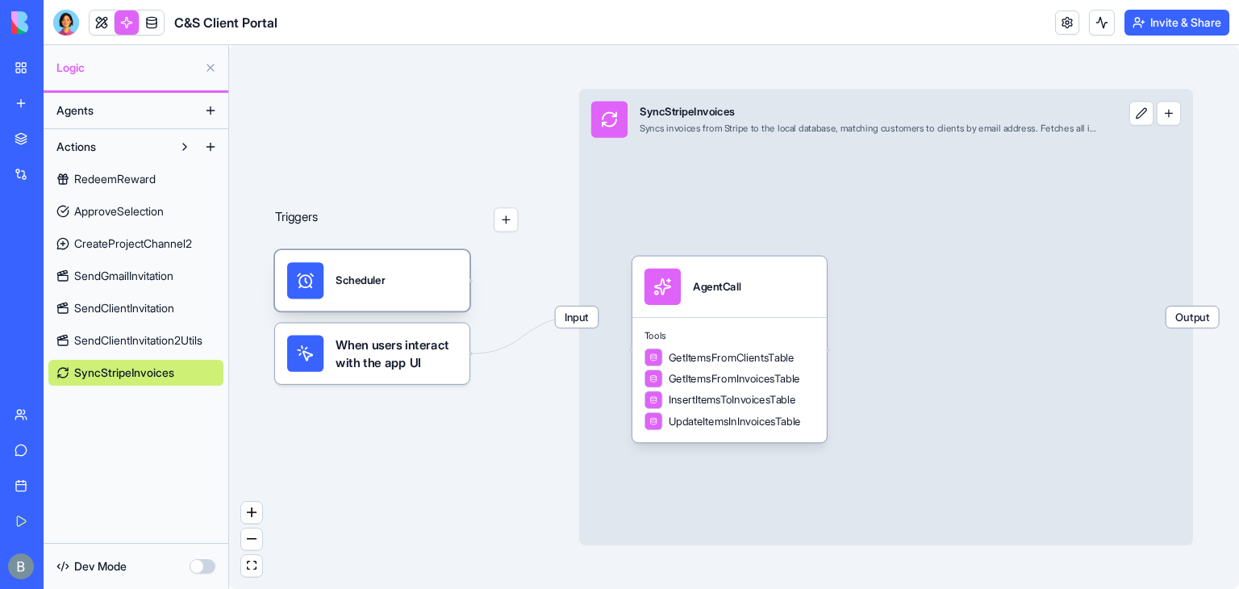
click at [392, 274] on div "Scheduler" at bounding box center [372, 280] width 170 height 36
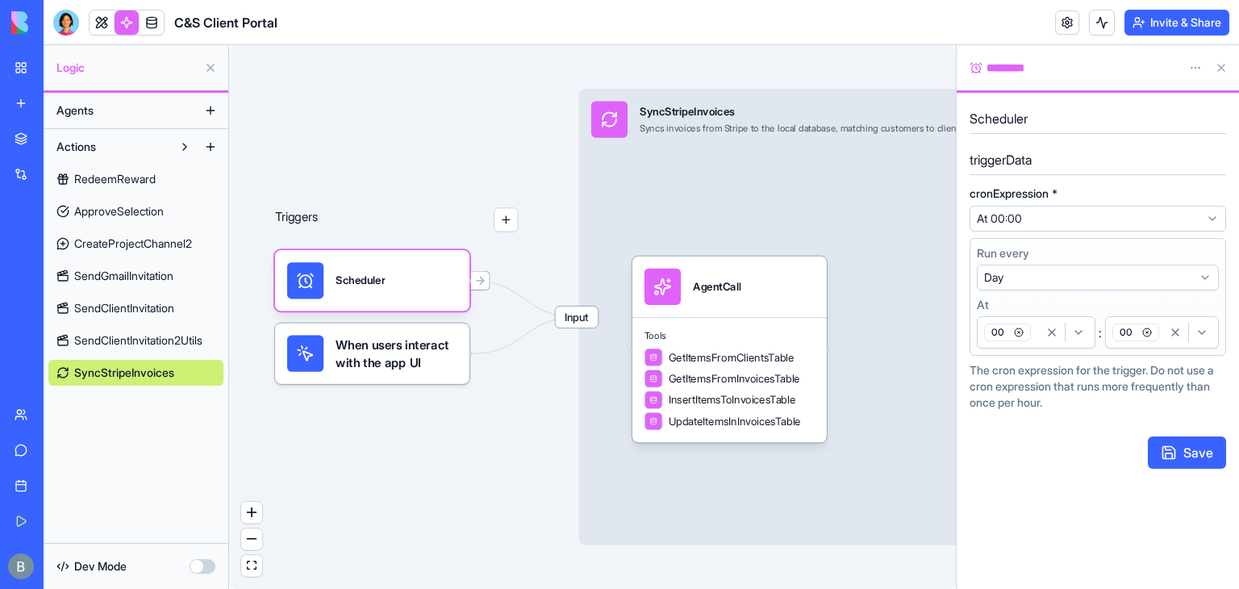
click at [1088, 220] on html "My Workspace New app Marketplace Integrations Recent Co-Op Cafe Gaming Hub Ship…" at bounding box center [619, 294] width 1239 height 589
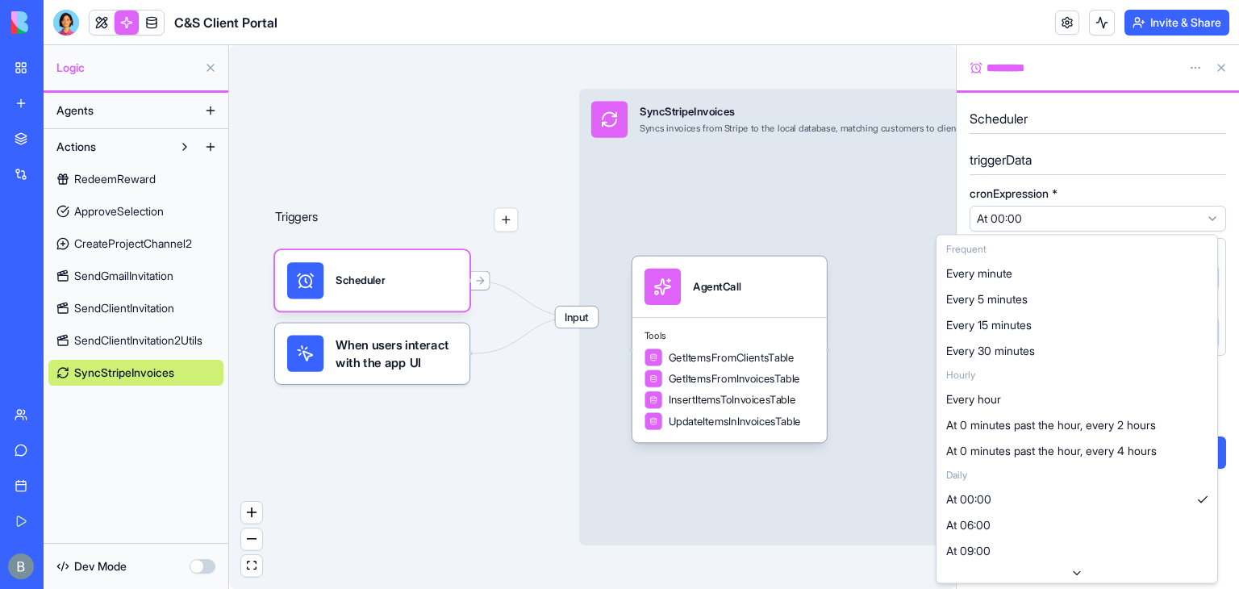
select select "**********"
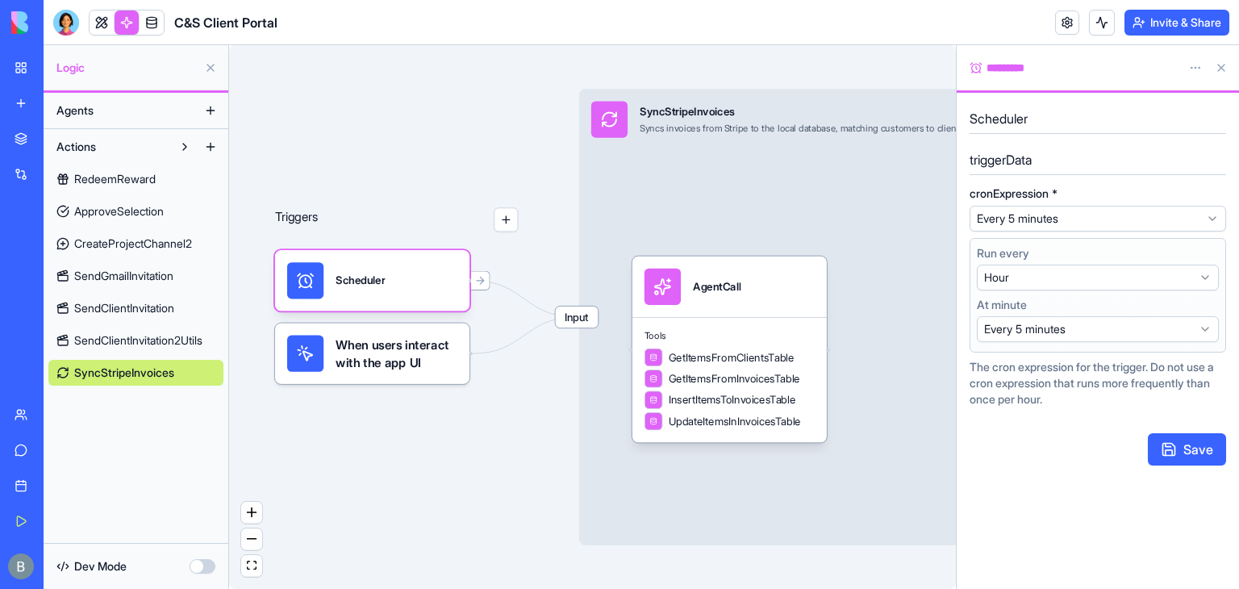
click at [1100, 279] on html "My Workspace New app Marketplace Integrations Recent Co-Op Cafe Gaming Hub Ship…" at bounding box center [619, 294] width 1239 height 589
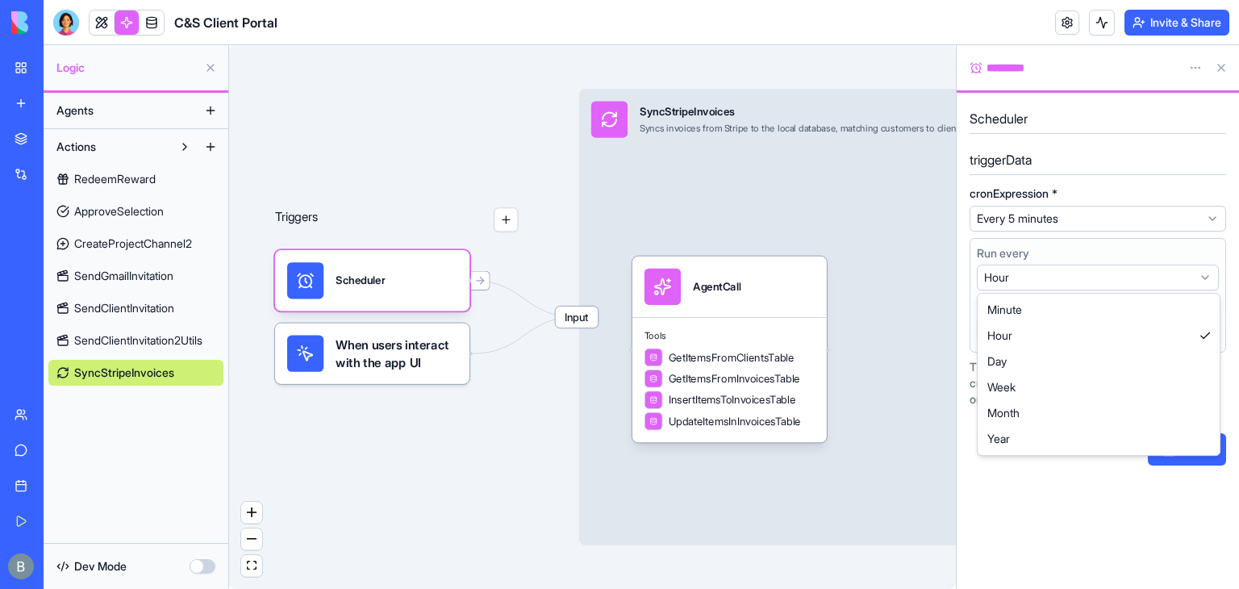
click at [1100, 279] on html "My Workspace New app Marketplace Integrations Recent Co-Op Cafe Gaming Hub Ship…" at bounding box center [619, 294] width 1239 height 589
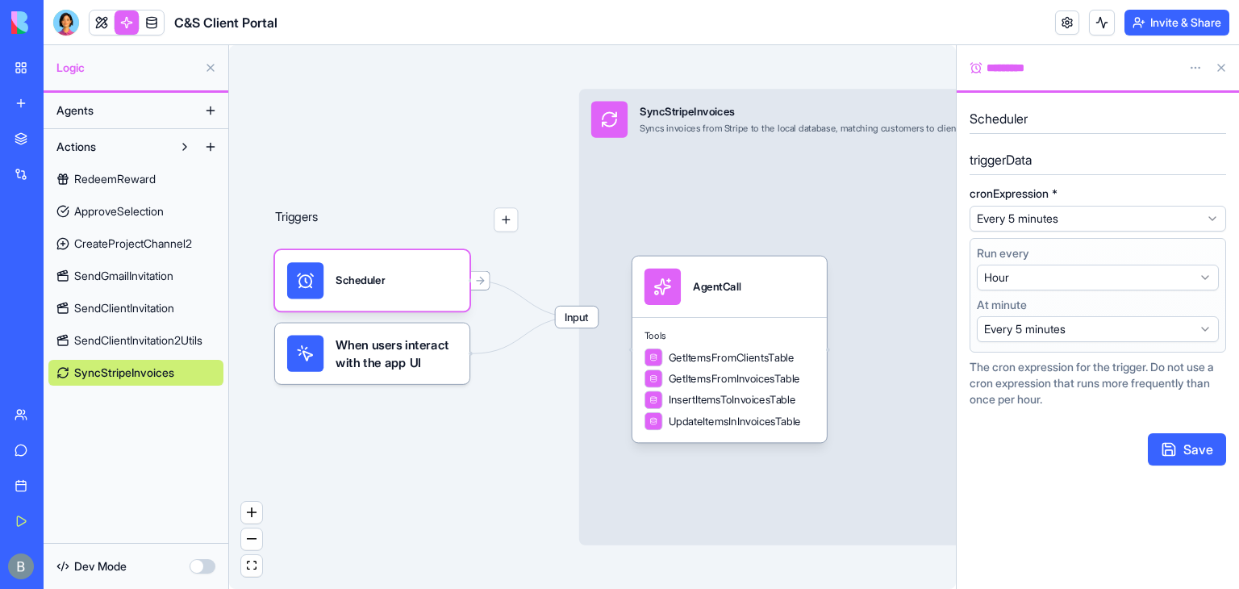
click at [1118, 278] on html "My Workspace New app Marketplace Integrations Recent Co-Op Cafe Gaming Hub Ship…" at bounding box center [619, 294] width 1239 height 589
click at [1079, 274] on html "My Workspace New app Marketplace Integrations Recent Co-Op Cafe Gaming Hub Ship…" at bounding box center [619, 294] width 1239 height 589
click at [1071, 417] on form "**********" at bounding box center [1098, 286] width 257 height 360
click at [1055, 226] on html "My Workspace New app Marketplace Integrations Recent Co-Op Cafe Gaming Hub Ship…" at bounding box center [619, 294] width 1239 height 589
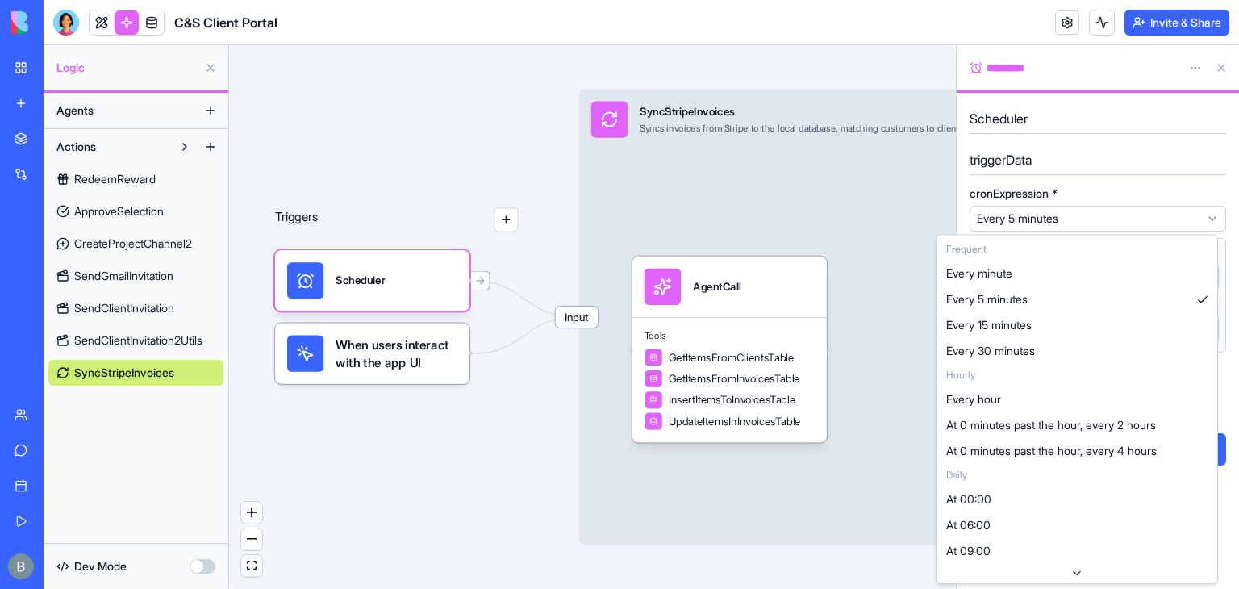
click at [1055, 226] on html "My Workspace New app Marketplace Integrations Recent Co-Op Cafe Gaming Hub Ship…" at bounding box center [619, 294] width 1239 height 589
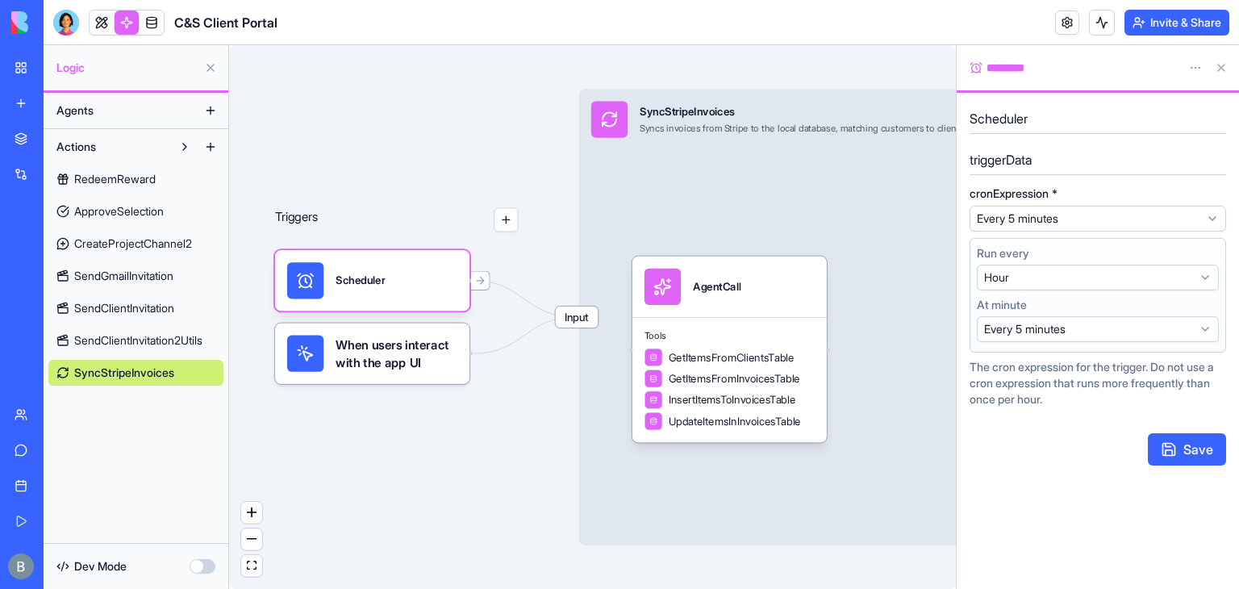
click at [1198, 461] on button "Save" at bounding box center [1187, 449] width 78 height 32
click at [1181, 456] on div "Save" at bounding box center [1098, 449] width 257 height 32
click at [1218, 69] on button at bounding box center [1222, 68] width 26 height 26
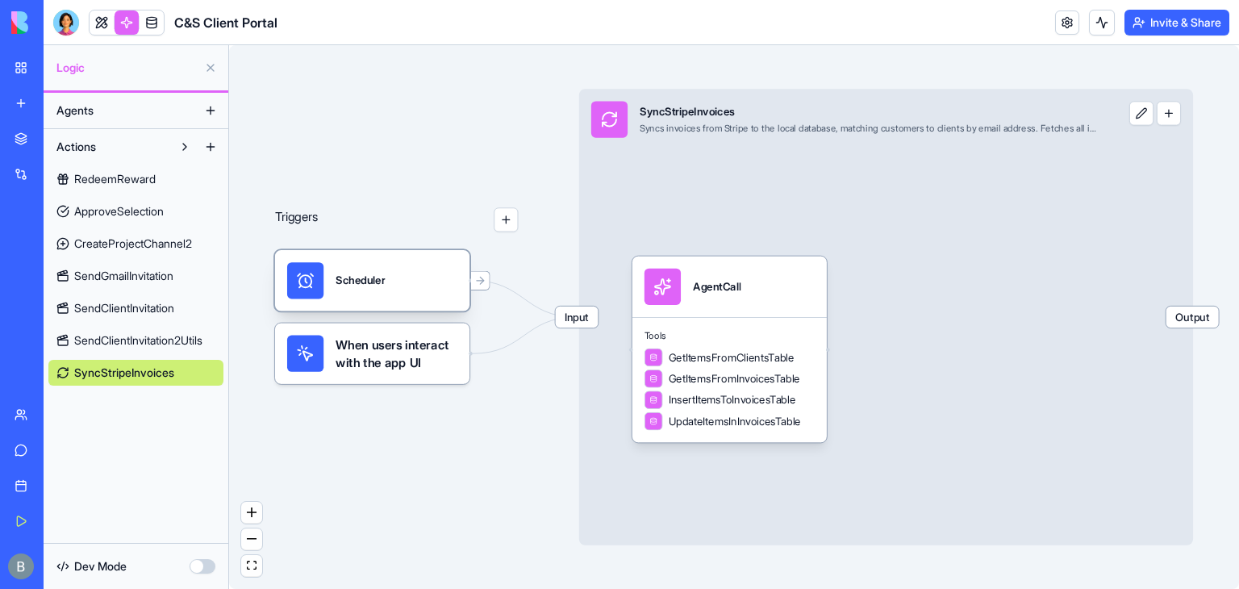
click at [369, 295] on div "Scheduler" at bounding box center [360, 280] width 49 height 36
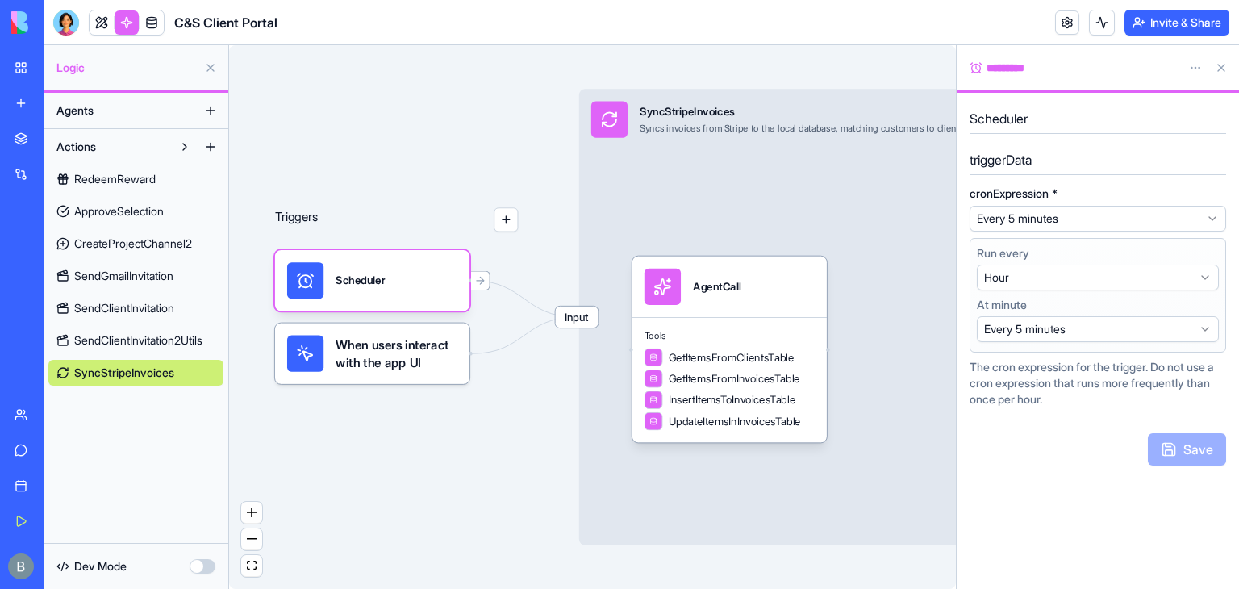
click at [1219, 78] on button at bounding box center [1222, 68] width 26 height 26
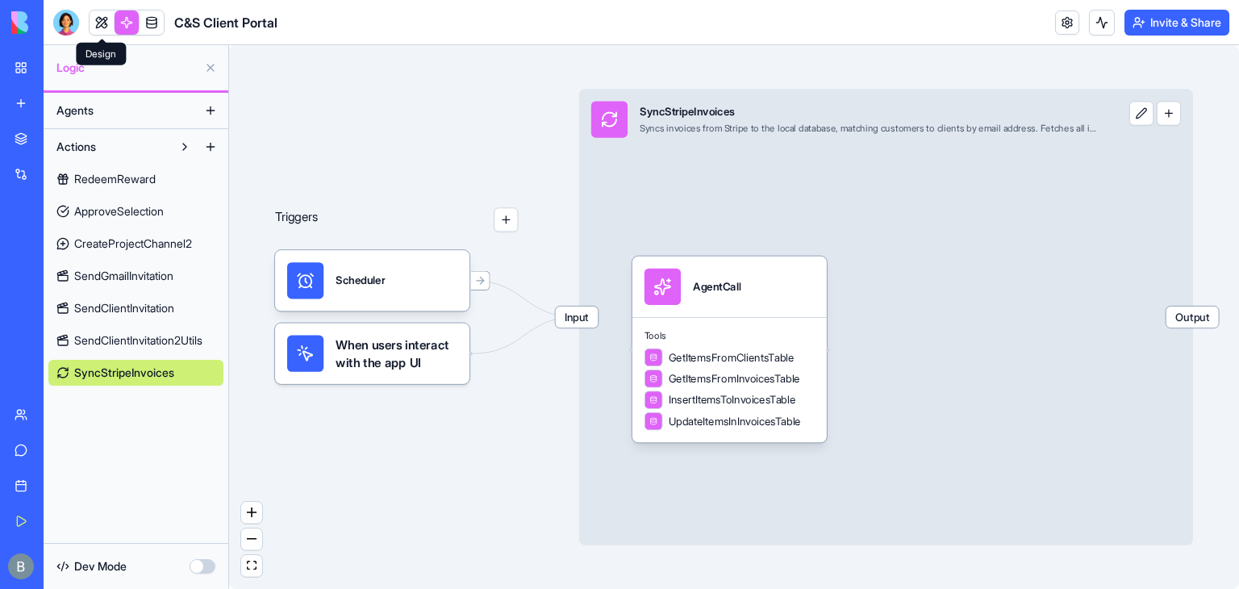
click at [111, 23] on link at bounding box center [102, 22] width 24 height 24
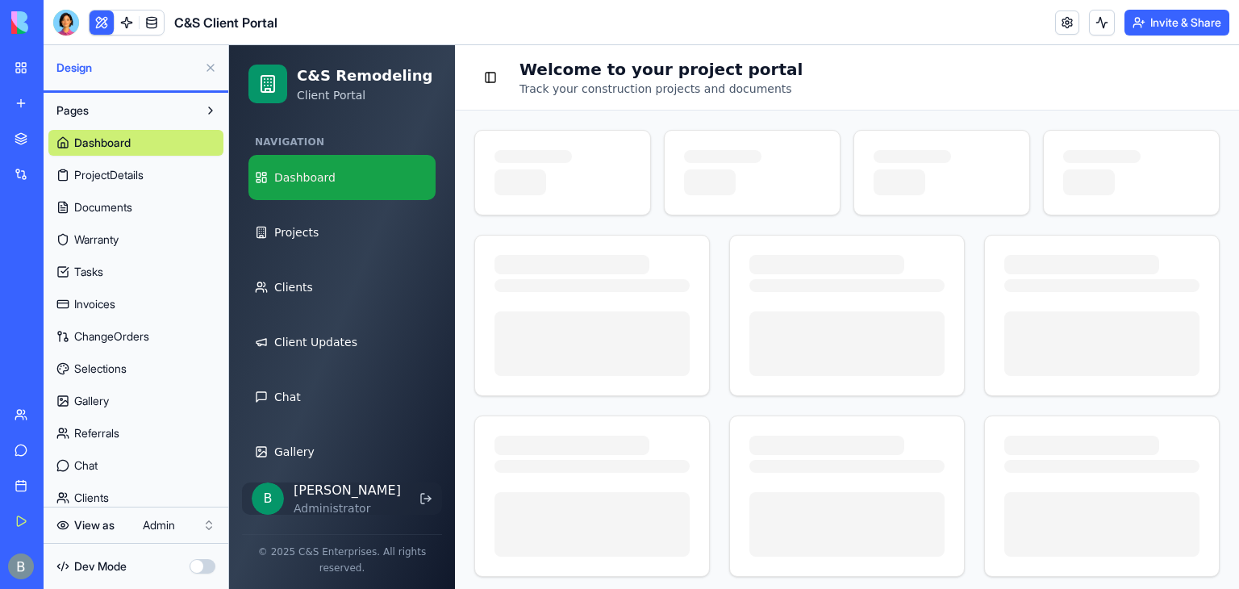
click at [213, 69] on button at bounding box center [211, 68] width 26 height 26
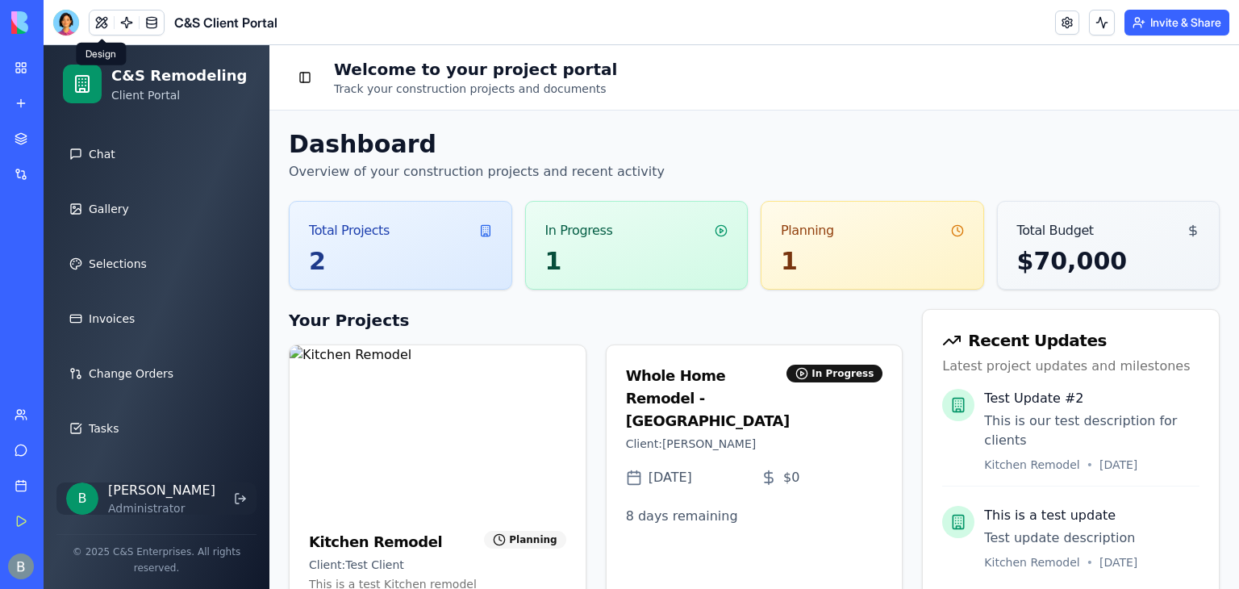
drag, startPoint x: 269, startPoint y: 237, endPoint x: 264, endPoint y: 339, distance: 101.8
click at [264, 339] on div "Navigation Dashboard Projects Clients Client Updates Chat Gallery Selections In…" at bounding box center [157, 296] width 226 height 347
click at [148, 328] on link "Invoices" at bounding box center [156, 319] width 187 height 45
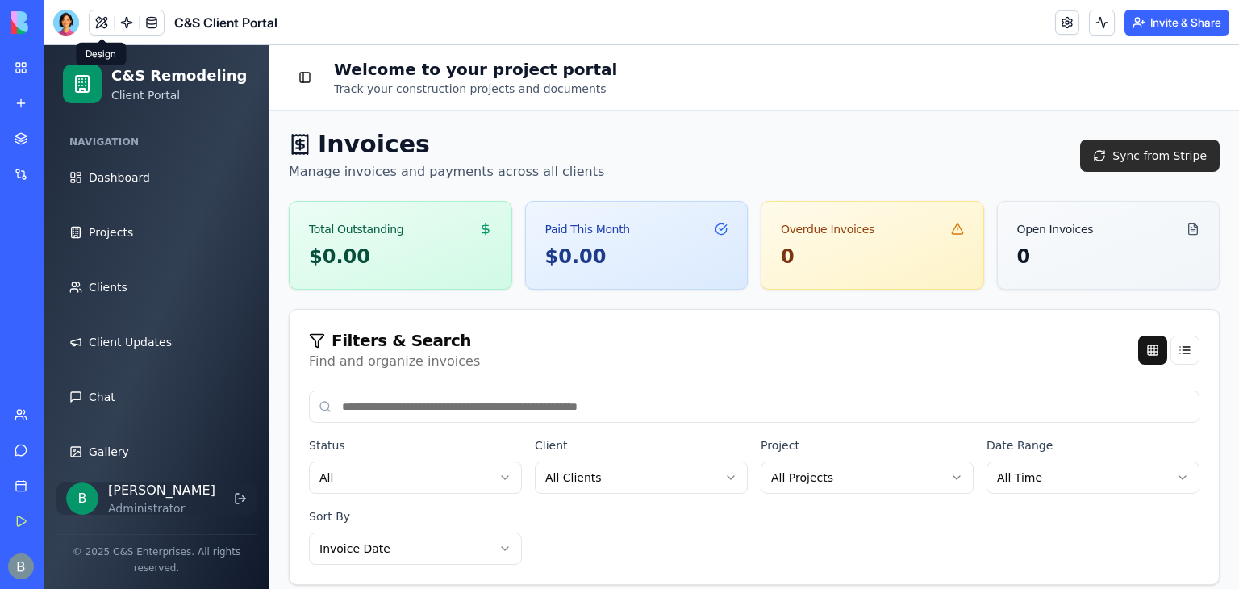
click at [1129, 164] on button "Sync from Stripe" at bounding box center [1150, 156] width 140 height 32
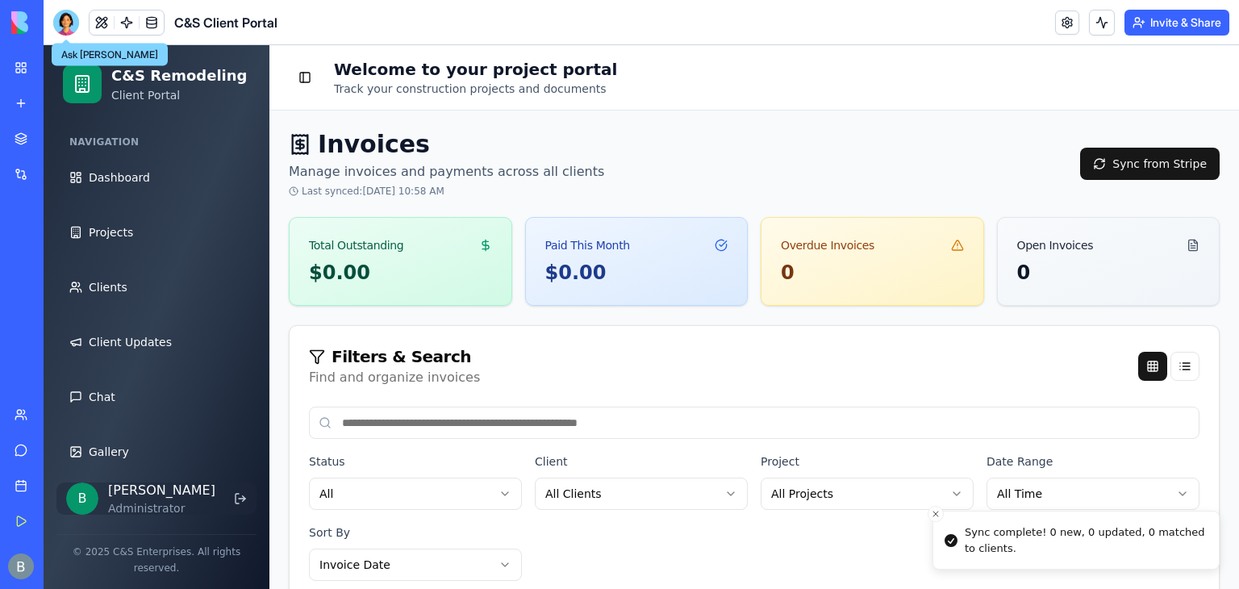
click at [71, 26] on div at bounding box center [66, 23] width 26 height 26
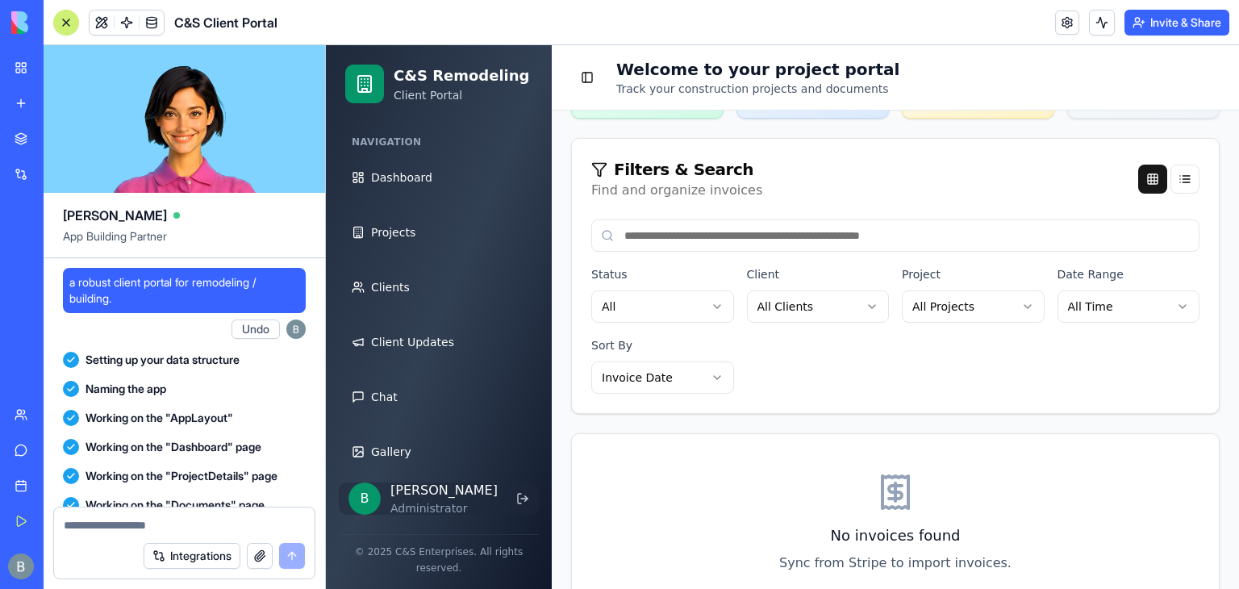
scroll to position [189424, 0]
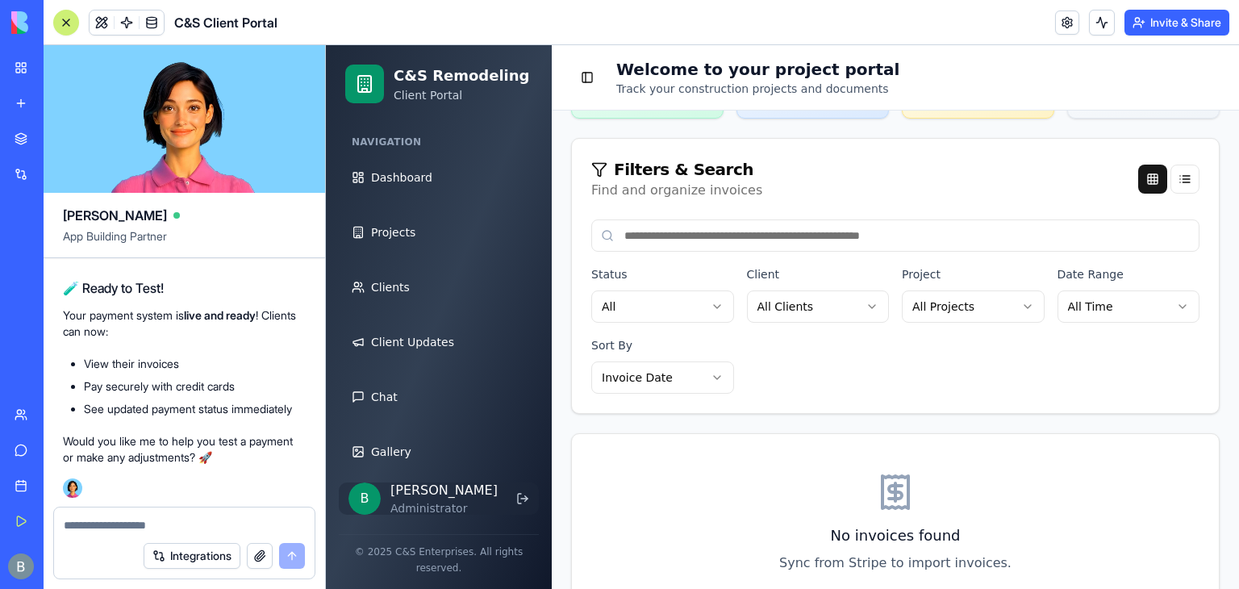
click at [62, 23] on div at bounding box center [66, 22] width 13 height 13
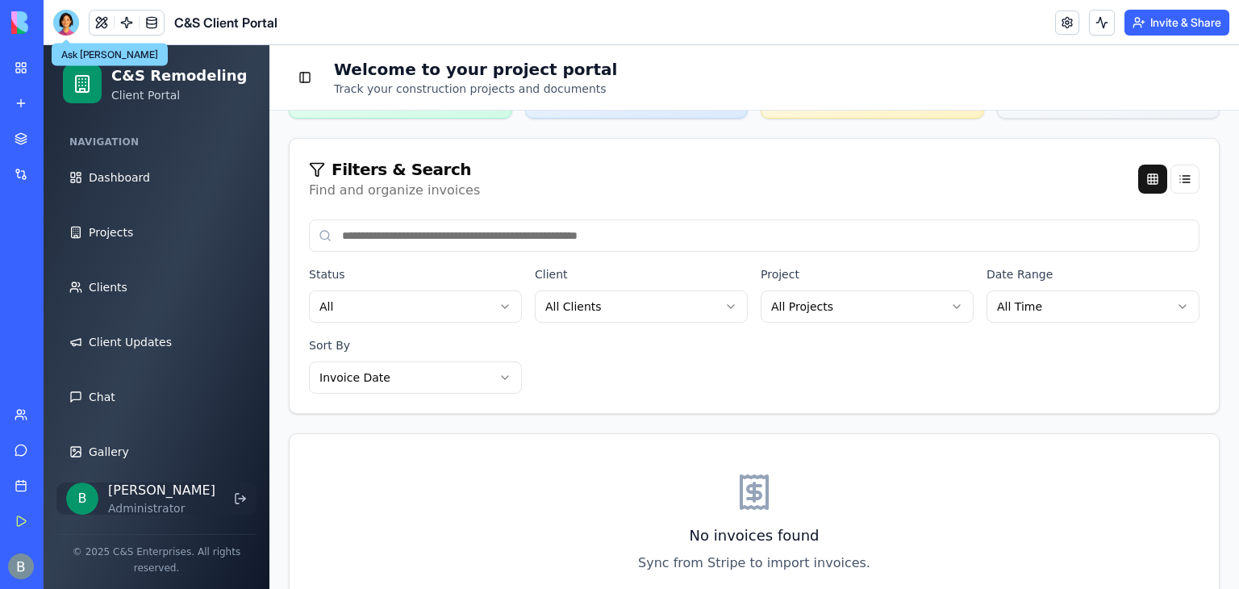
click at [1165, 14] on button "Invite & Share" at bounding box center [1177, 23] width 105 height 26
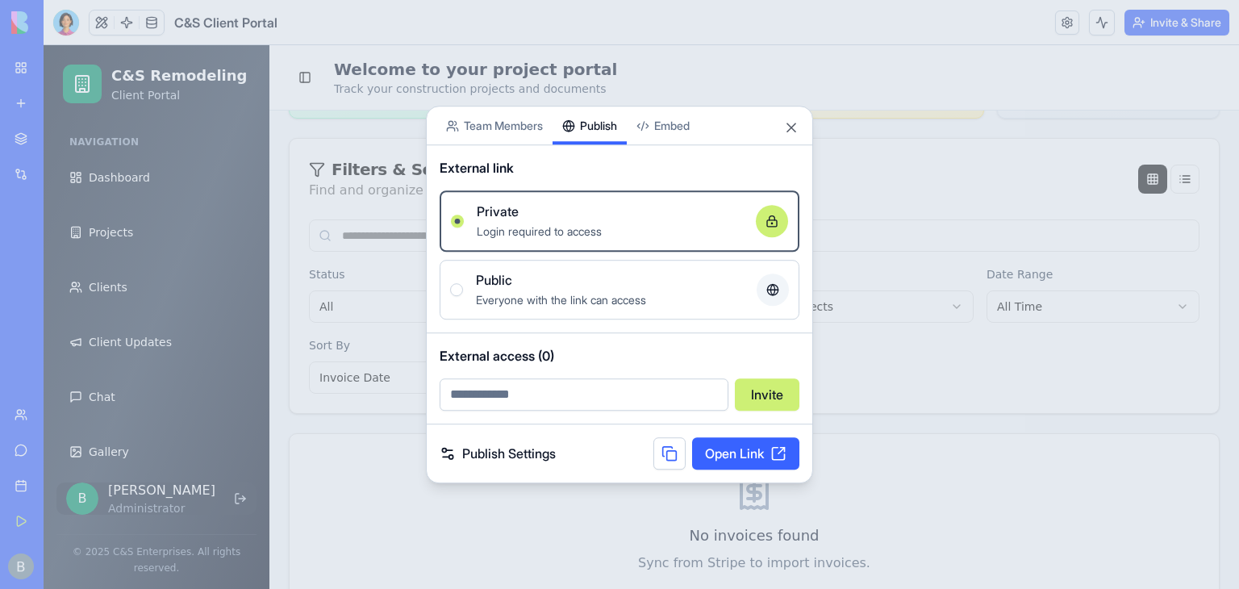
click at [603, 144] on div "Share App Team Members Publish Embed External link Private Login required to ac…" at bounding box center [619, 295] width 387 height 378
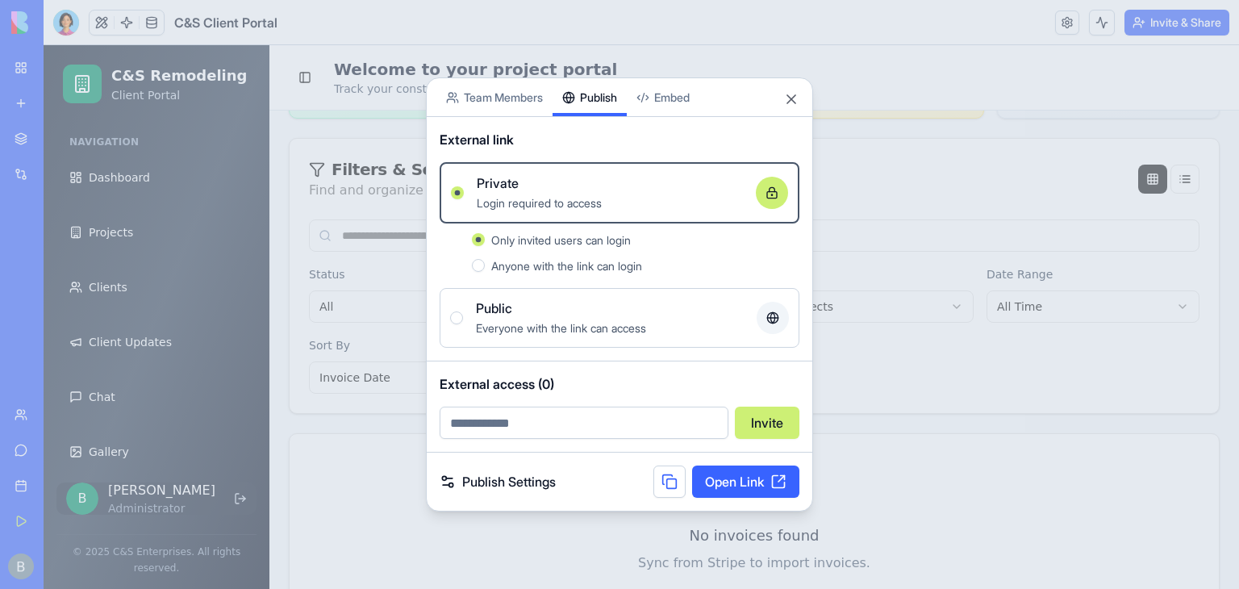
click at [631, 428] on input "email" at bounding box center [584, 423] width 289 height 32
type input "**********"
click at [765, 423] on button "Invite" at bounding box center [767, 423] width 65 height 32
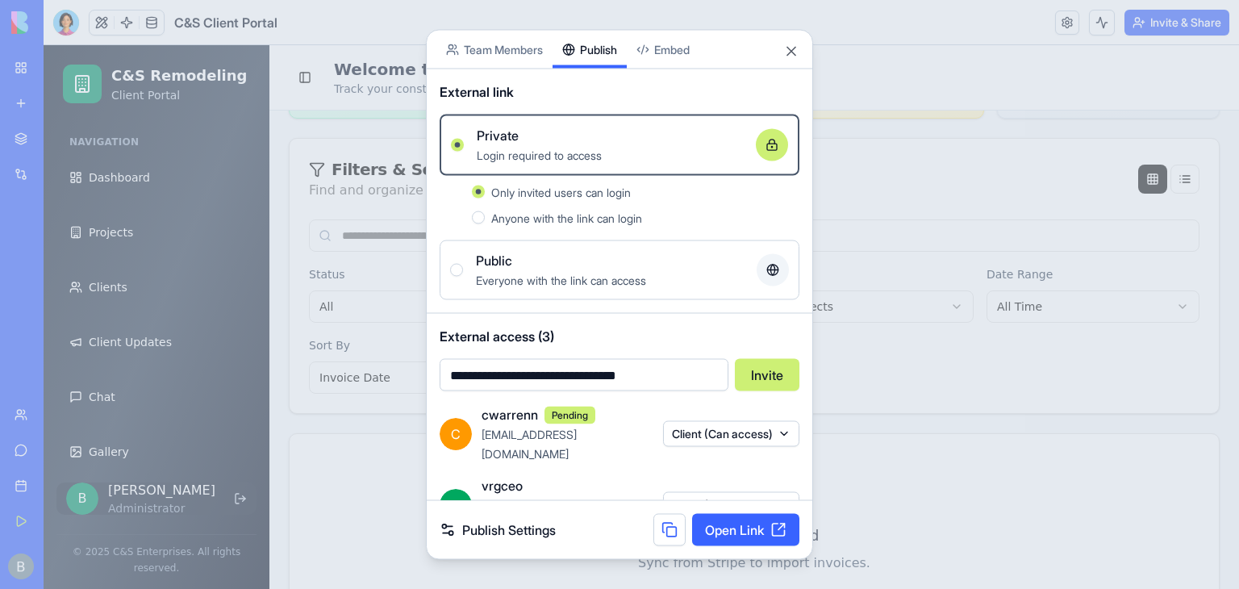
scroll to position [77, 0]
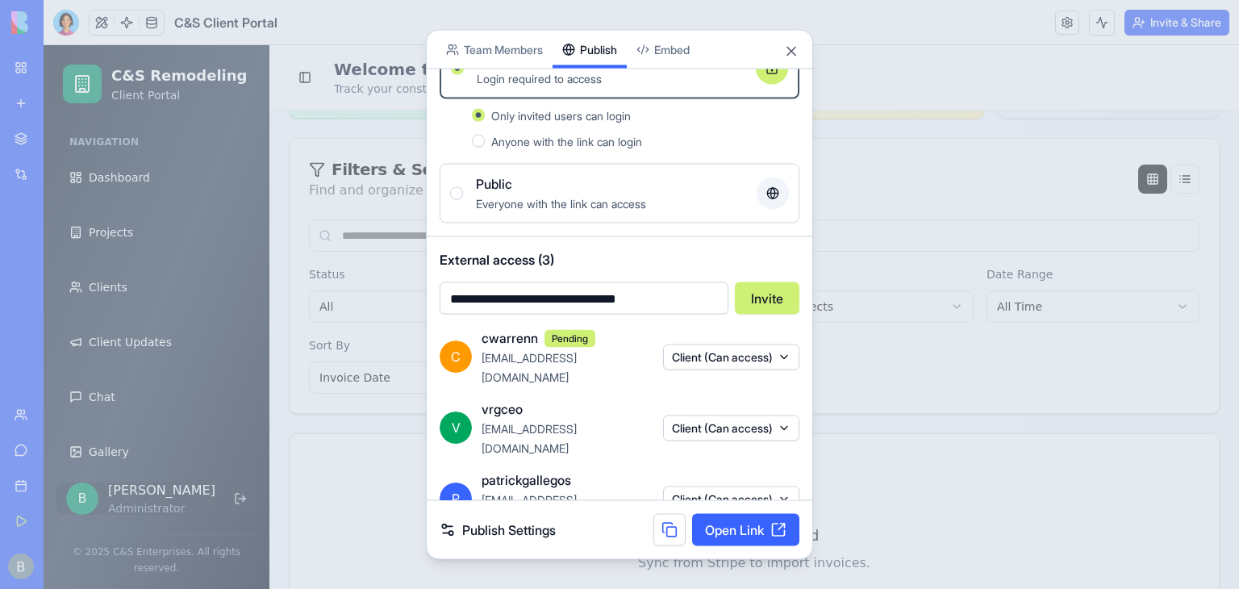
click at [740, 486] on button "Client (Can access)" at bounding box center [731, 499] width 136 height 26
click at [712, 372] on div "Admin" at bounding box center [729, 367] width 121 height 26
click at [615, 472] on div at bounding box center [619, 294] width 1239 height 589
click at [795, 48] on button "Close" at bounding box center [791, 52] width 16 height 16
